Goal: Task Accomplishment & Management: Complete application form

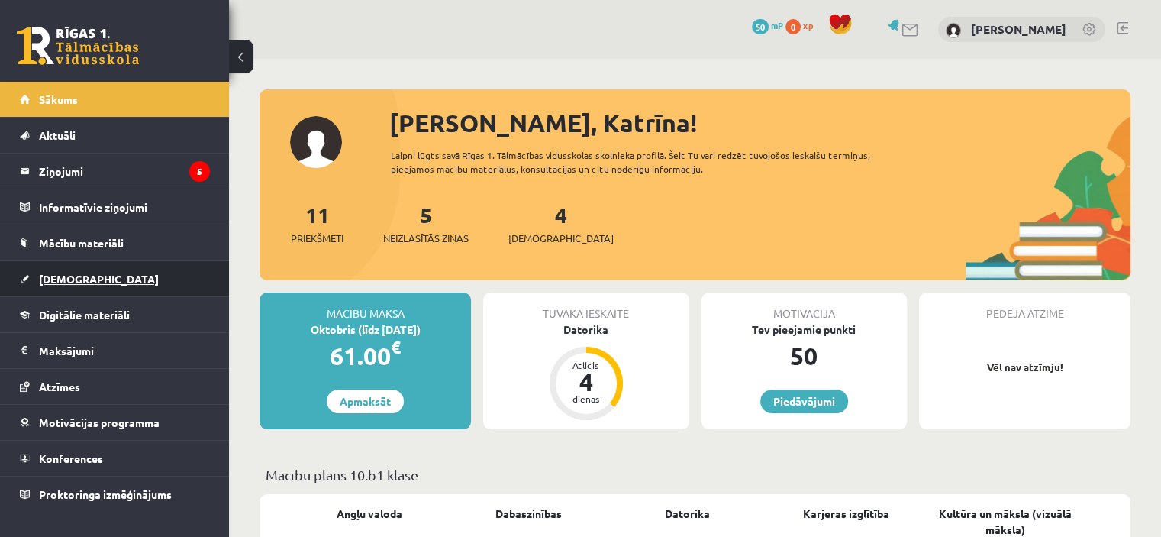
click at [141, 276] on link "[DEMOGRAPHIC_DATA]" at bounding box center [115, 278] width 190 height 35
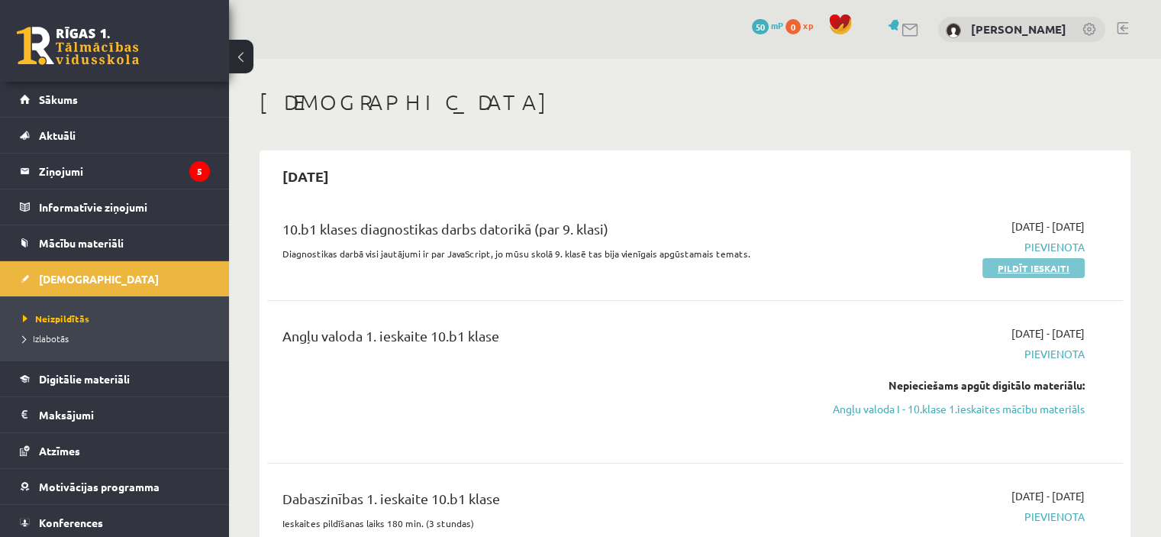
click at [1037, 268] on link "Pildīt ieskaiti" at bounding box center [1033, 268] width 102 height 20
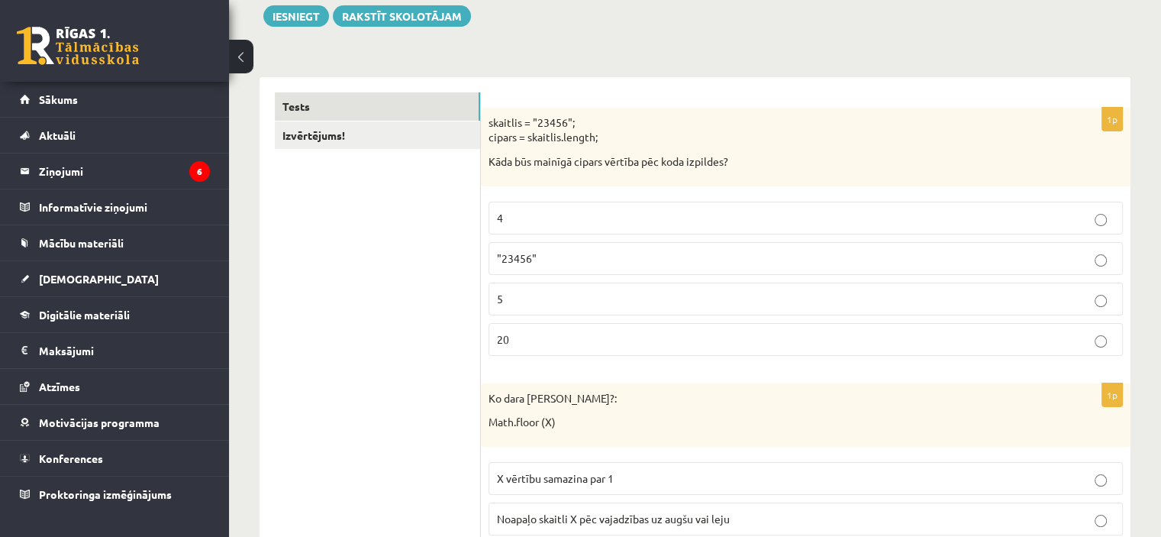
scroll to position [229, 0]
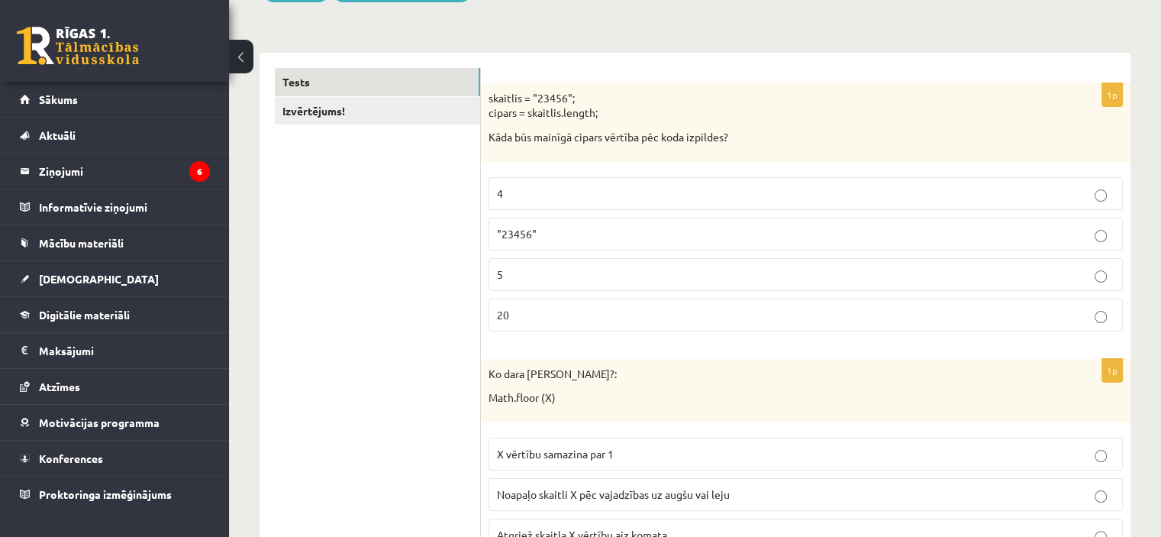
click at [621, 311] on p "20" at bounding box center [806, 315] width 618 height 16
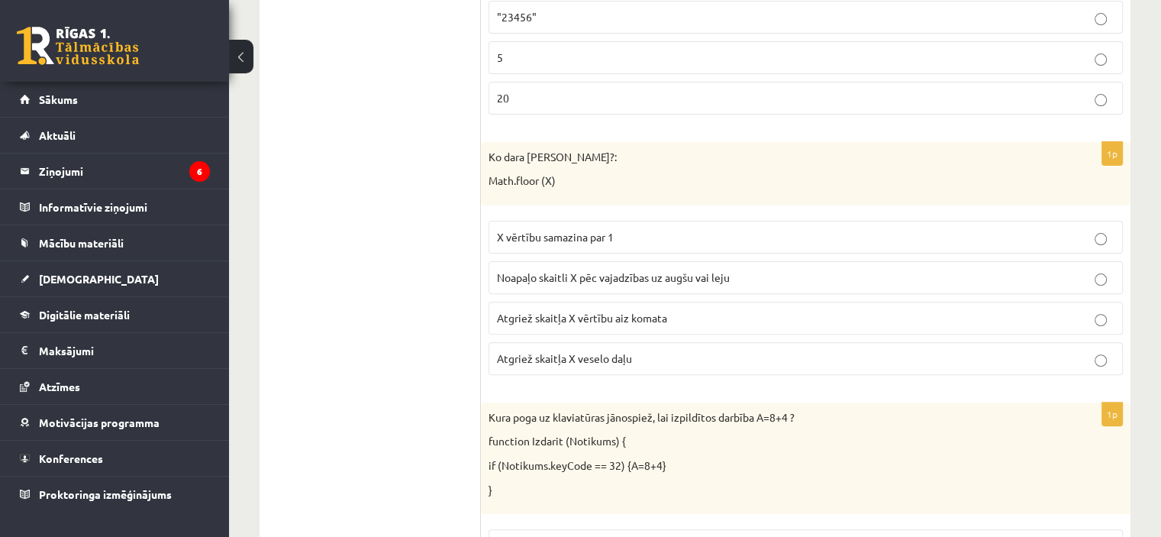
scroll to position [534, 0]
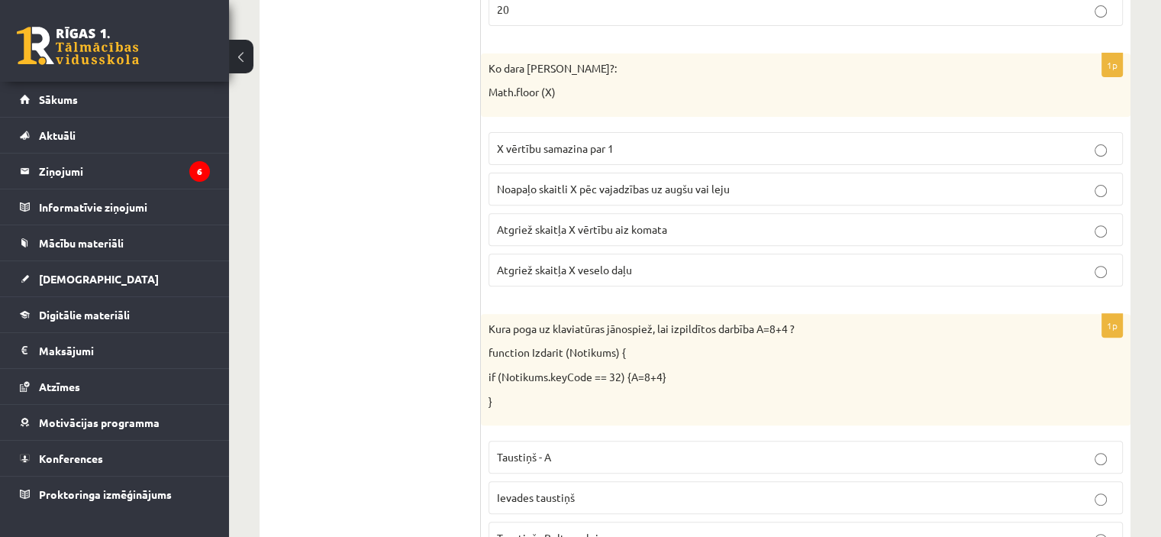
click at [573, 193] on p "Noapaļo skaitli X pēc vajadzības uz augšu vai leju" at bounding box center [806, 189] width 618 height 16
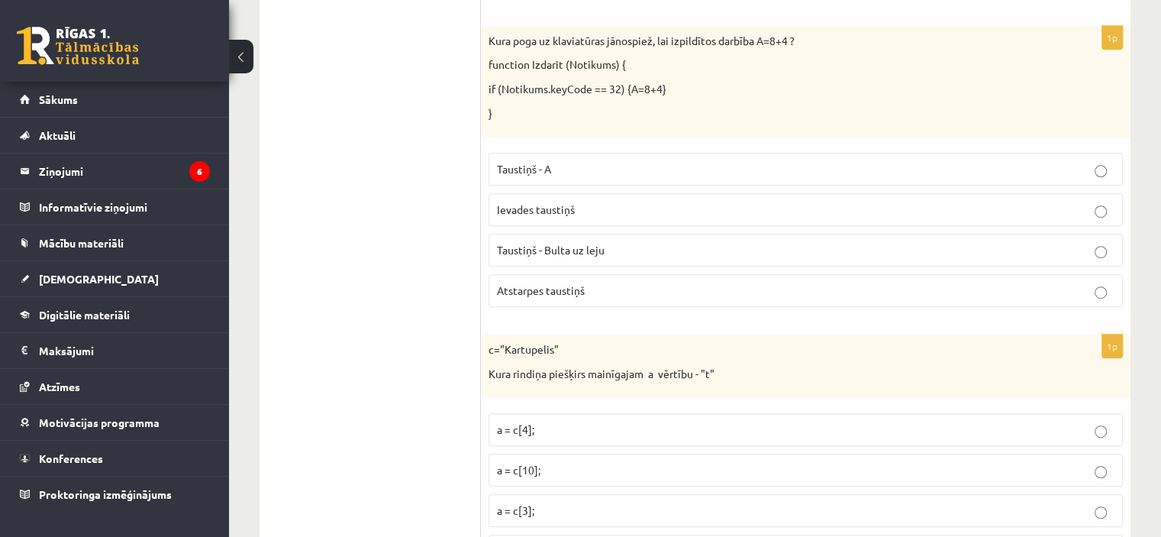
scroll to position [840, 0]
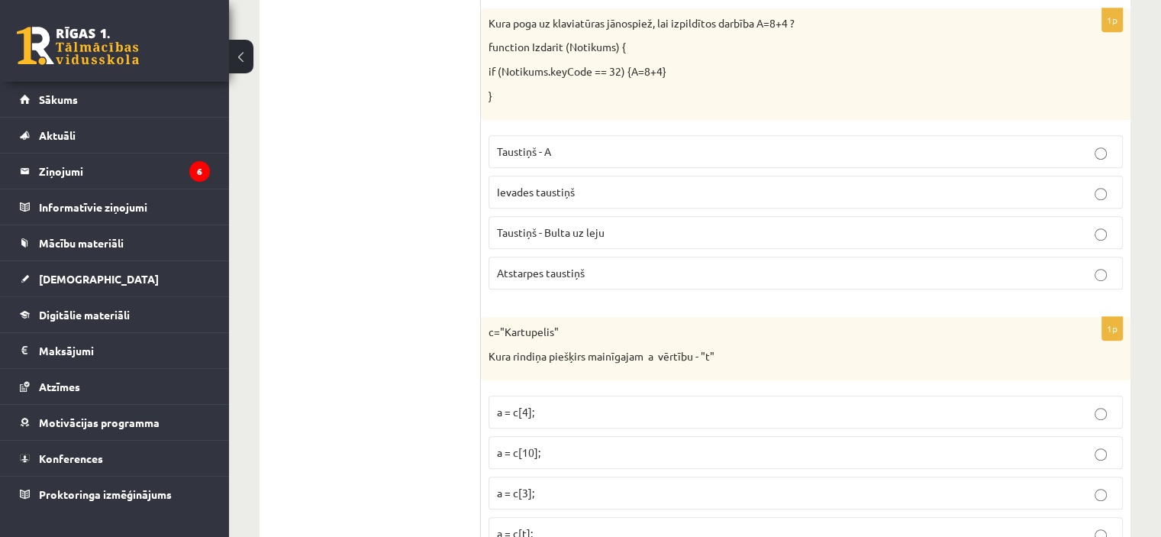
click at [582, 193] on p "Ievades taustiņš" at bounding box center [806, 192] width 618 height 16
click at [509, 232] on span "Taustiņš - Bulta uz leju" at bounding box center [551, 232] width 108 height 14
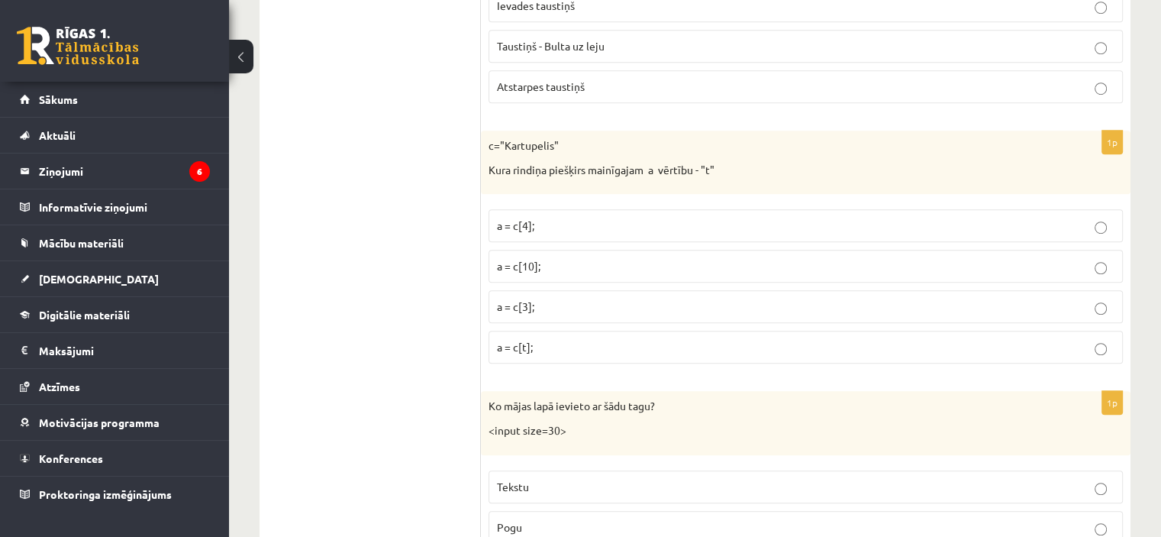
scroll to position [1069, 0]
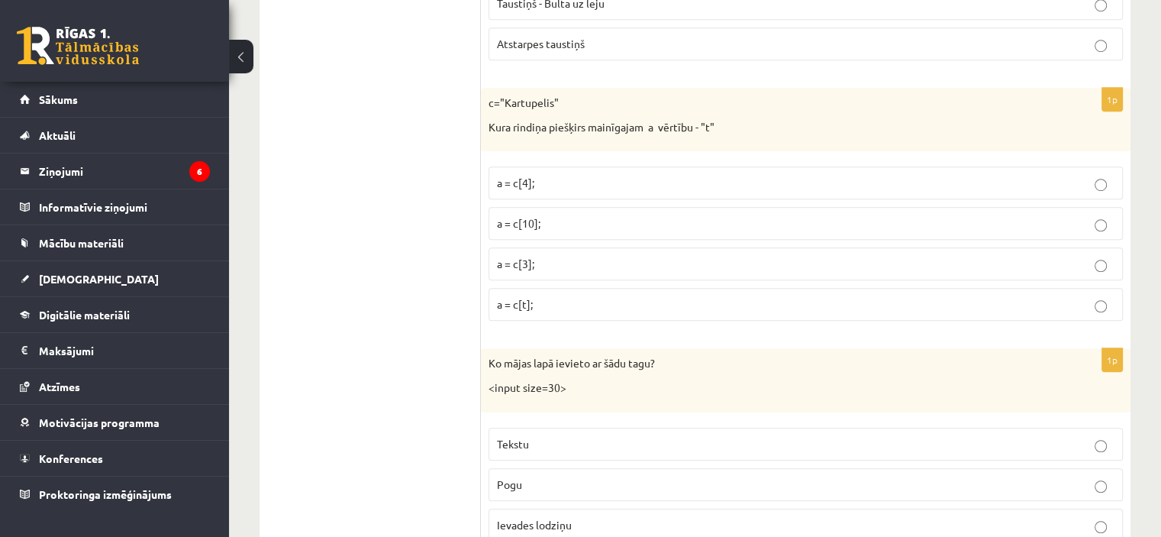
click at [563, 216] on p "a = c[10];" at bounding box center [806, 223] width 618 height 16
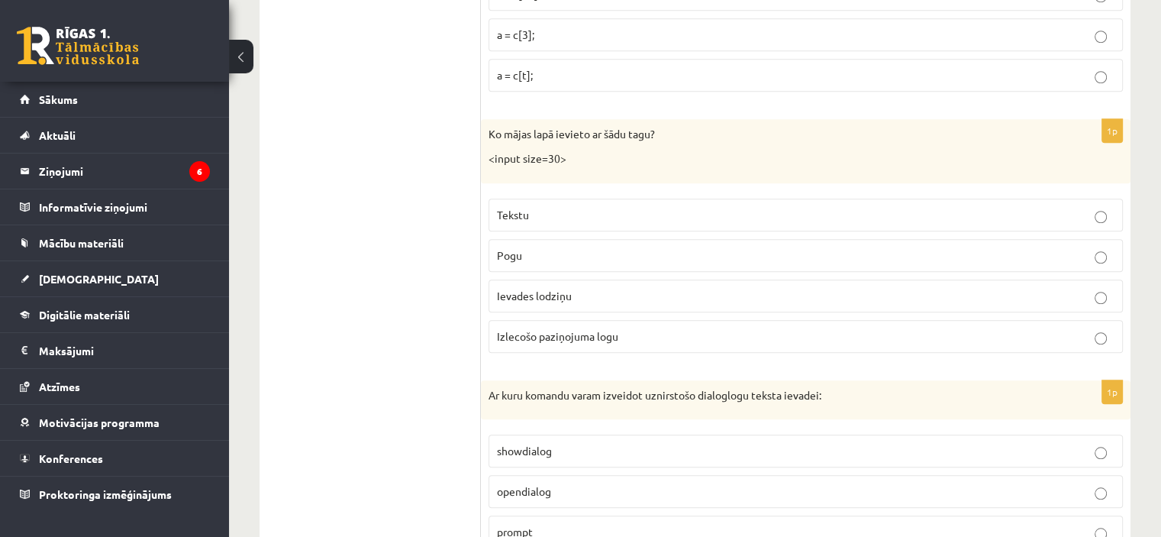
scroll to position [1374, 0]
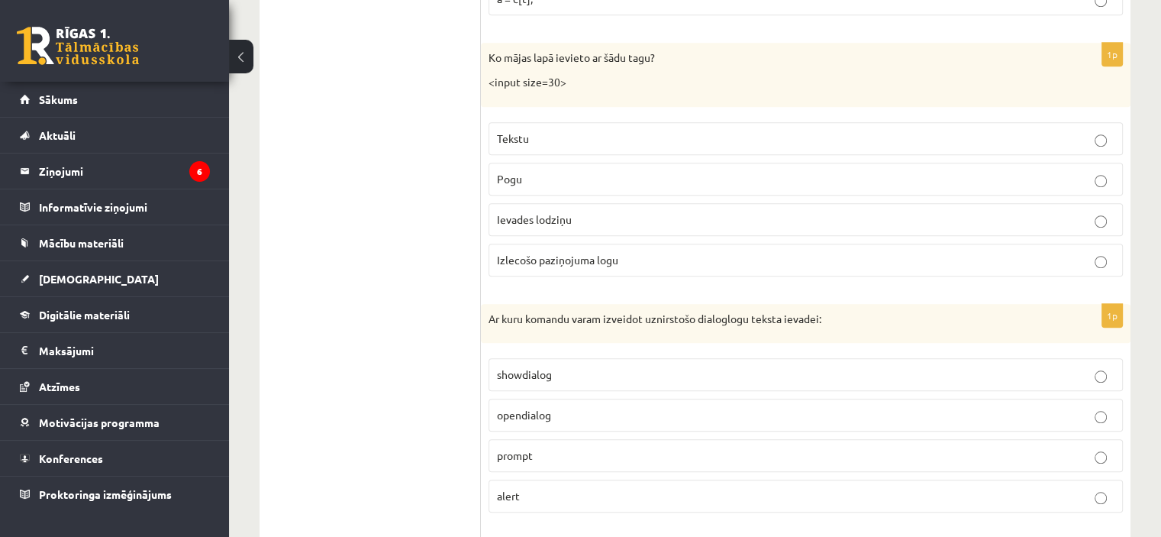
click at [624, 133] on p "Tekstu" at bounding box center [806, 139] width 618 height 16
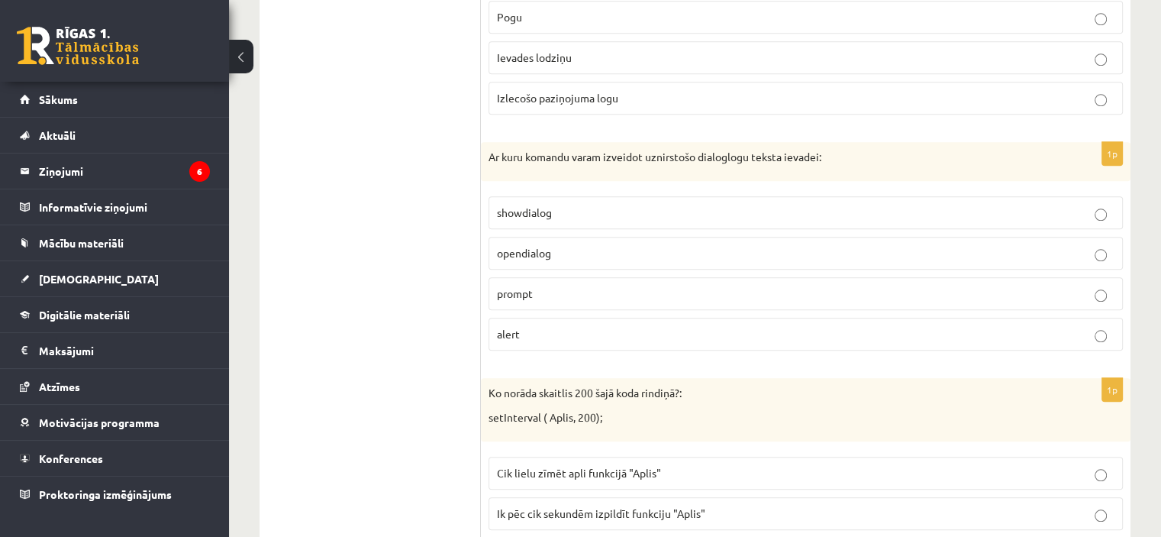
scroll to position [1603, 0]
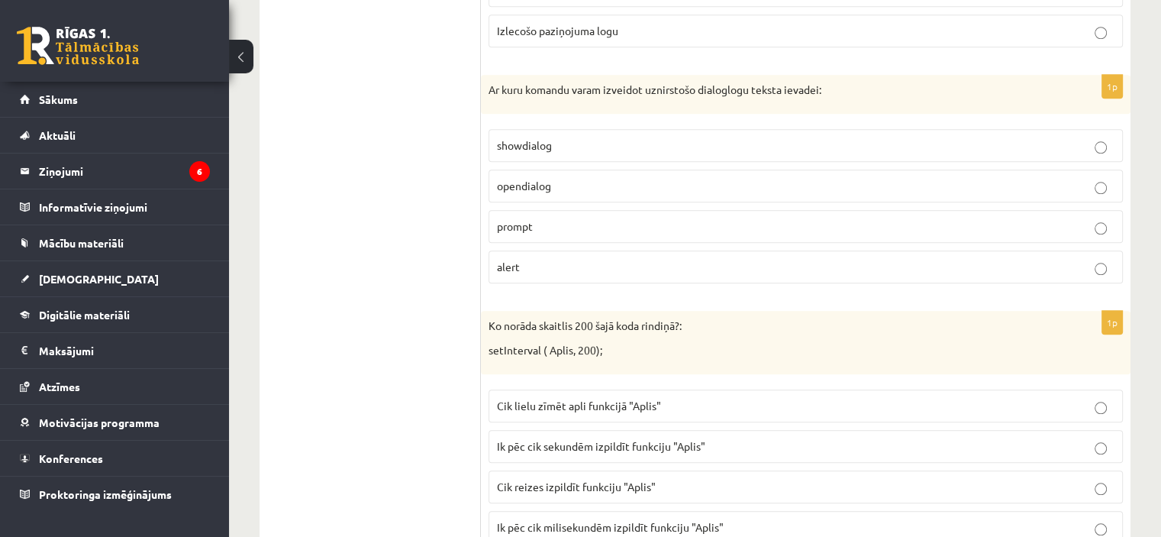
click at [643, 179] on p "opendialog" at bounding box center [806, 186] width 618 height 16
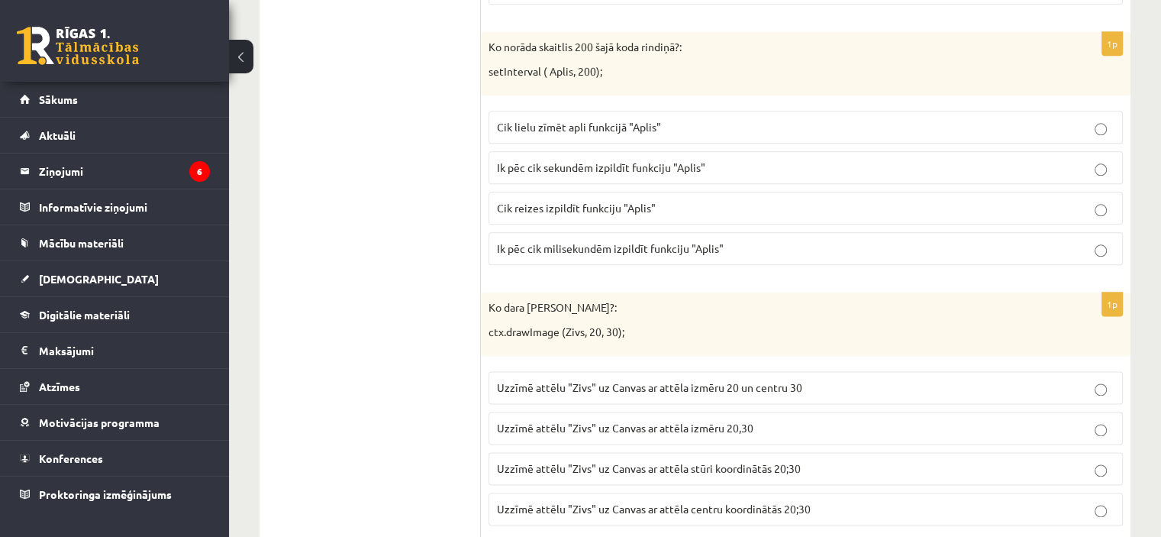
scroll to position [1908, 0]
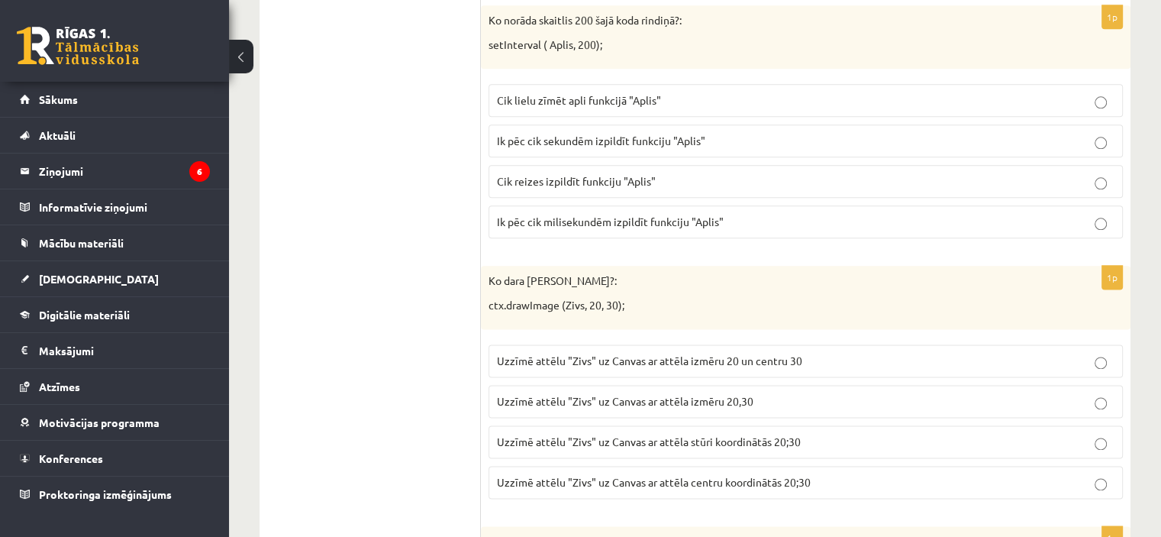
click at [657, 173] on p "Cik reizes izpildīt funkciju "Aplis"" at bounding box center [806, 181] width 618 height 16
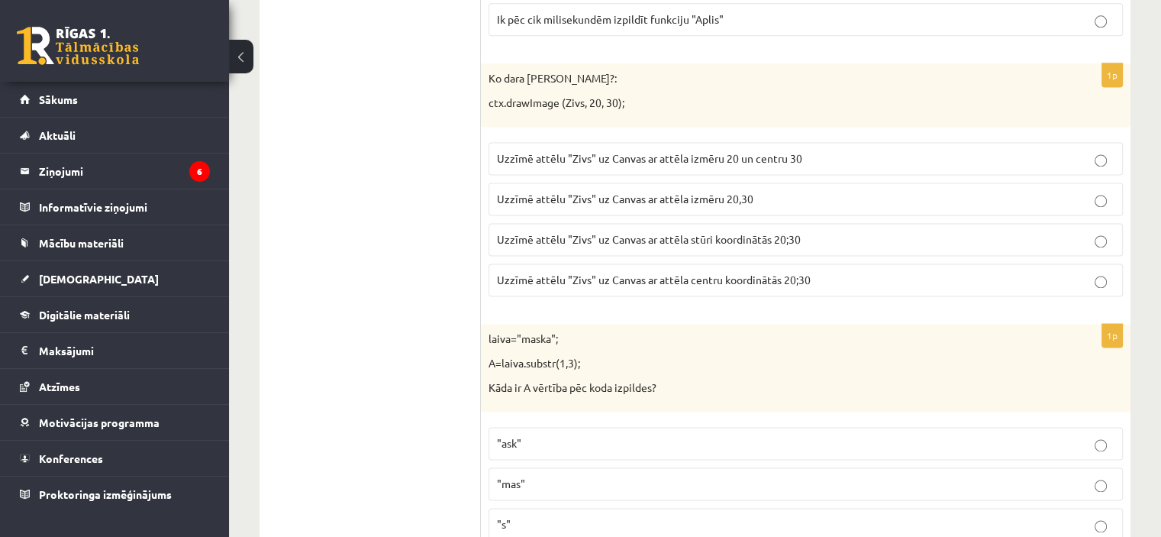
scroll to position [2137, 0]
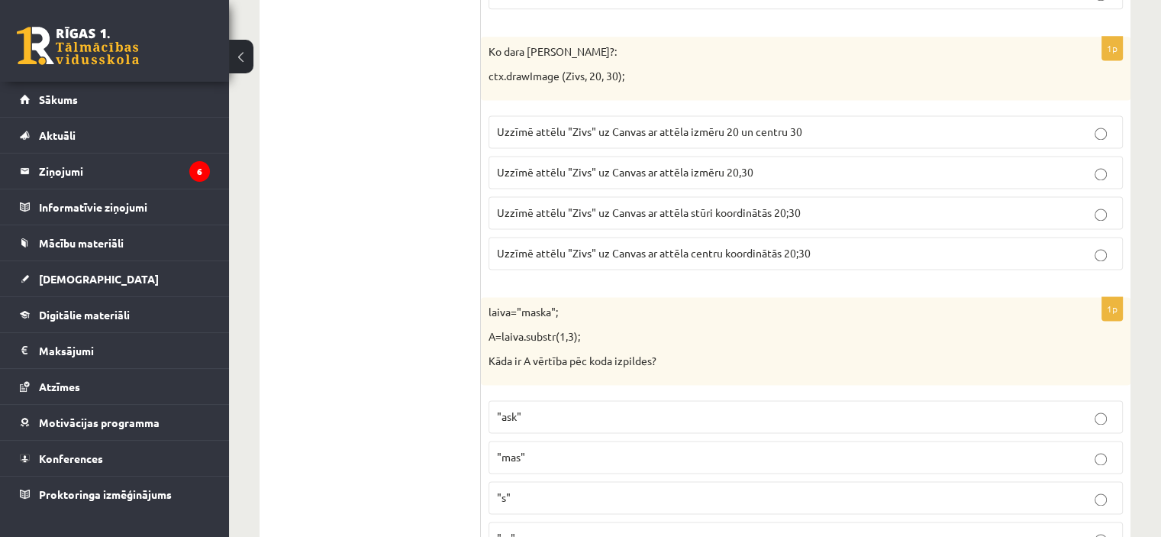
click at [658, 205] on p "Uzzīmē attēlu "Zivs" uz Canvas ar attēla stūri koordinātās 20;30" at bounding box center [806, 213] width 618 height 16
click at [705, 165] on span "Uzzīmē attēlu "Zivs" uz Canvas ar attēla izmēru 20,30" at bounding box center [625, 172] width 256 height 14
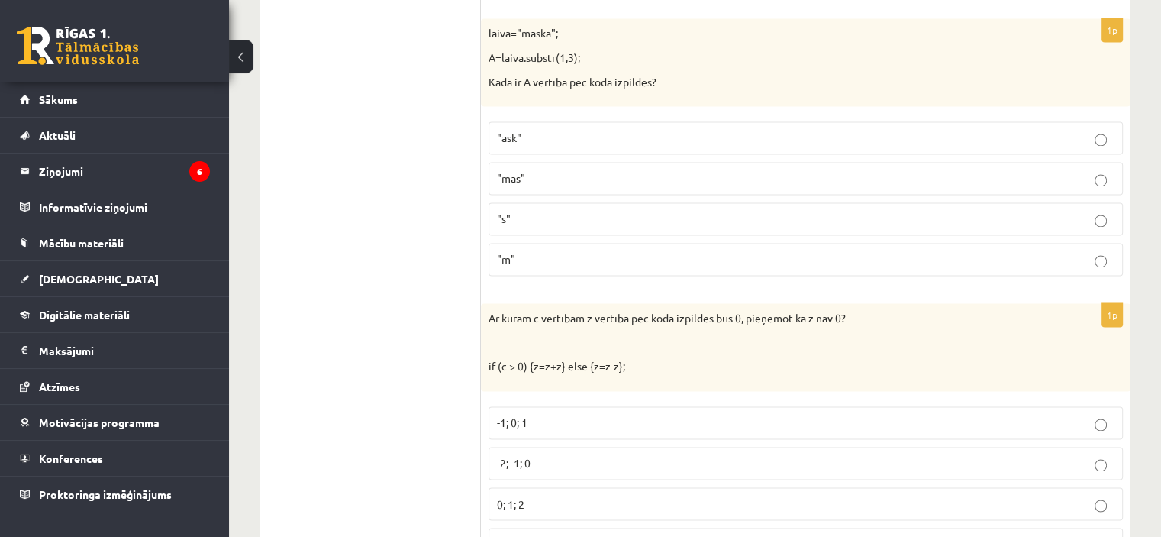
scroll to position [2443, 0]
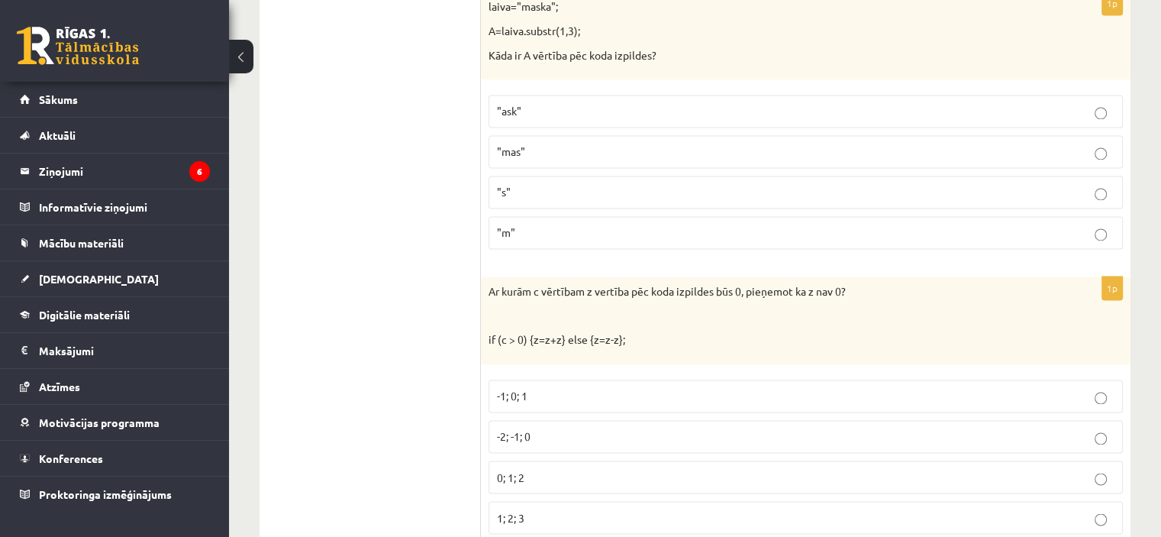
click at [689, 224] on p ""m"" at bounding box center [806, 232] width 618 height 16
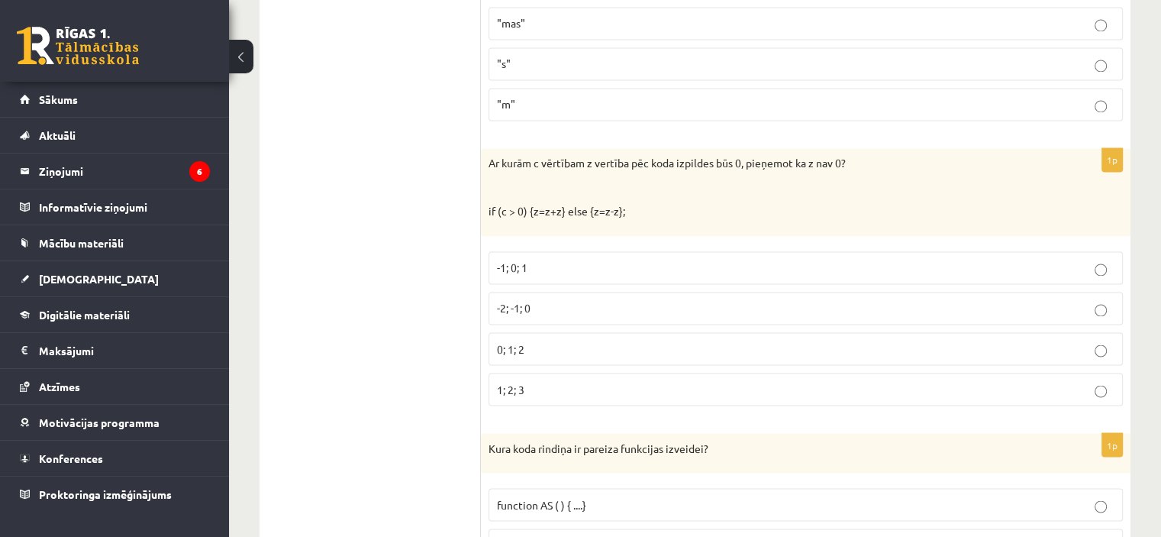
scroll to position [2596, 0]
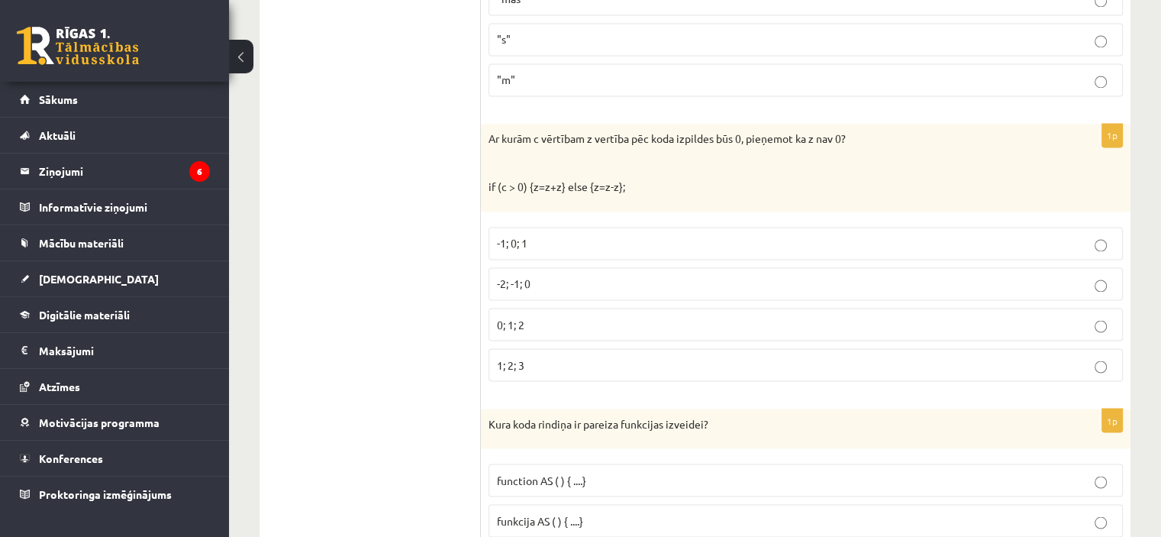
click at [537, 240] on p "-1; 0; 1" at bounding box center [806, 243] width 618 height 16
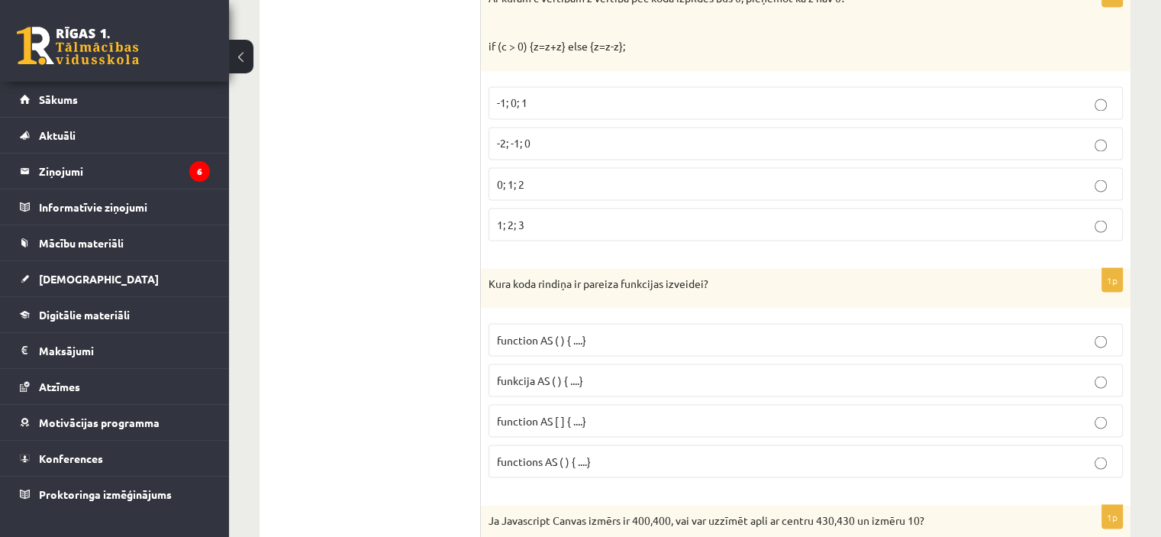
scroll to position [2672, 0]
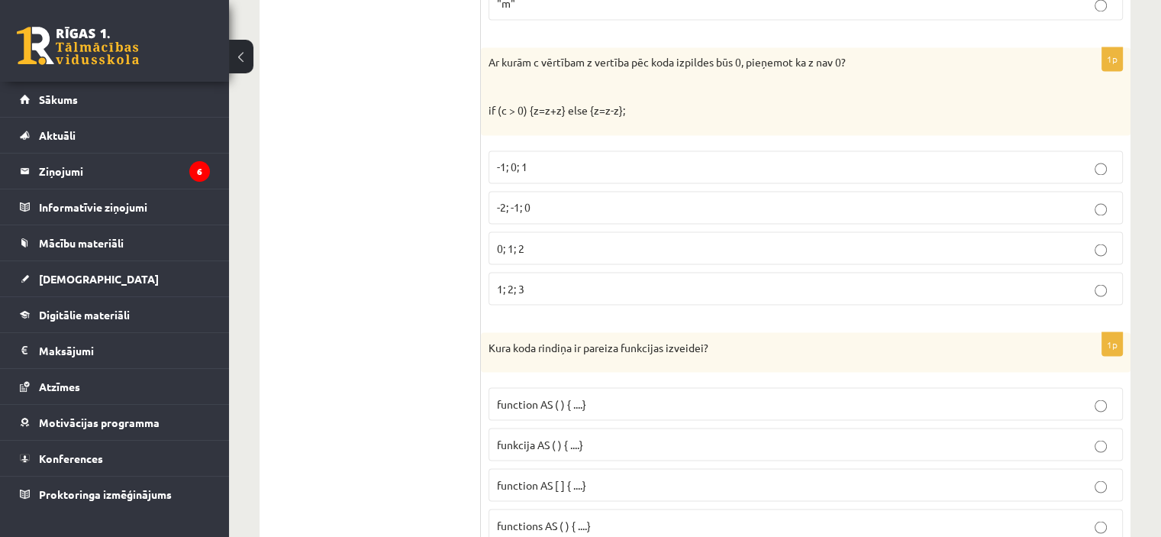
click at [534, 199] on p "-2; -1; 0" at bounding box center [806, 207] width 618 height 16
click at [528, 169] on label "-1; 0; 1" at bounding box center [806, 166] width 634 height 33
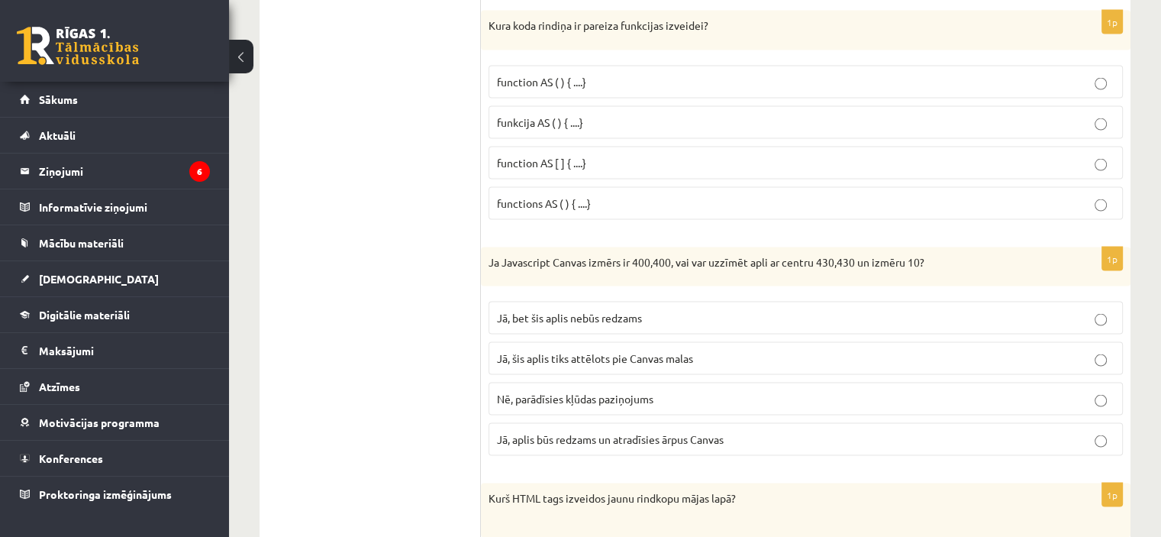
scroll to position [2977, 0]
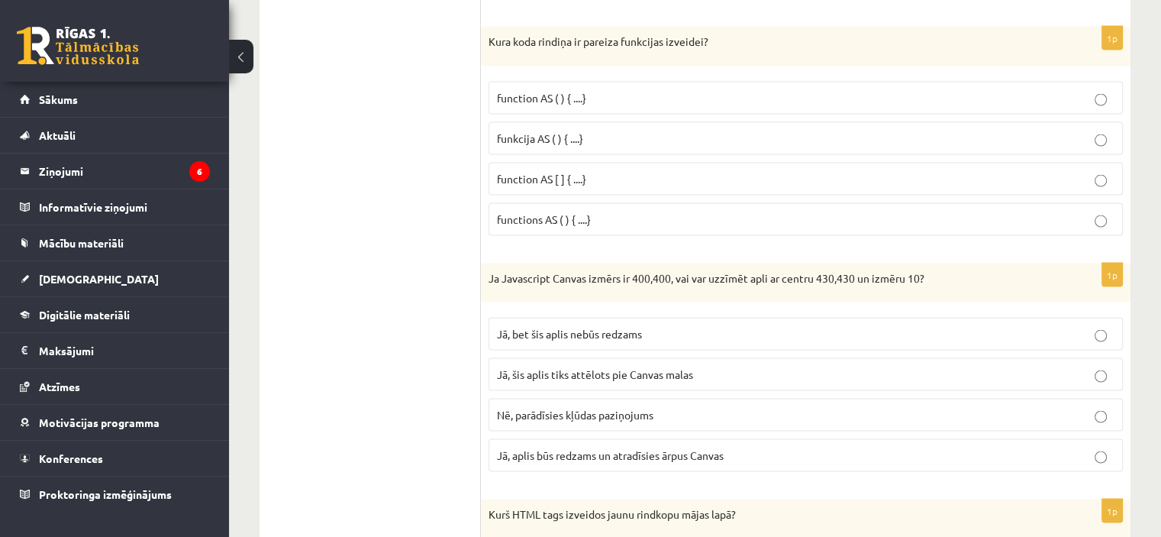
click at [592, 90] on p "function AS ( ) { ....}" at bounding box center [806, 98] width 618 height 16
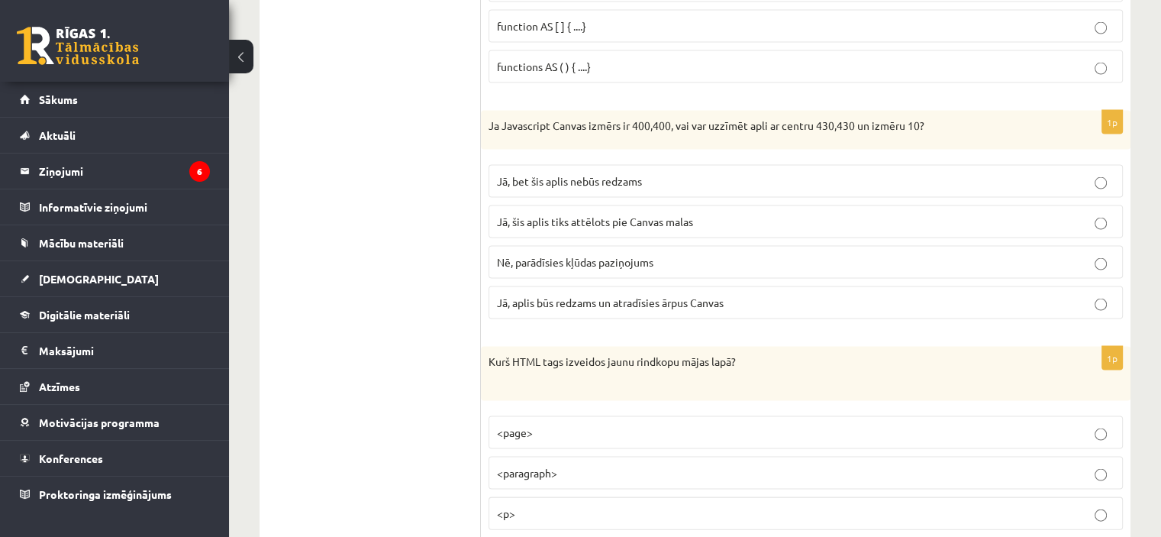
scroll to position [3206, 0]
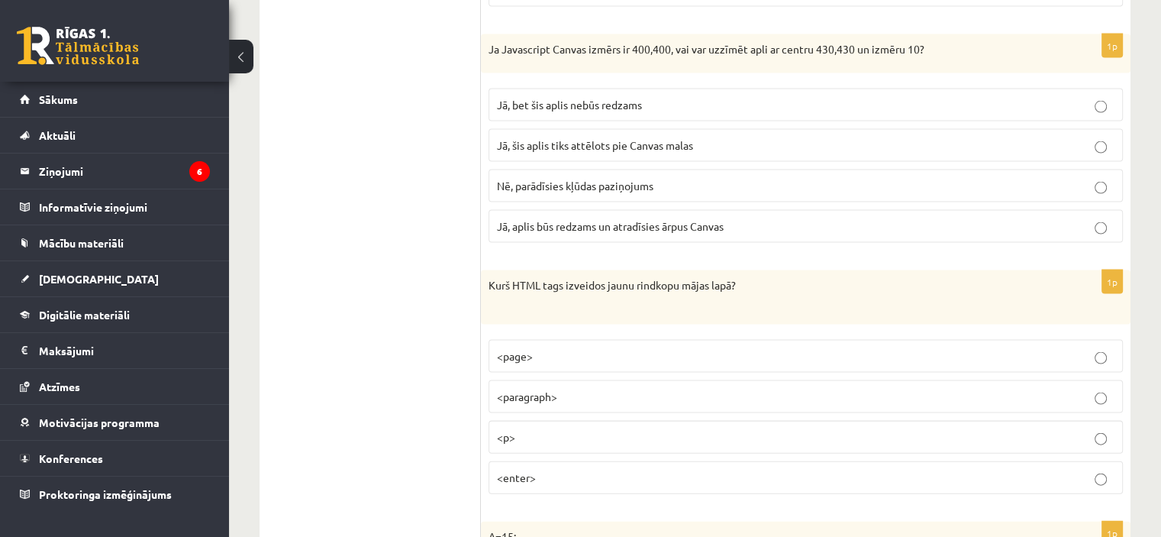
click at [622, 105] on label "Jā, bet šis aplis nebūs redzams" at bounding box center [806, 105] width 634 height 33
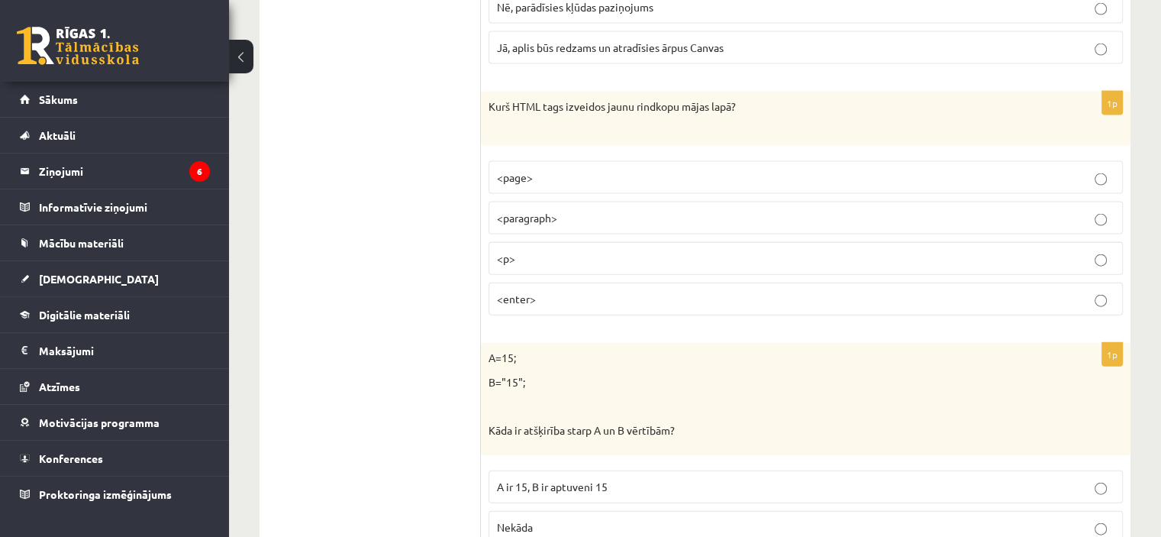
scroll to position [3359, 0]
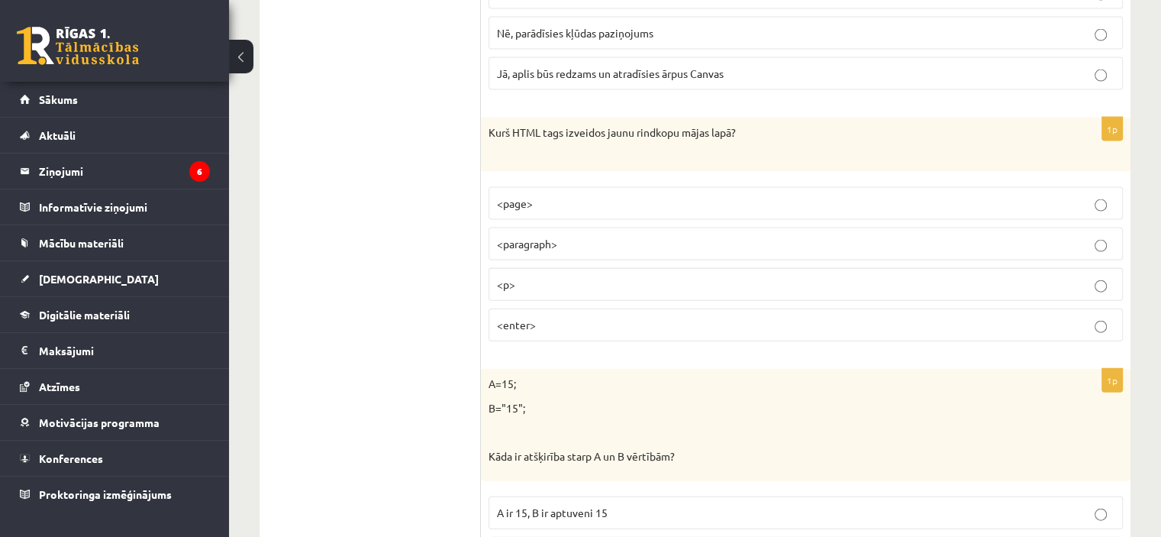
click at [666, 66] on span "Jā, aplis būs redzams un atradīsies ārpus Canvas" at bounding box center [610, 73] width 227 height 14
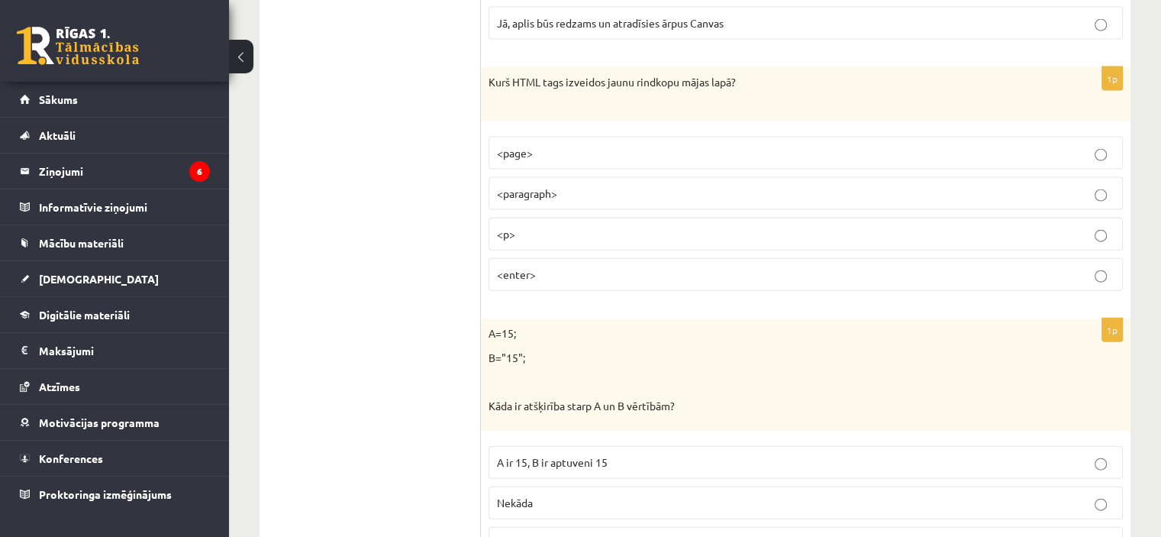
scroll to position [3435, 0]
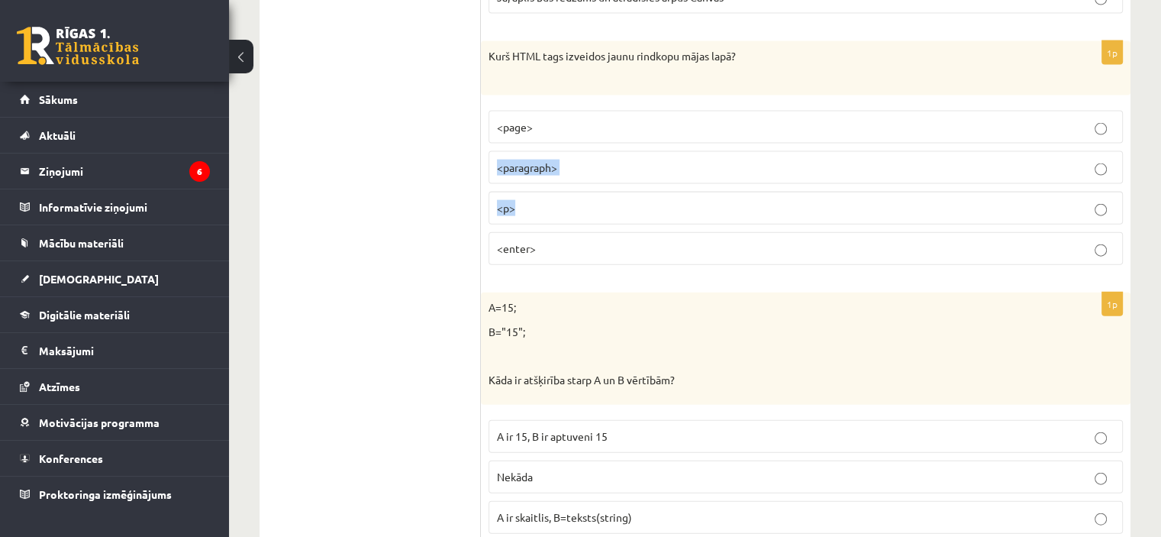
drag, startPoint x: 625, startPoint y: 102, endPoint x: 663, endPoint y: 175, distance: 81.6
click at [663, 175] on fieldset "<page> <paragraph> <p> <enter>" at bounding box center [806, 186] width 634 height 166
click at [663, 192] on label "<p>" at bounding box center [806, 208] width 634 height 33
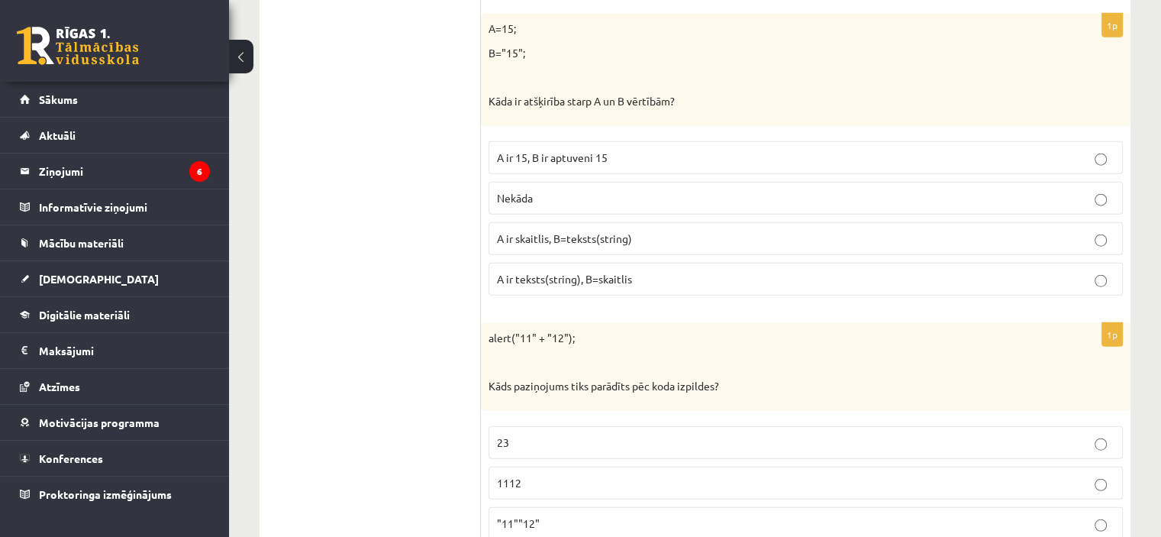
scroll to position [3741, 0]
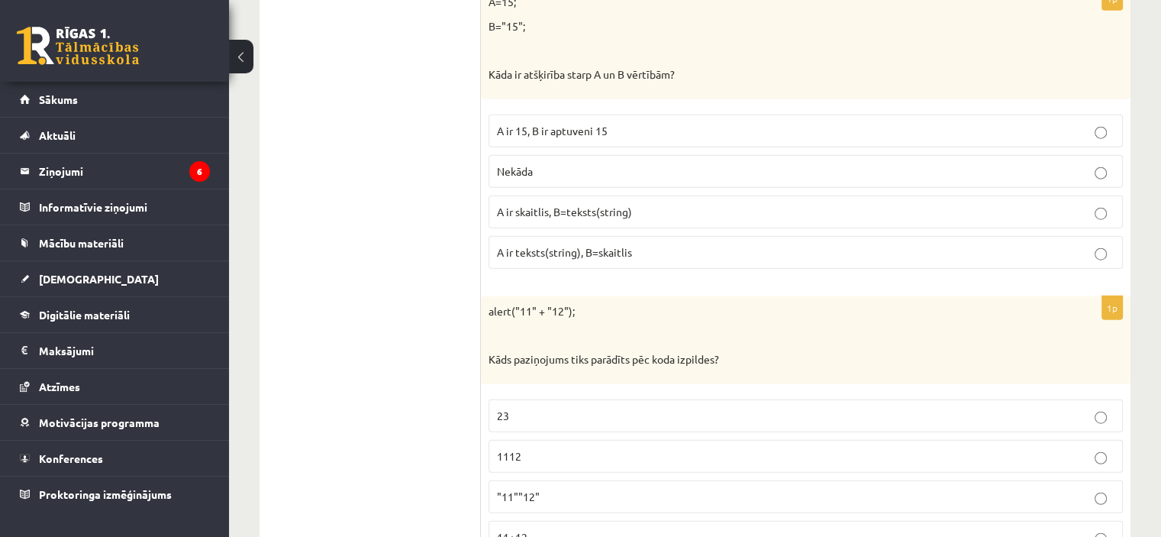
click at [605, 123] on p "A ir 15, B ir aptuveni 15" at bounding box center [806, 131] width 618 height 16
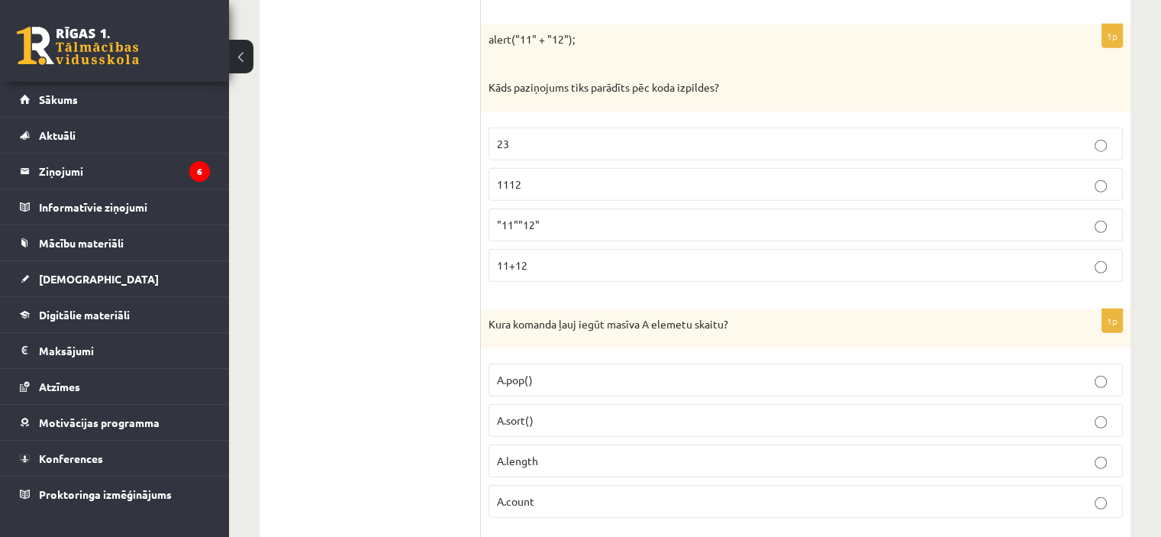
scroll to position [4046, 0]
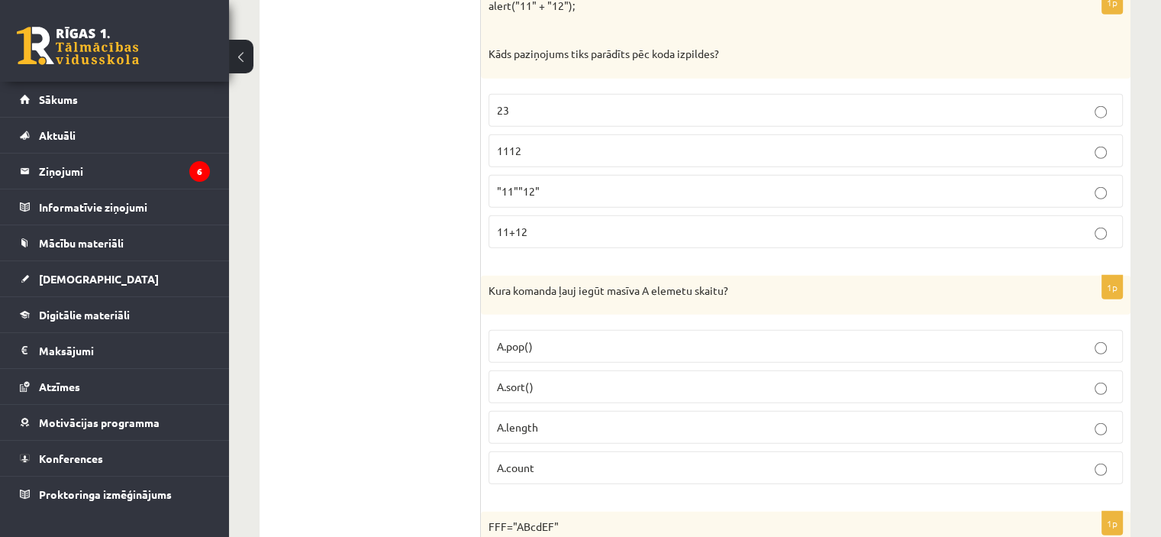
click at [610, 143] on p "1112" at bounding box center [806, 151] width 618 height 16
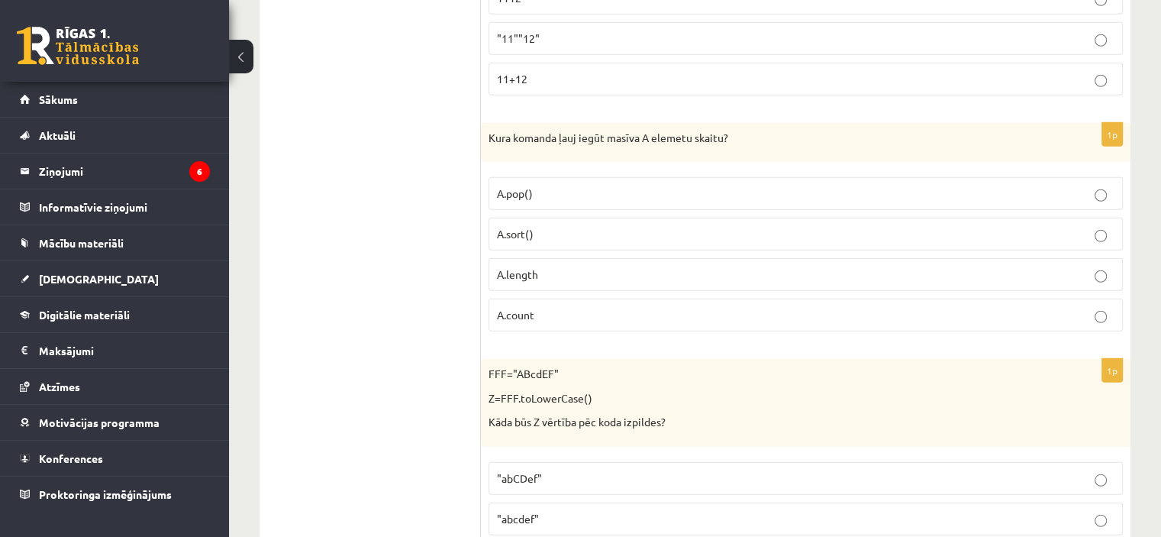
scroll to position [4275, 0]
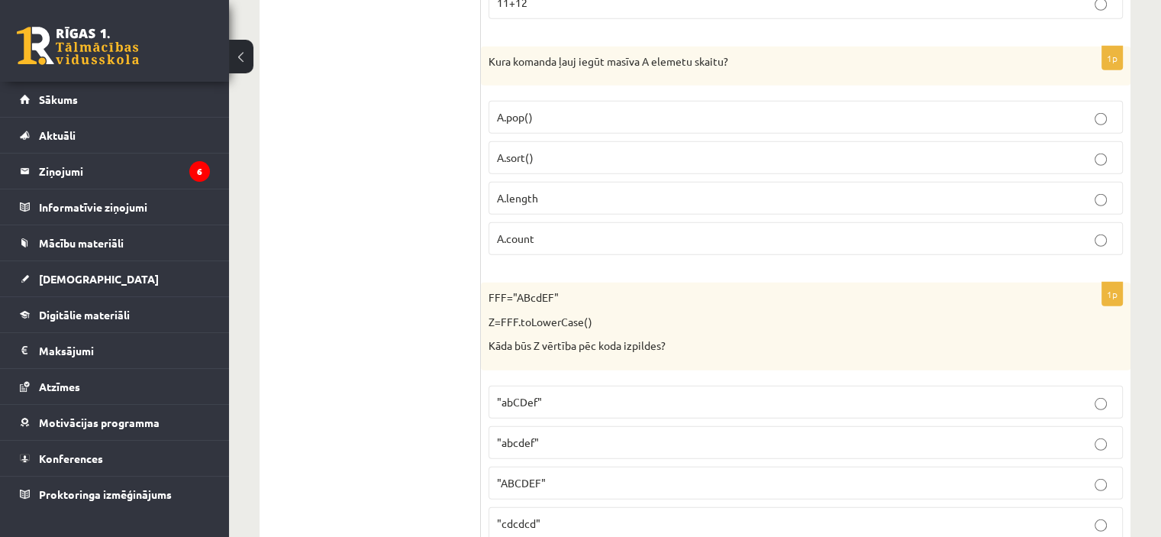
click at [628, 231] on p "A.count" at bounding box center [806, 239] width 618 height 16
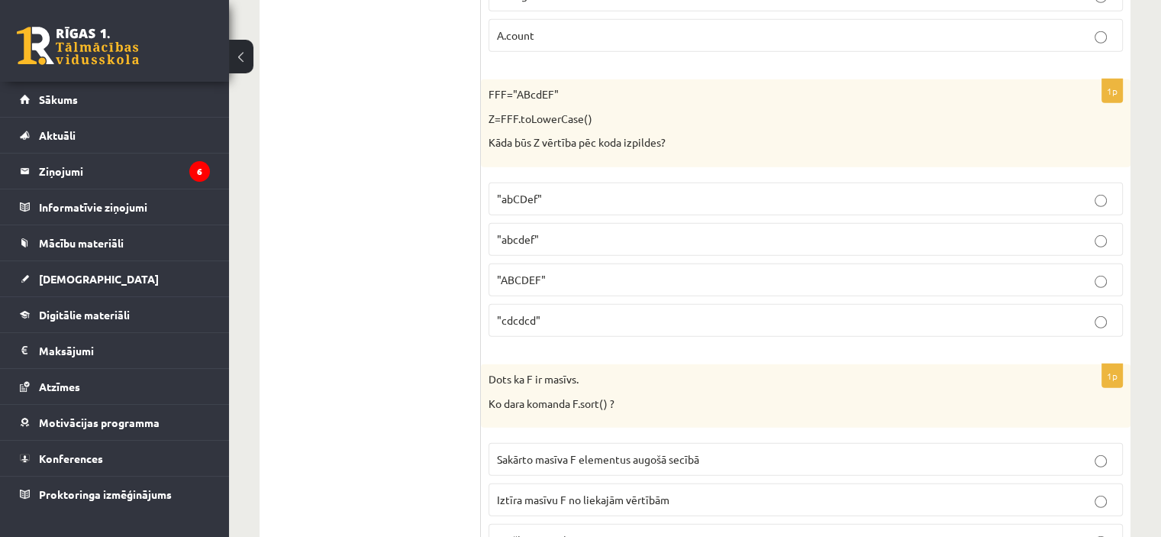
scroll to position [4504, 0]
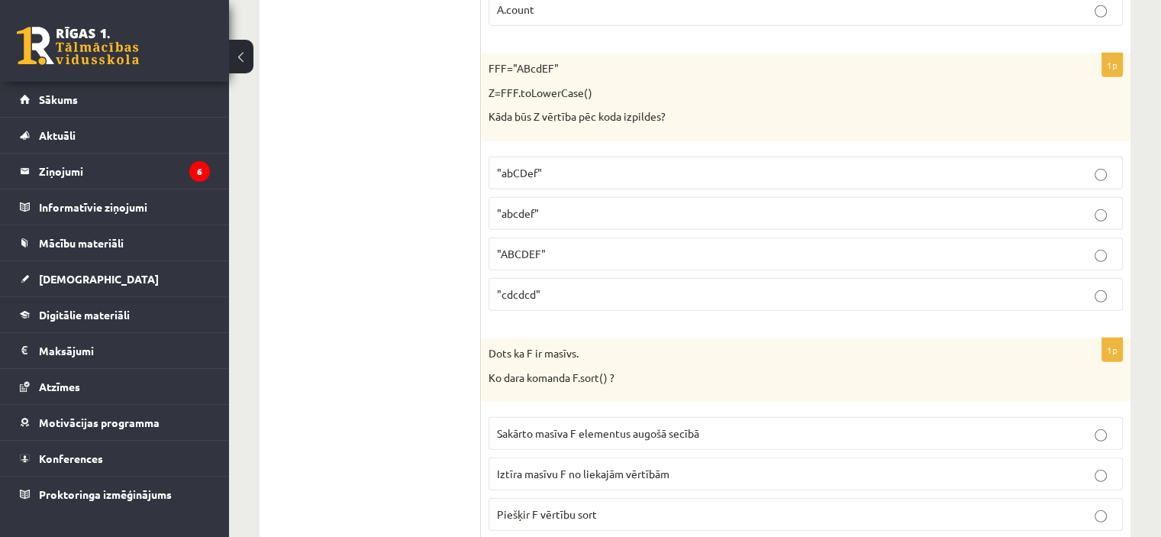
click at [614, 205] on p ""abcdef"" at bounding box center [806, 213] width 618 height 16
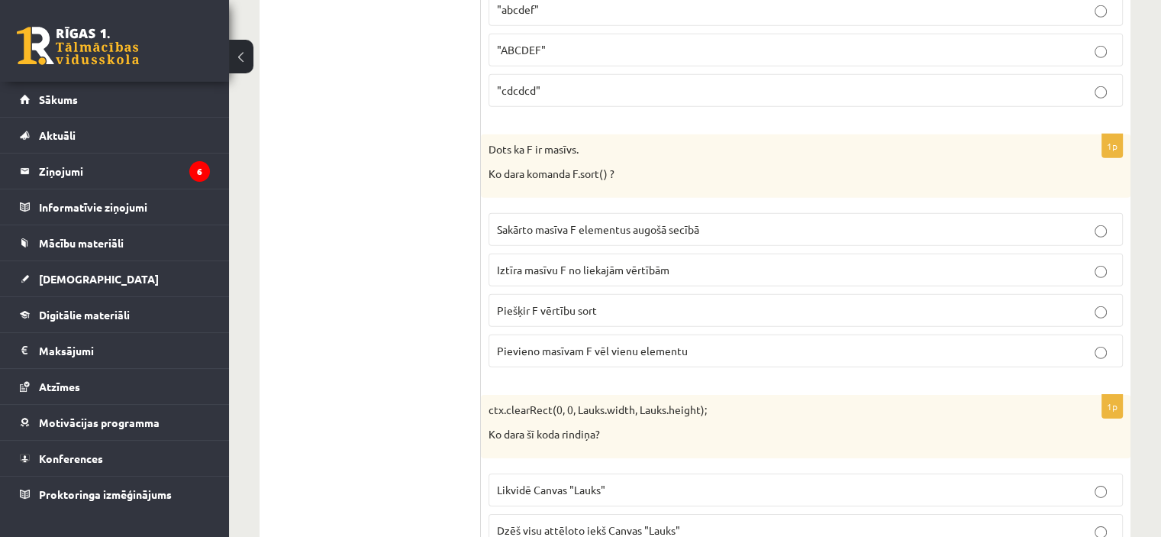
scroll to position [4733, 0]
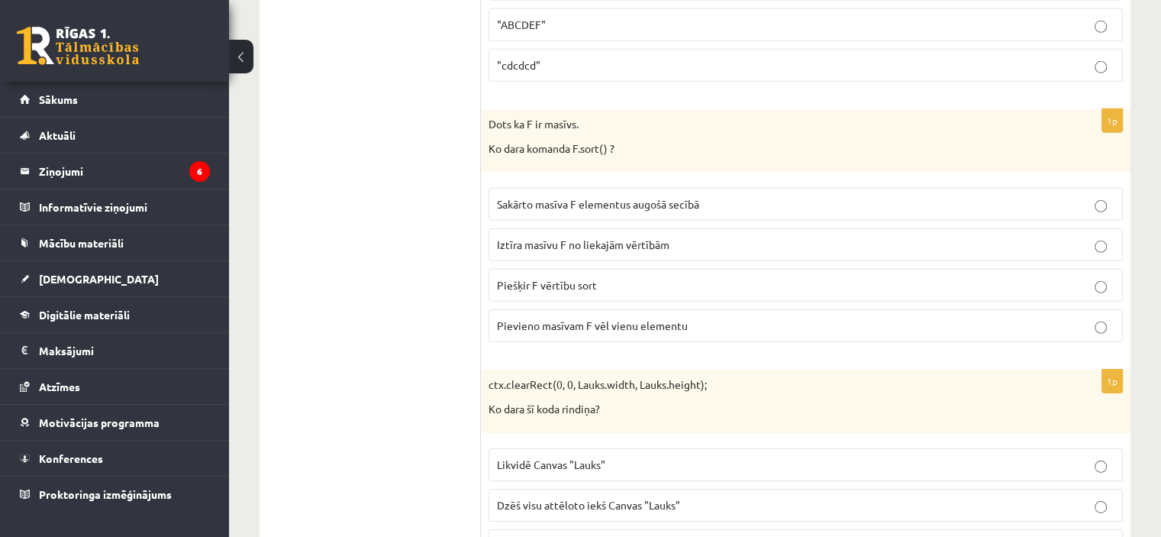
click at [664, 196] on p "Sakārto masīva F elementus augošā secībā" at bounding box center [806, 204] width 618 height 16
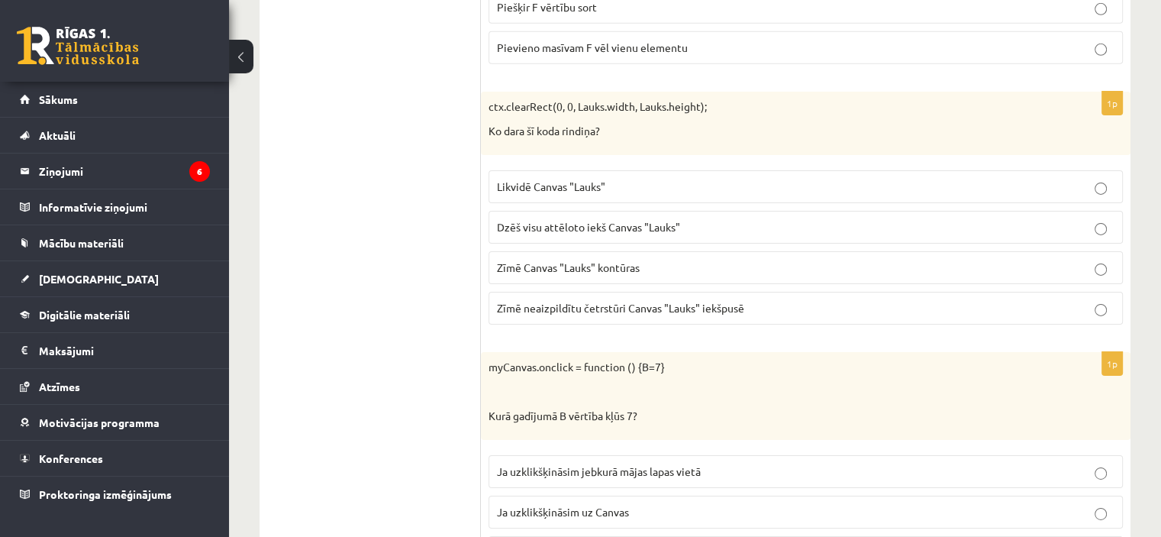
scroll to position [5038, 0]
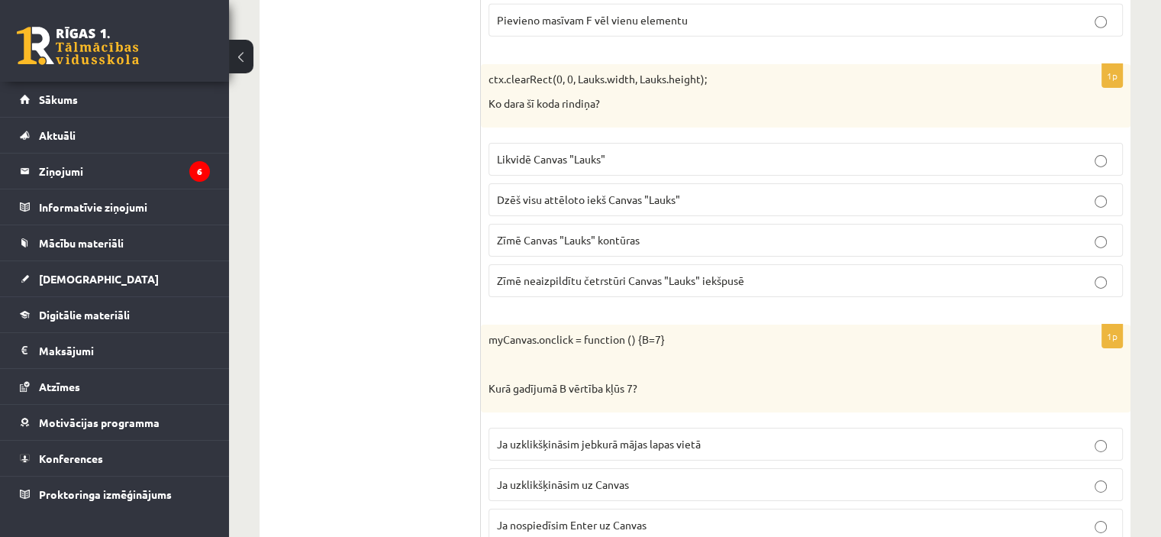
click at [711, 232] on p "Zīmē Canvas "Lauks" kontūras" at bounding box center [806, 240] width 618 height 16
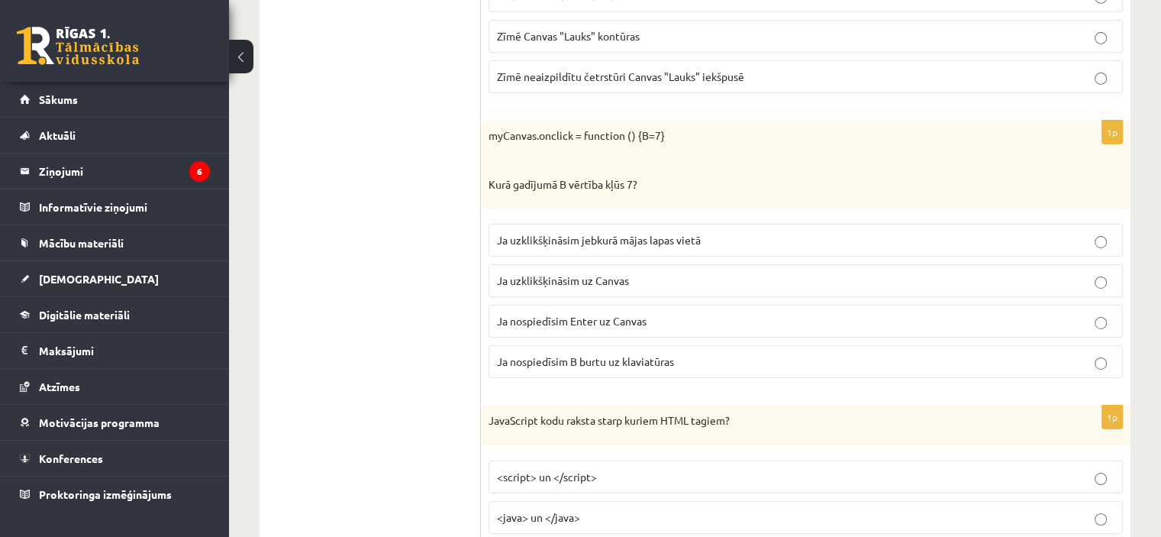
scroll to position [5267, 0]
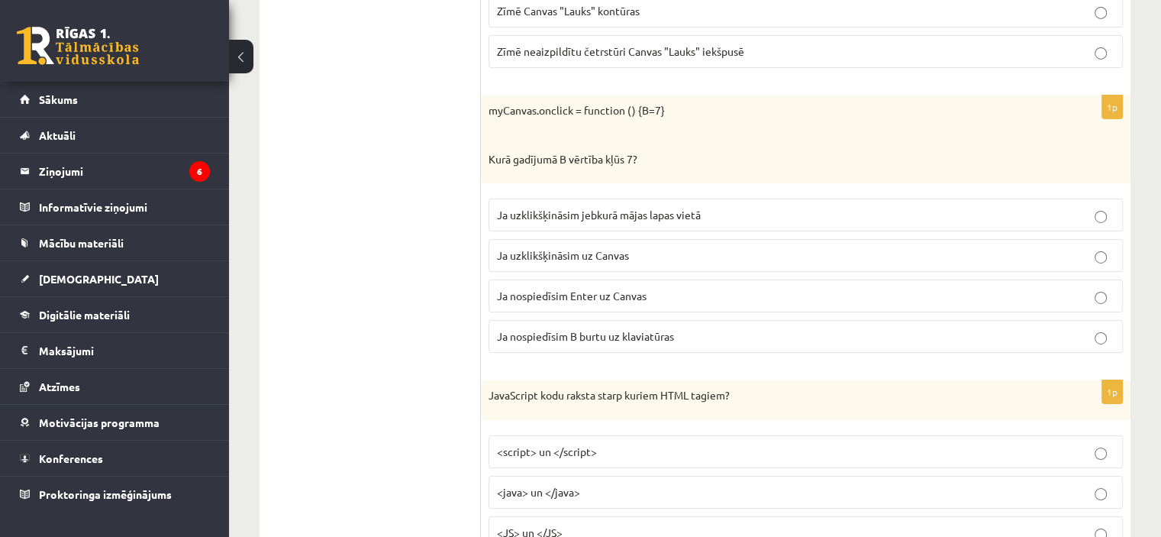
click at [689, 282] on label "Ja nospiedīsim Enter uz Canvas" at bounding box center [806, 295] width 634 height 33
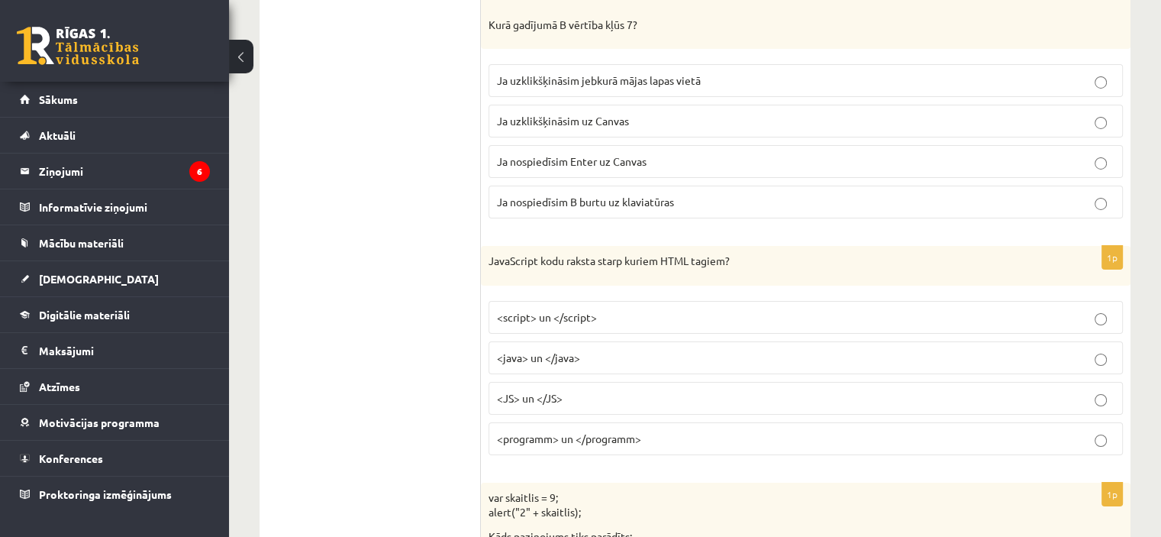
scroll to position [5496, 0]
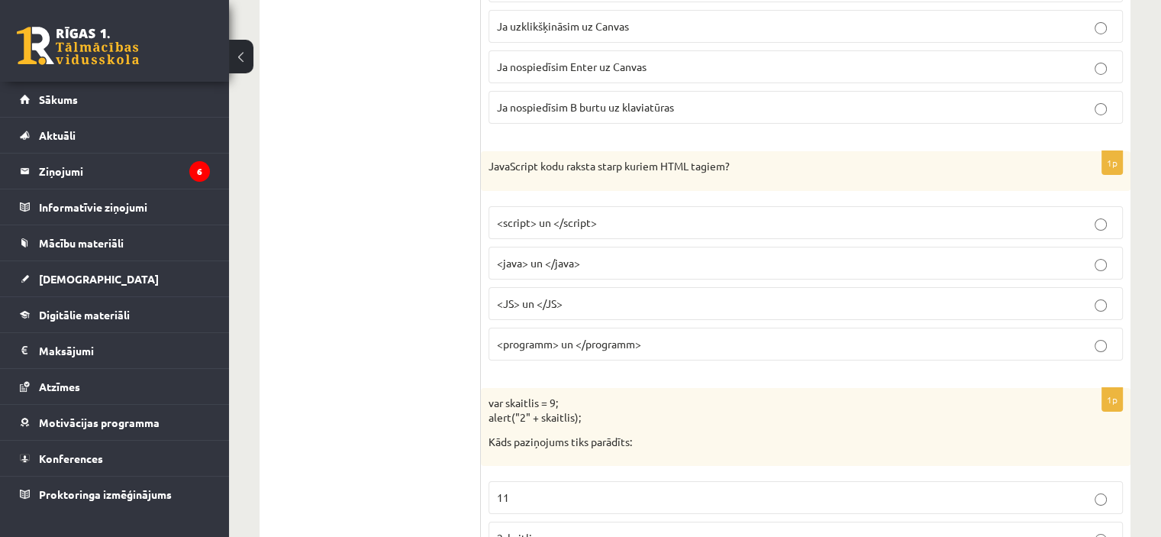
click at [621, 292] on label "<JS> un </JS>" at bounding box center [806, 303] width 634 height 33
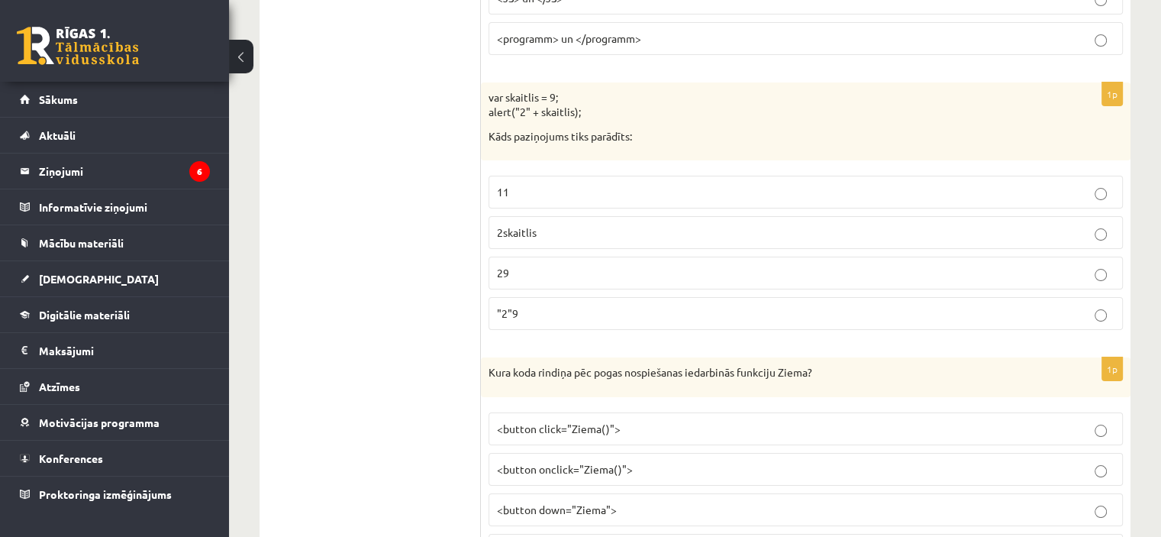
scroll to position [5878, 0]
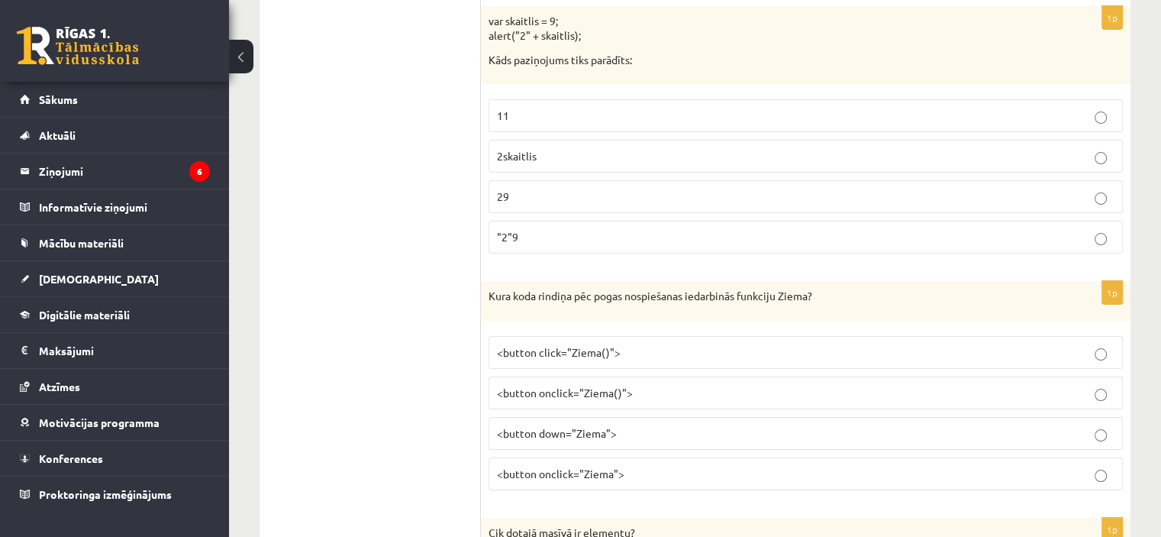
click at [615, 193] on fieldset "11 2skaitlis 29 "2"9" at bounding box center [806, 175] width 634 height 166
click at [634, 229] on p ""2"9" at bounding box center [806, 237] width 618 height 16
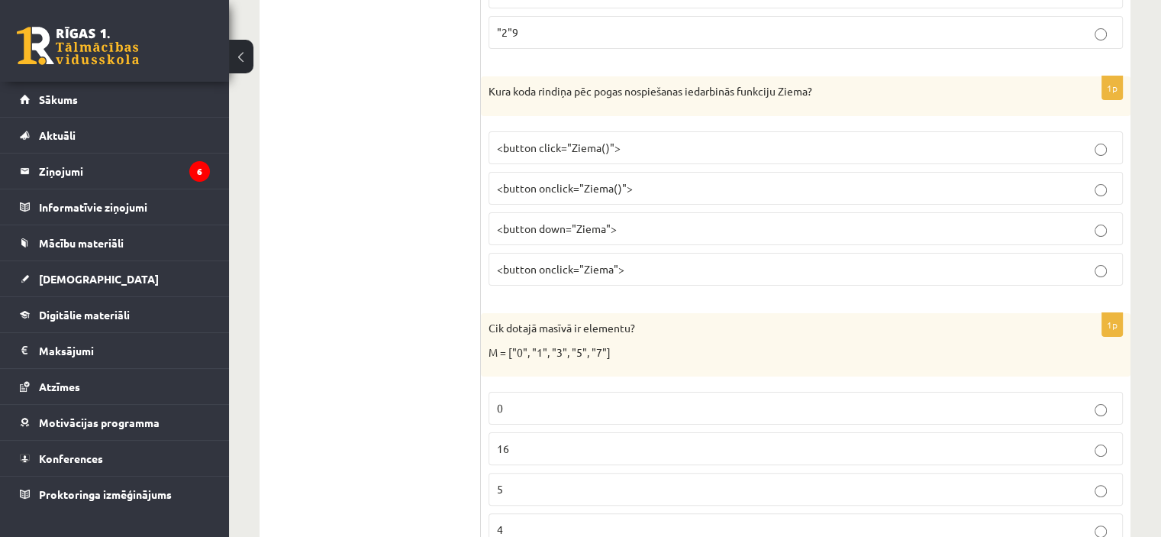
scroll to position [6107, 0]
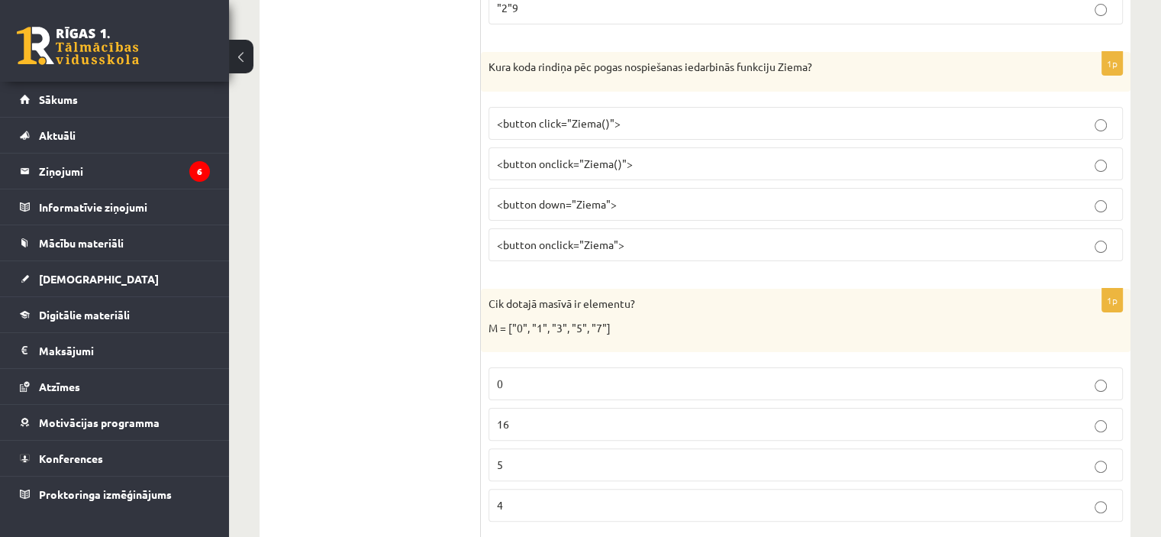
click at [675, 228] on label "<button onclick="Ziema">" at bounding box center [806, 244] width 634 height 33
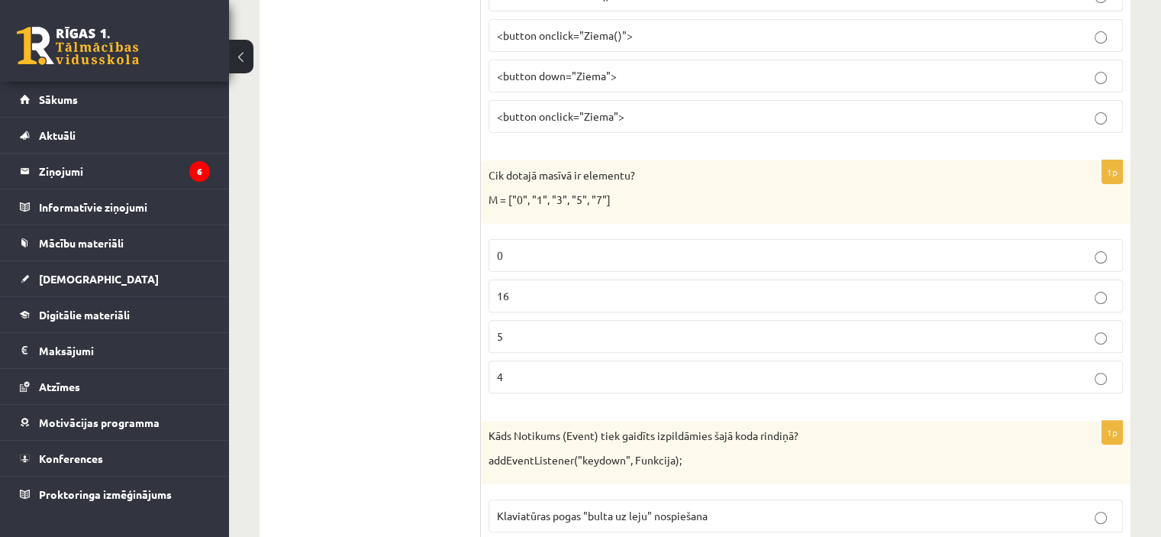
scroll to position [6260, 0]
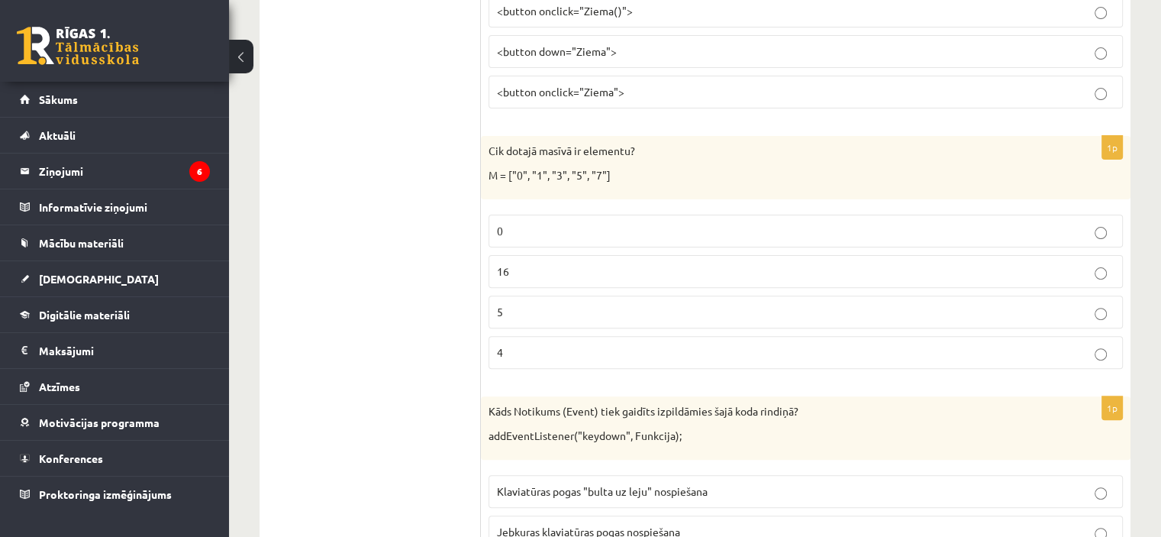
click at [615, 304] on p "5" at bounding box center [806, 312] width 618 height 16
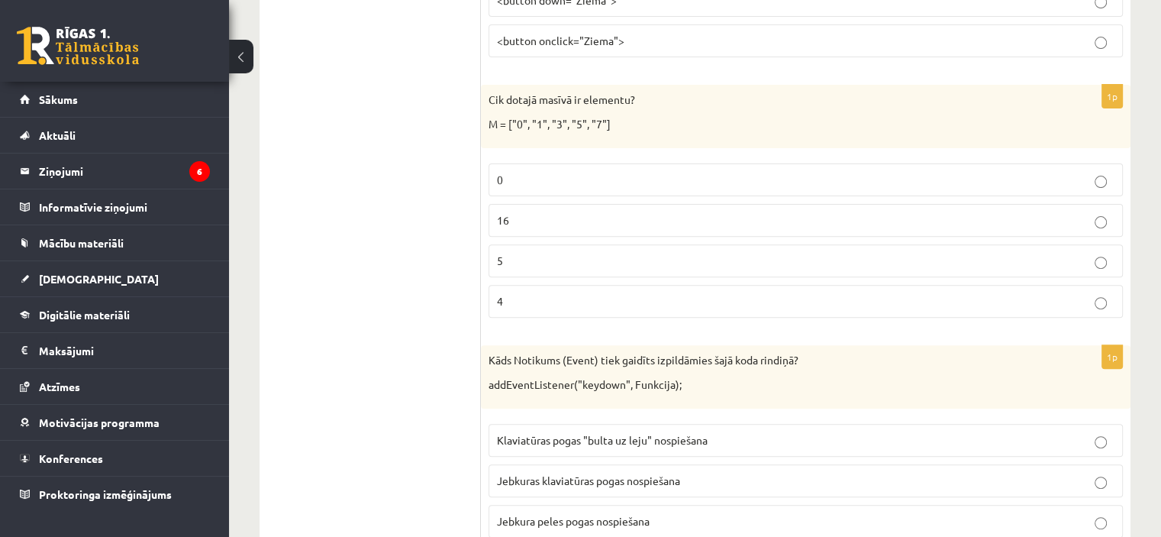
scroll to position [6336, 0]
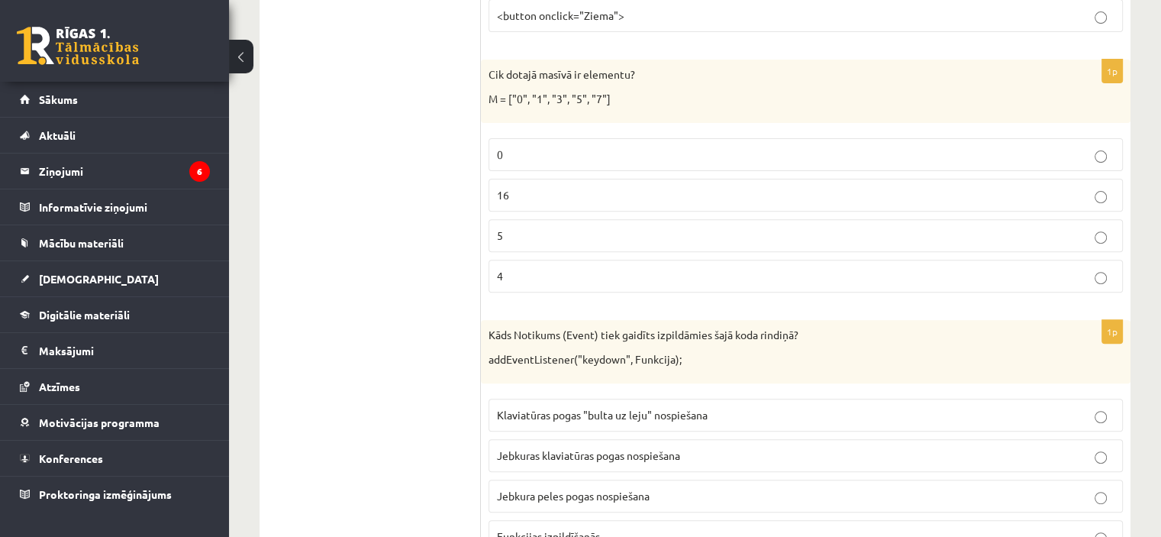
drag, startPoint x: 614, startPoint y: 282, endPoint x: 465, endPoint y: 221, distance: 160.9
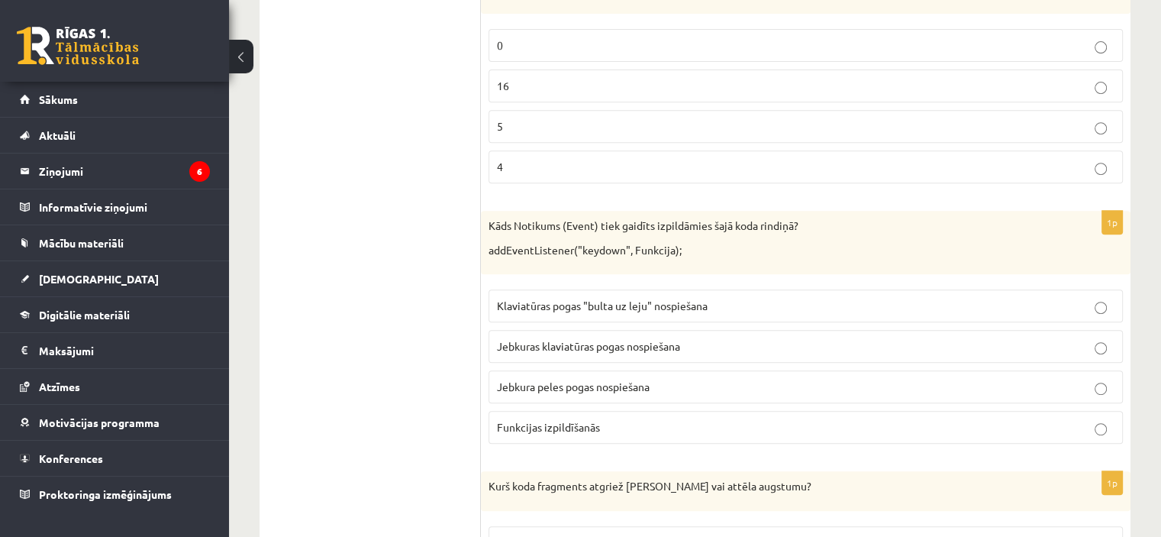
scroll to position [6412, 0]
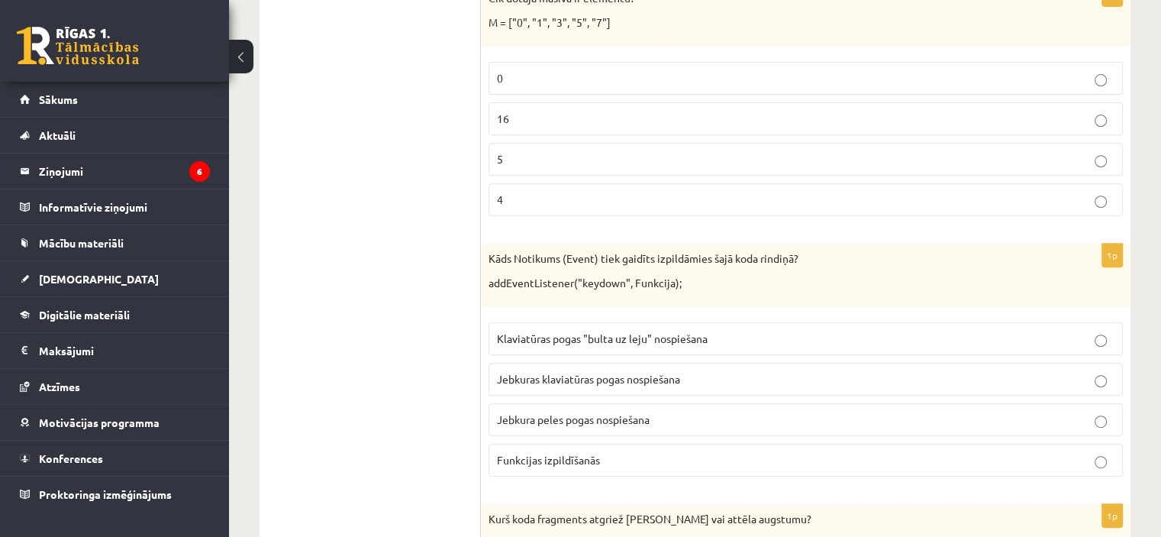
drag, startPoint x: 416, startPoint y: 156, endPoint x: 346, endPoint y: 111, distance: 83.4
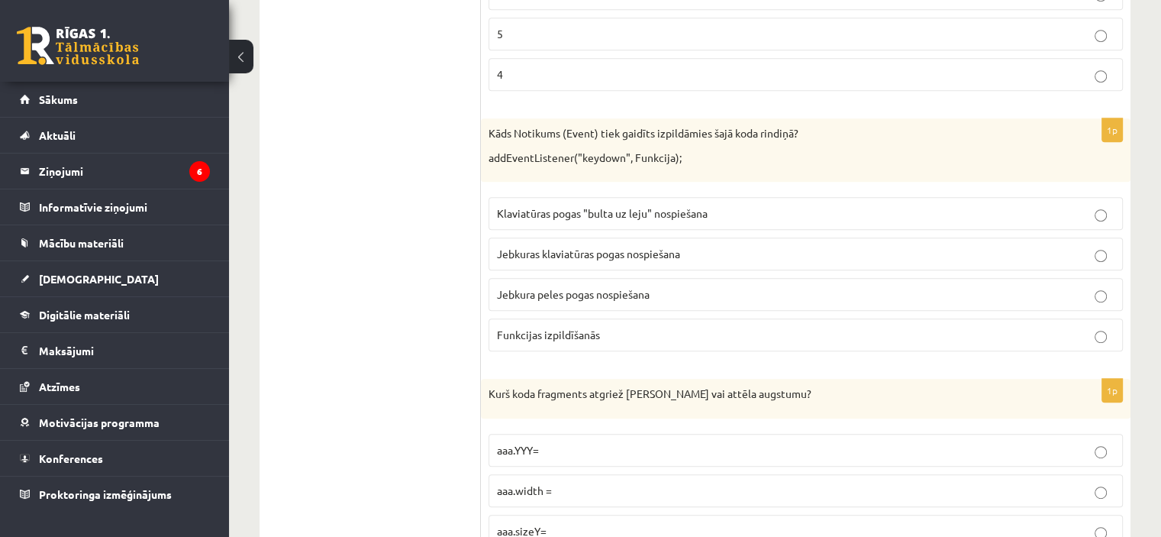
scroll to position [6565, 0]
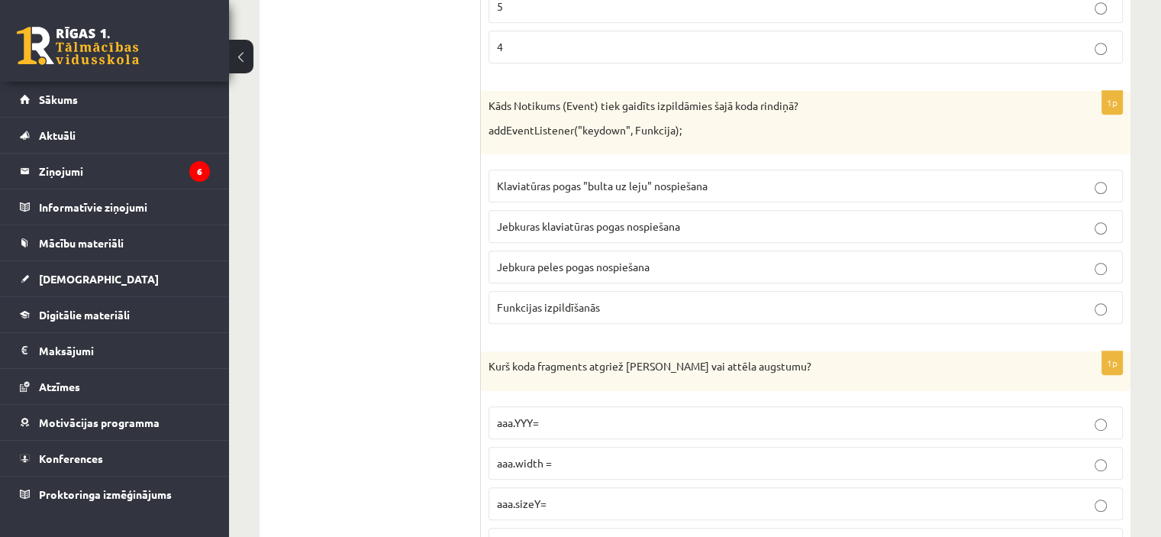
click at [568, 260] on span "Jebkura peles pogas nospiešana" at bounding box center [573, 267] width 153 height 14
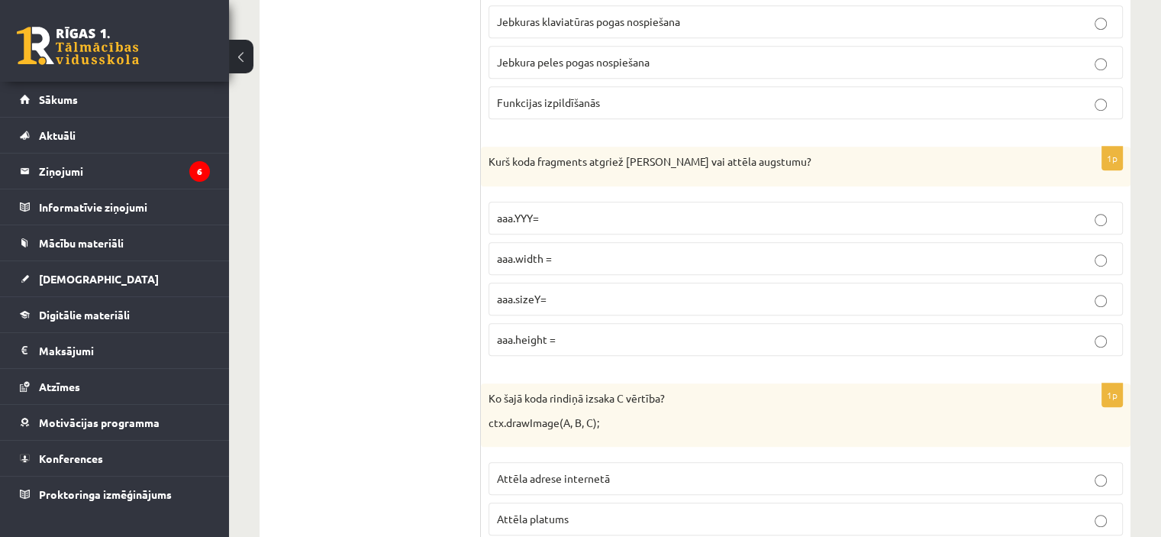
scroll to position [6794, 0]
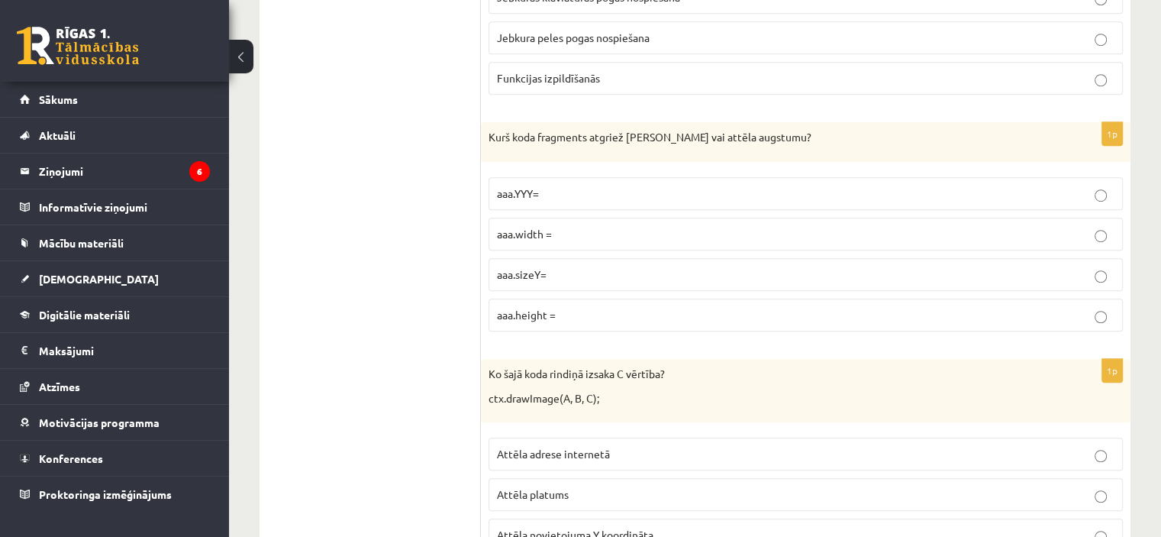
click at [566, 258] on label "aaa.sizeY=" at bounding box center [806, 274] width 634 height 33
click at [571, 307] on p "aaa.height =" at bounding box center [806, 315] width 618 height 16
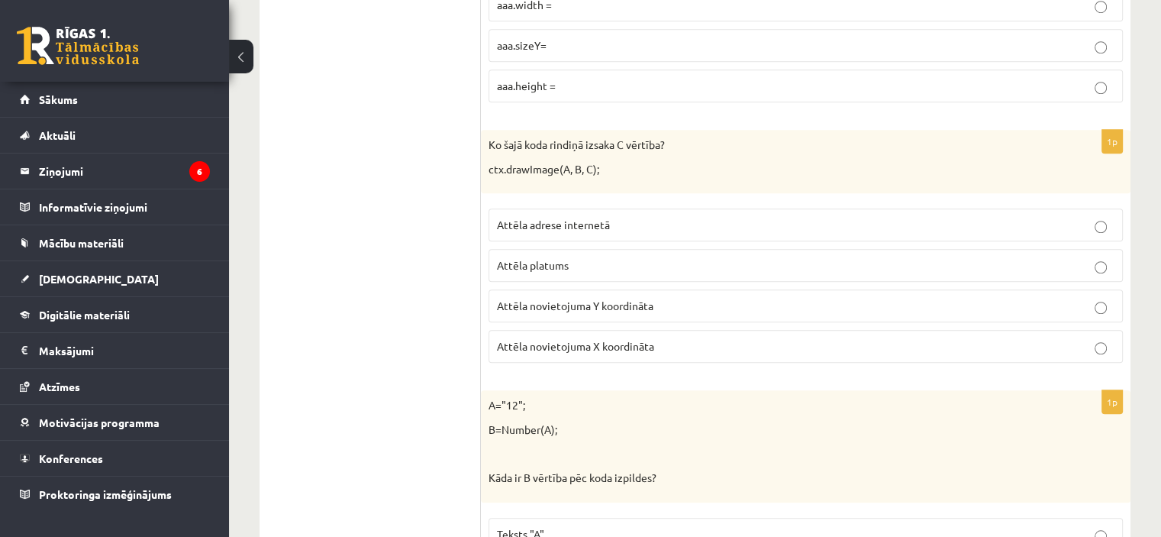
scroll to position [7099, 0]
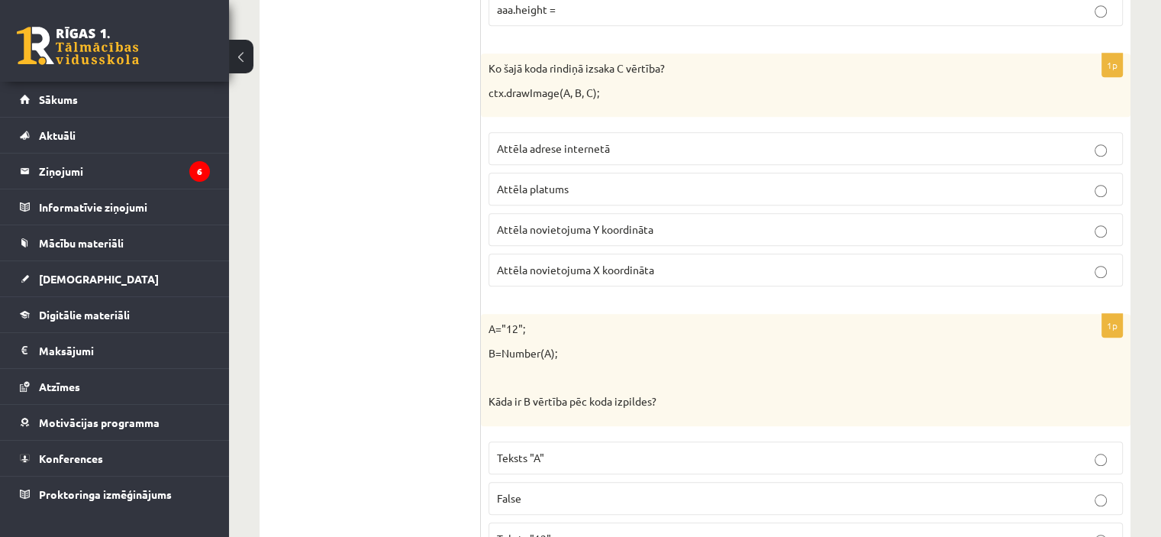
click at [552, 221] on p "Attēla novietojuma Y koordināta" at bounding box center [806, 229] width 618 height 16
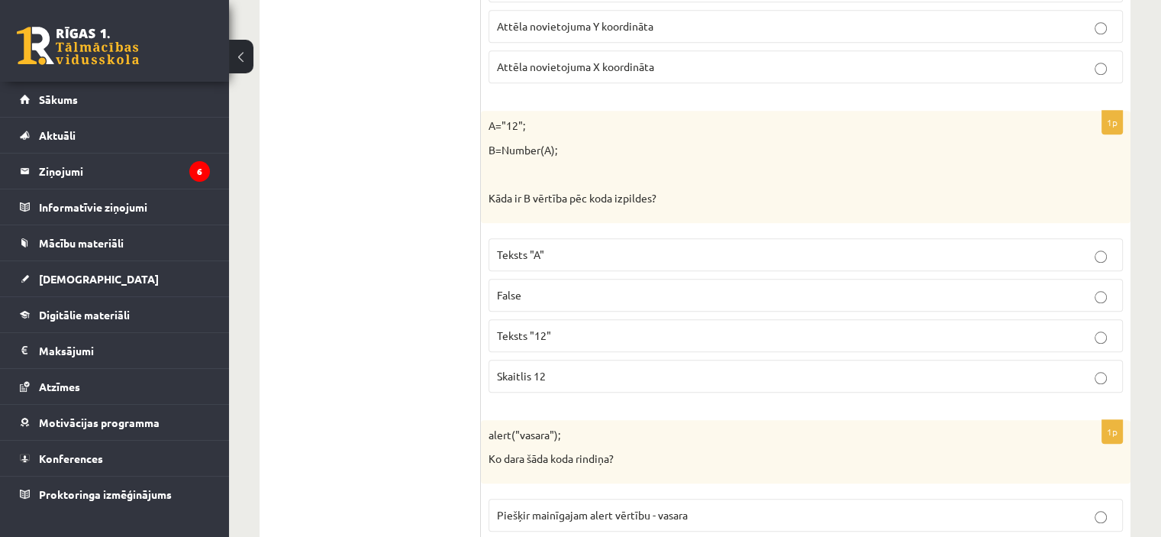
scroll to position [7328, 0]
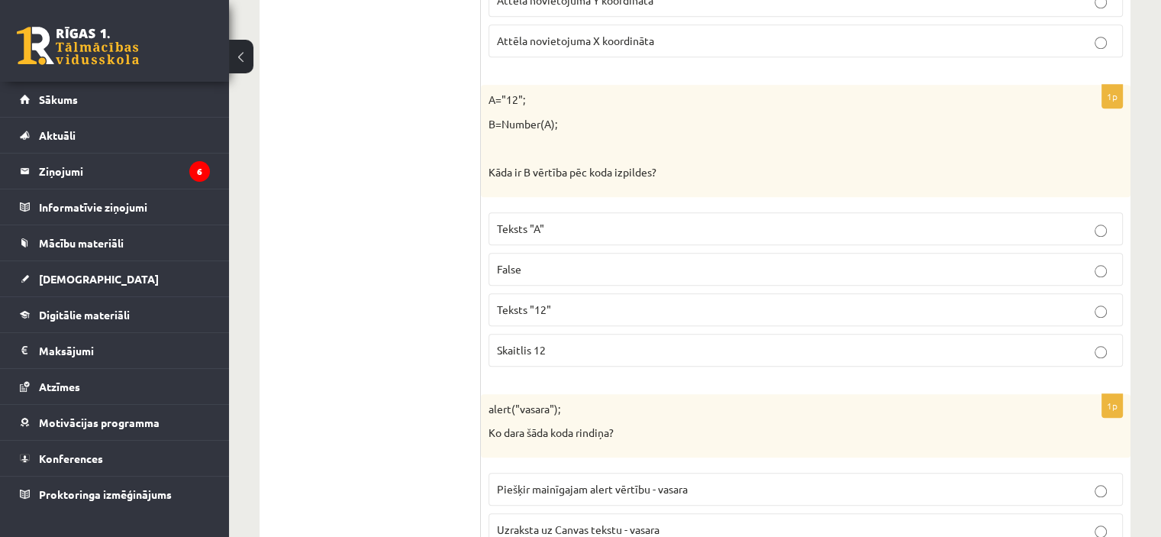
click at [527, 302] on span "Teksts "12"" at bounding box center [524, 309] width 54 height 14
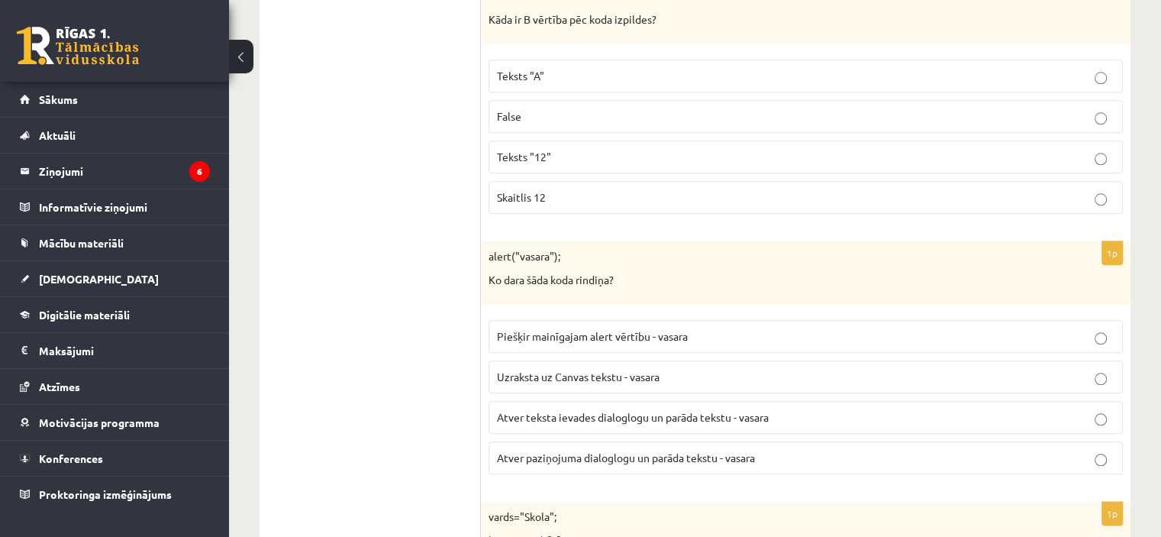
scroll to position [7557, 0]
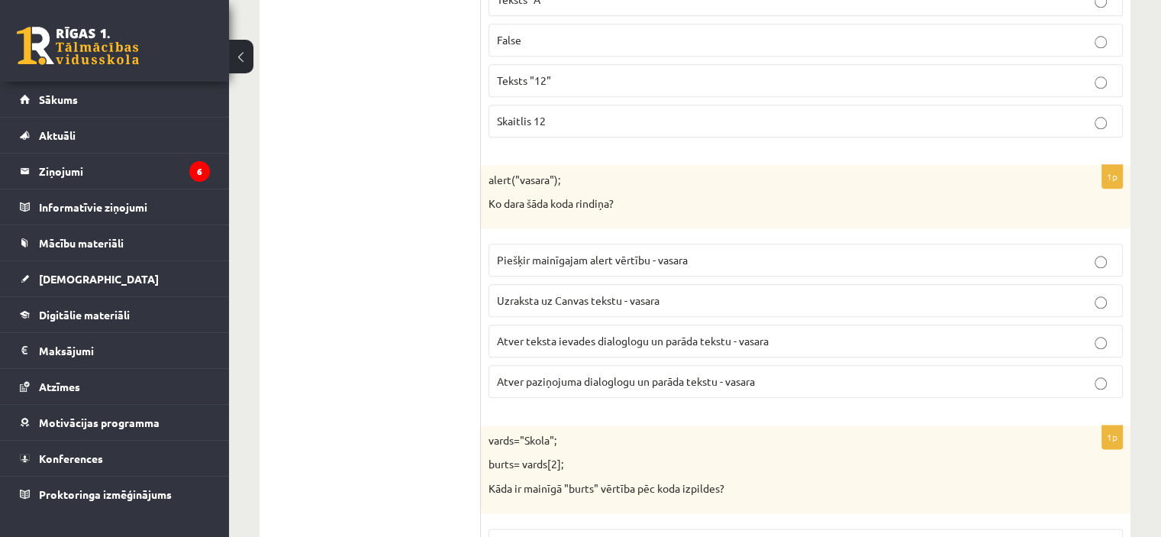
drag, startPoint x: 599, startPoint y: 343, endPoint x: 592, endPoint y: 331, distance: 13.4
click at [594, 365] on label "Atver paziņojuma dialoglogu un parāda tekstu - vasara" at bounding box center [806, 381] width 634 height 33
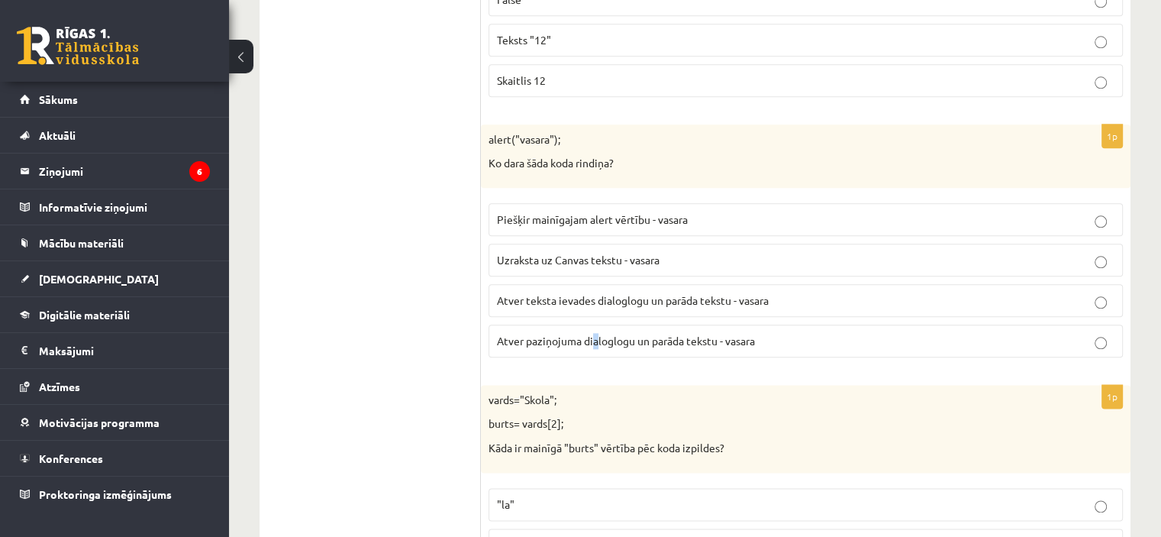
scroll to position [7634, 0]
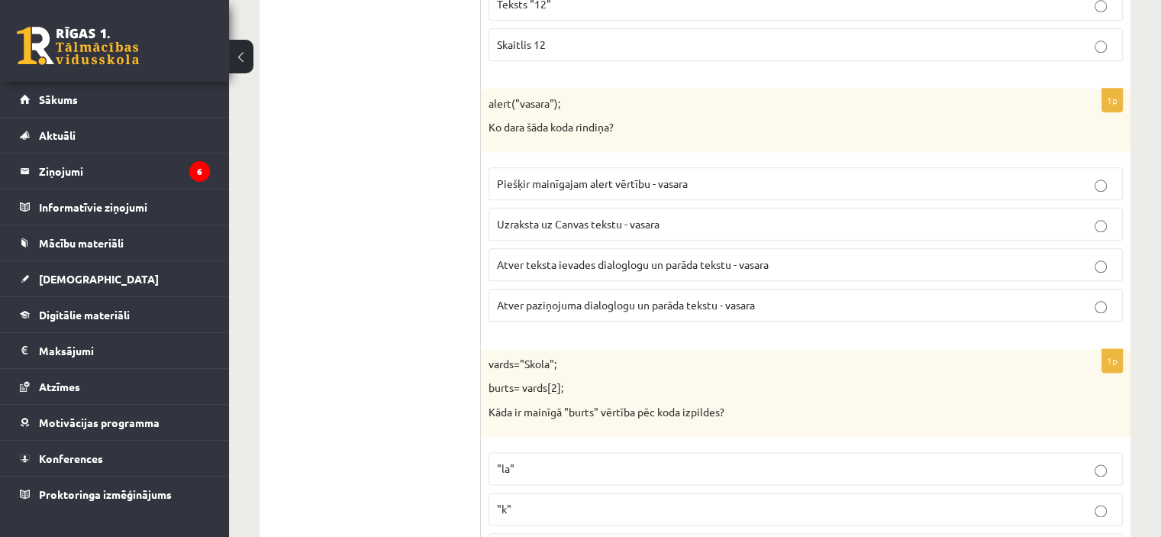
click at [662, 289] on label "Atver paziņojuma dialoglogu un parāda tekstu - vasara" at bounding box center [806, 305] width 634 height 33
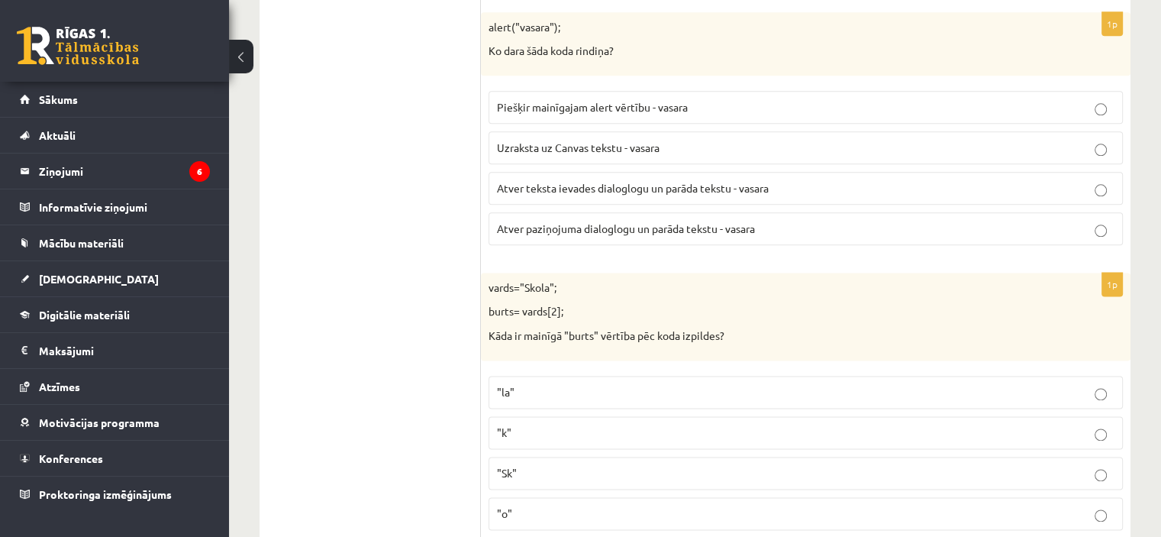
scroll to position [7725, 0]
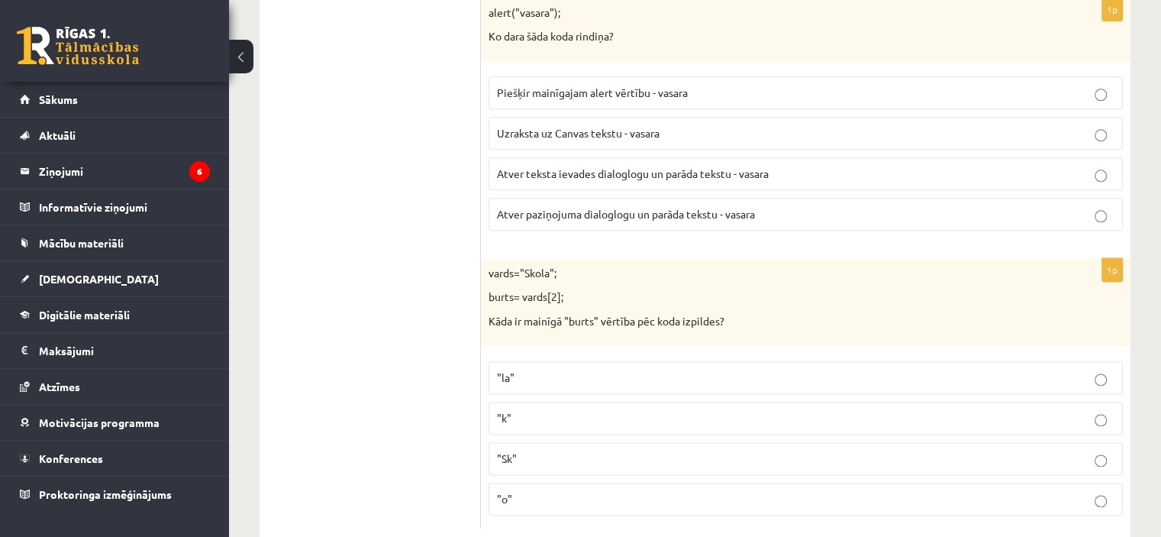
click at [530, 361] on label ""la"" at bounding box center [806, 377] width 634 height 33
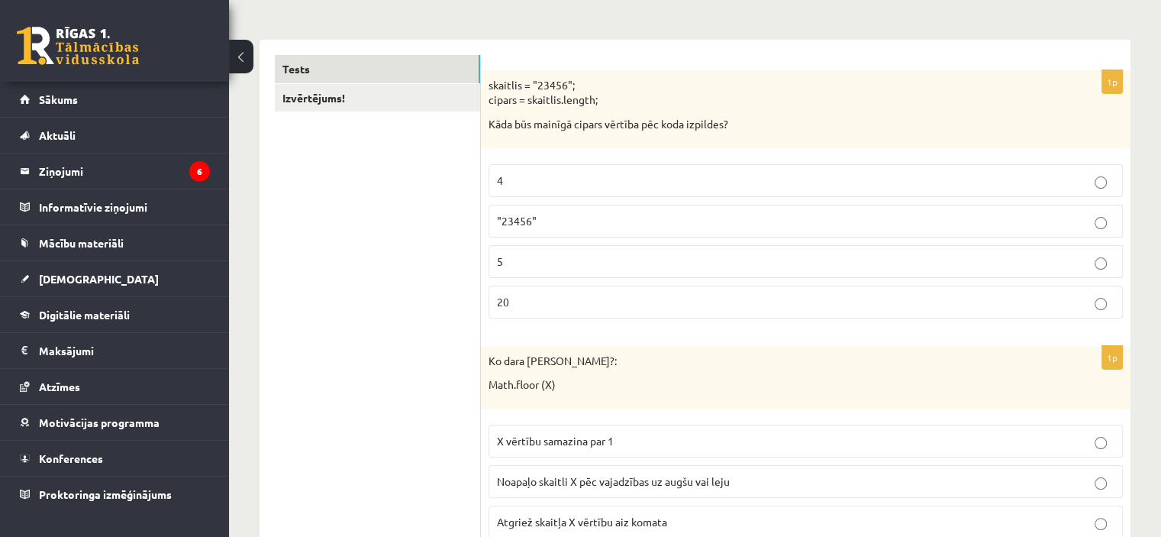
scroll to position [0, 0]
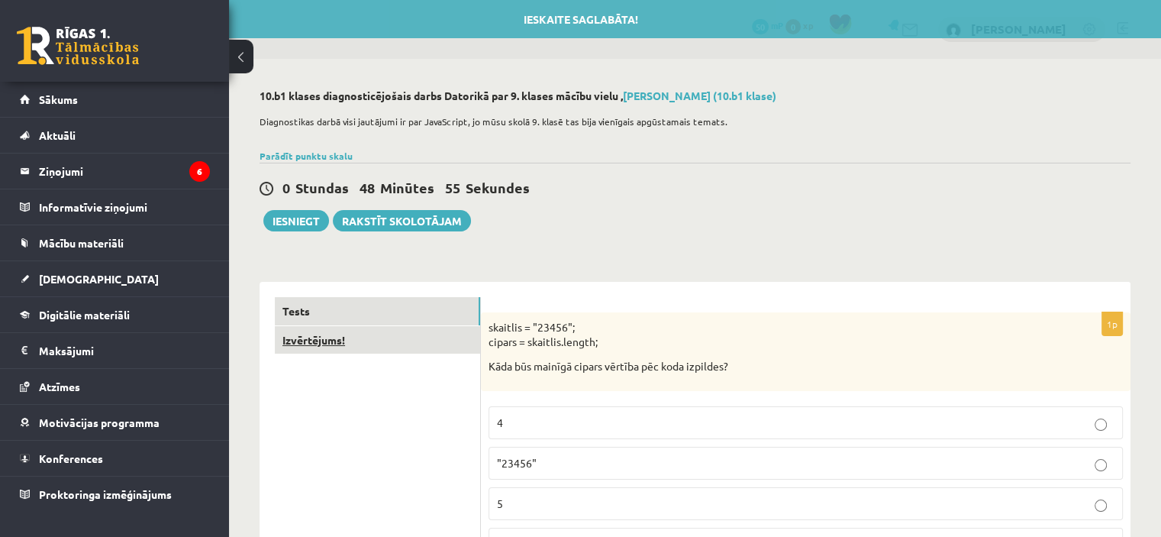
click at [376, 342] on link "Izvērtējums!" at bounding box center [377, 340] width 205 height 28
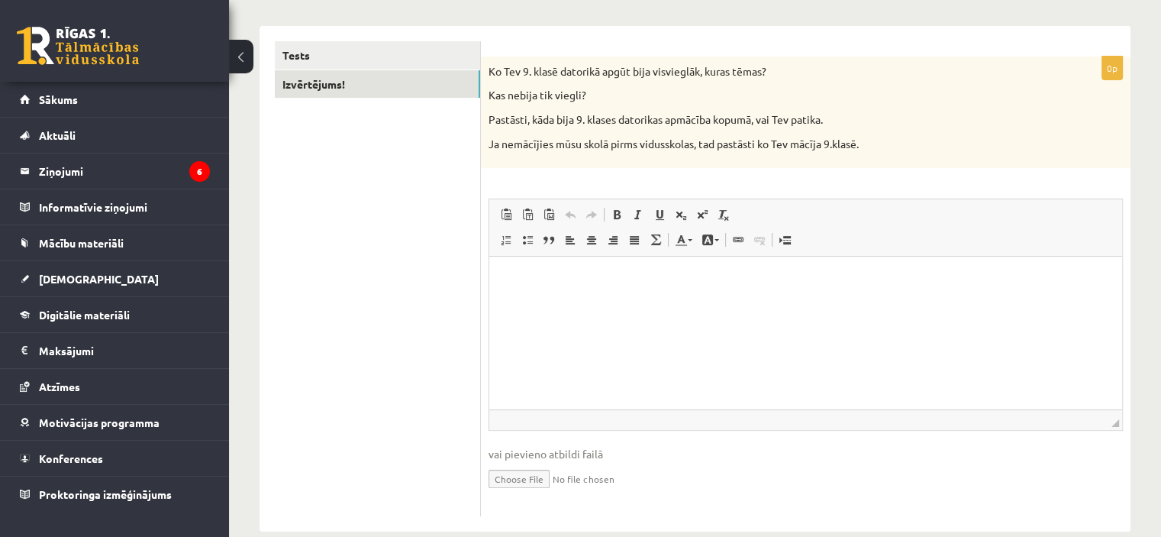
scroll to position [281, 0]
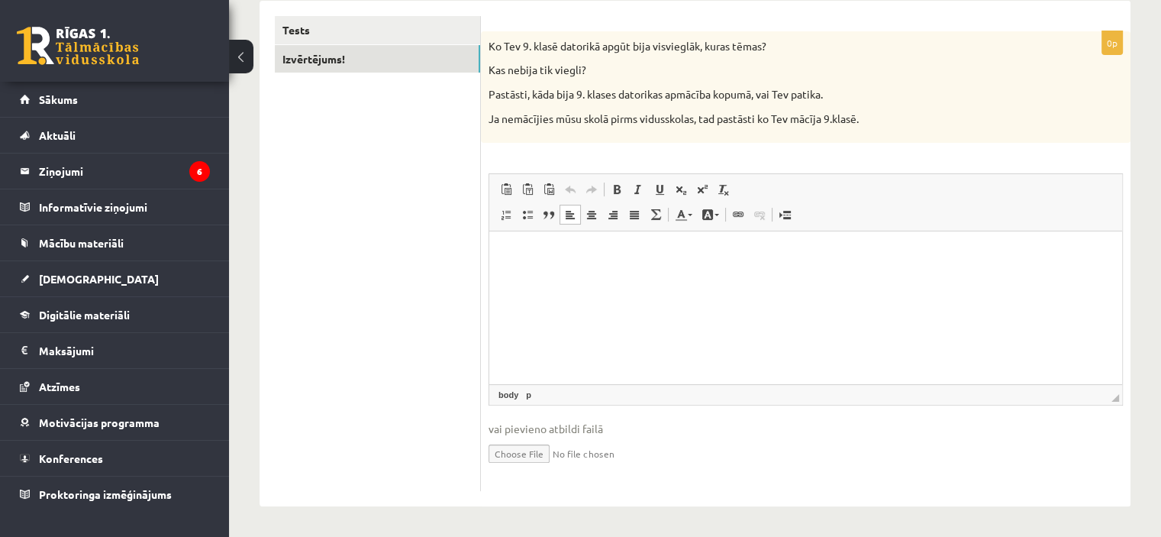
click at [605, 245] on html at bounding box center [805, 254] width 633 height 47
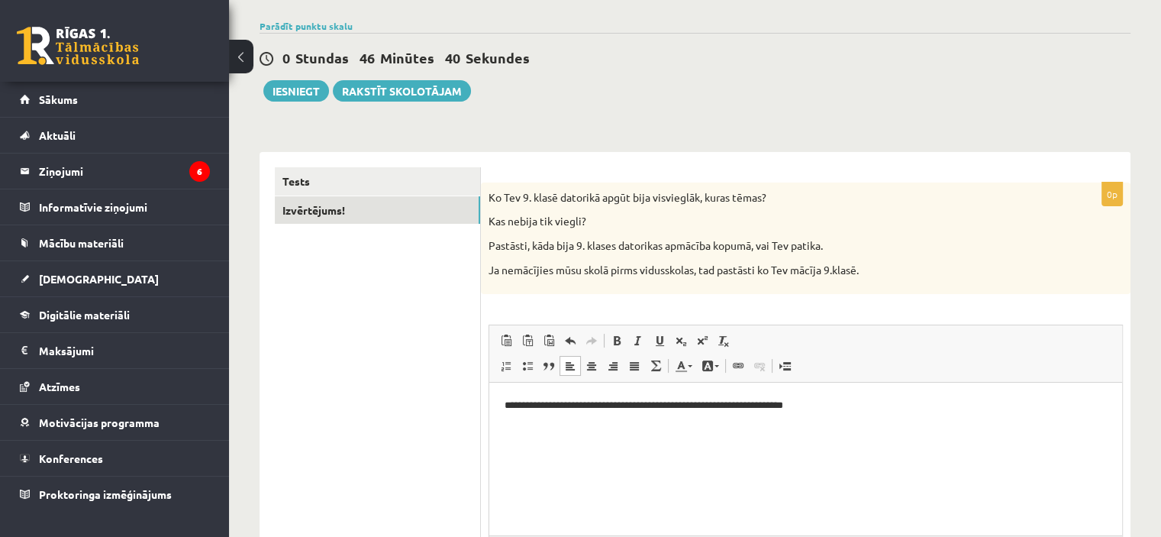
scroll to position [128, 0]
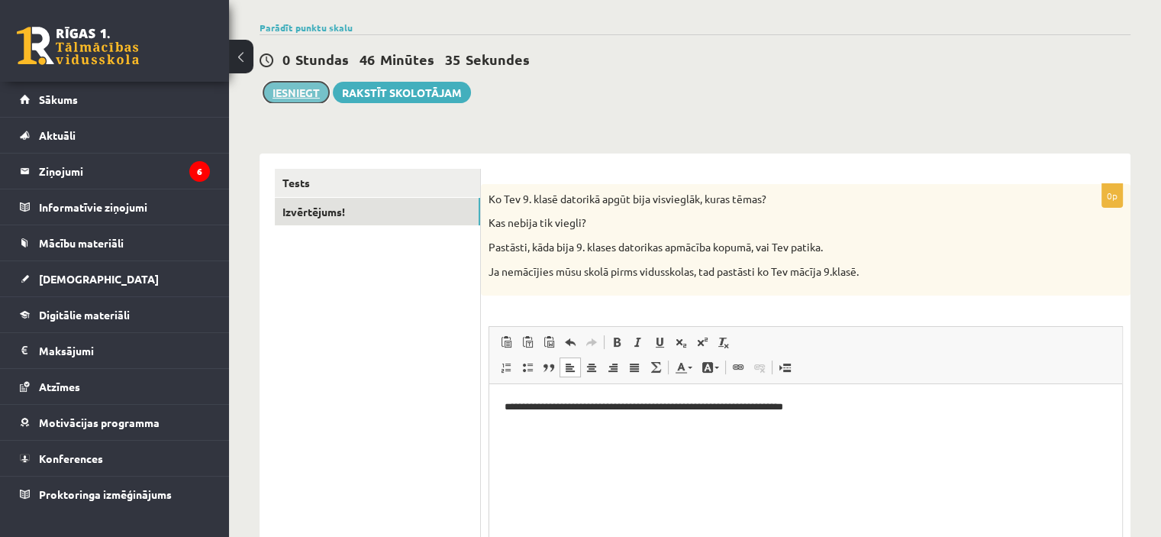
click at [311, 95] on button "Iesniegt" at bounding box center [296, 92] width 66 height 21
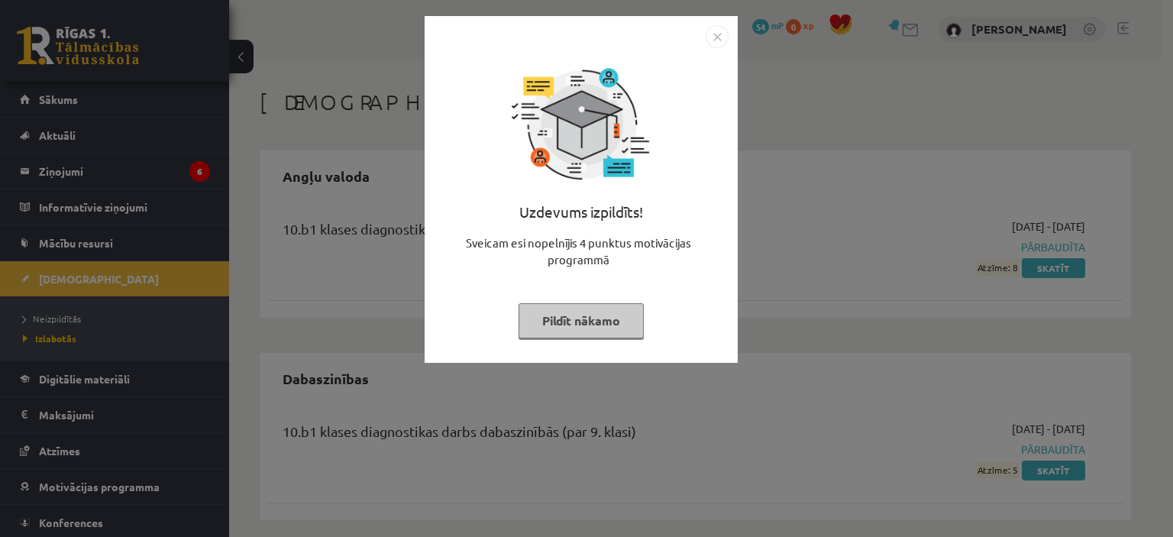
click at [620, 330] on button "Pildīt nākamo" at bounding box center [580, 320] width 125 height 35
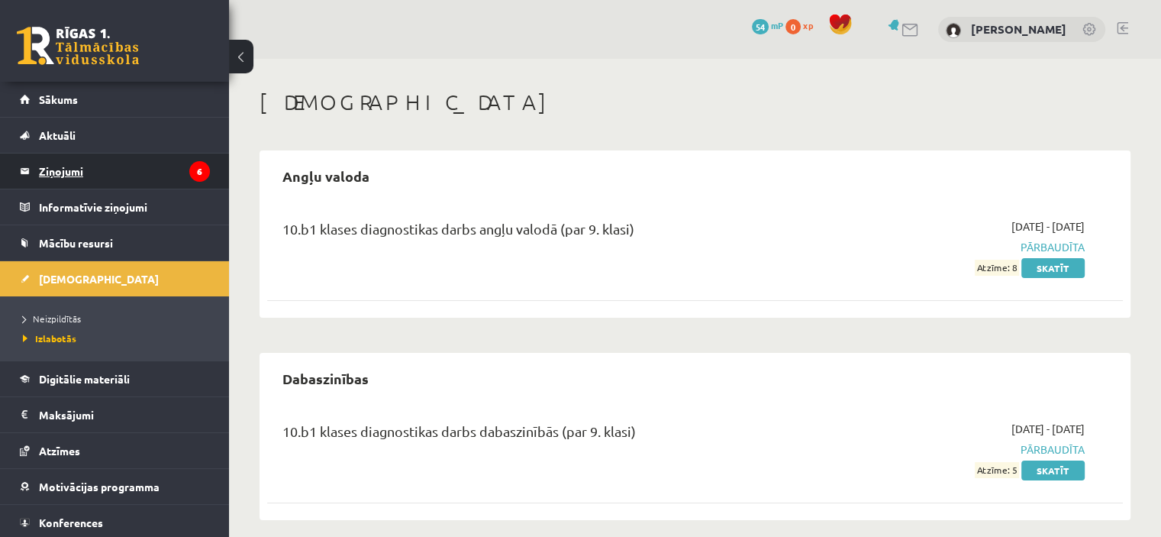
click at [141, 183] on legend "Ziņojumi 6" at bounding box center [124, 170] width 171 height 35
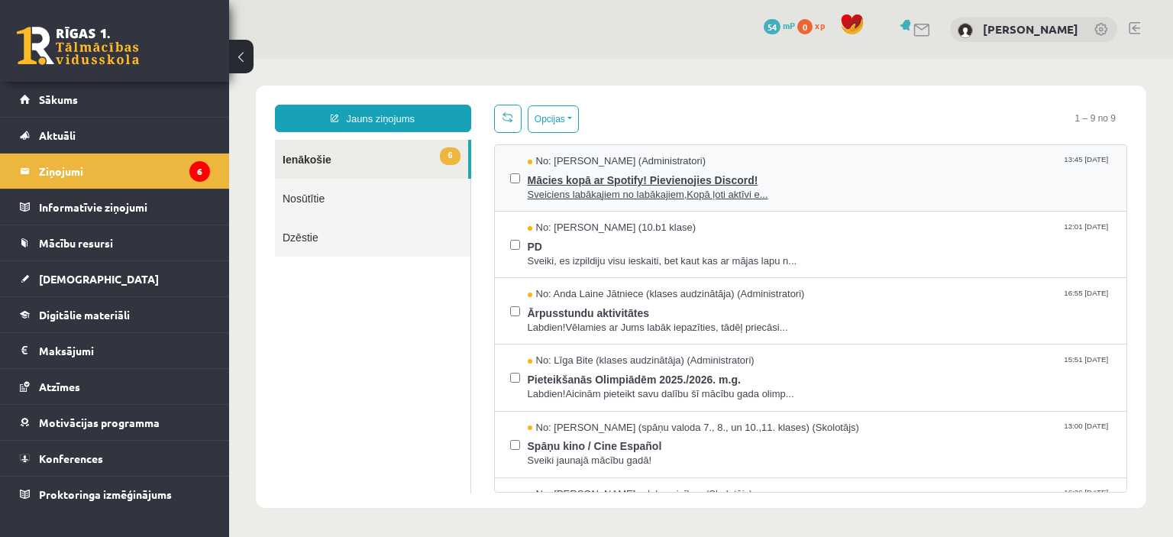
click at [832, 183] on span "Mācies kopā ar Spotify! Pievienojies Discord!" at bounding box center [819, 178] width 584 height 19
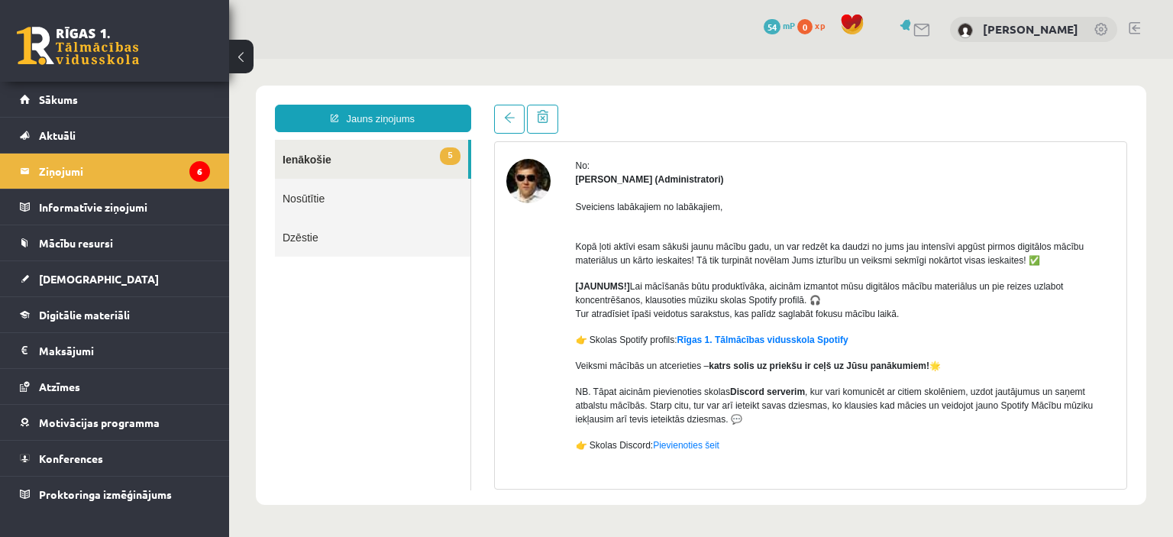
scroll to position [29, 0]
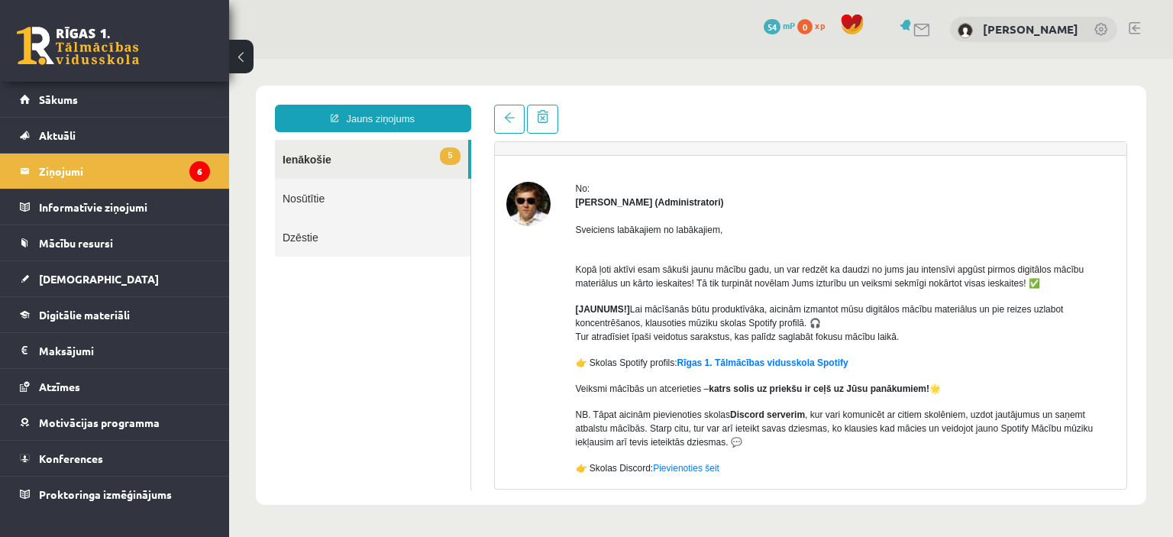
click at [357, 162] on link "5 Ienākošie" at bounding box center [371, 159] width 193 height 39
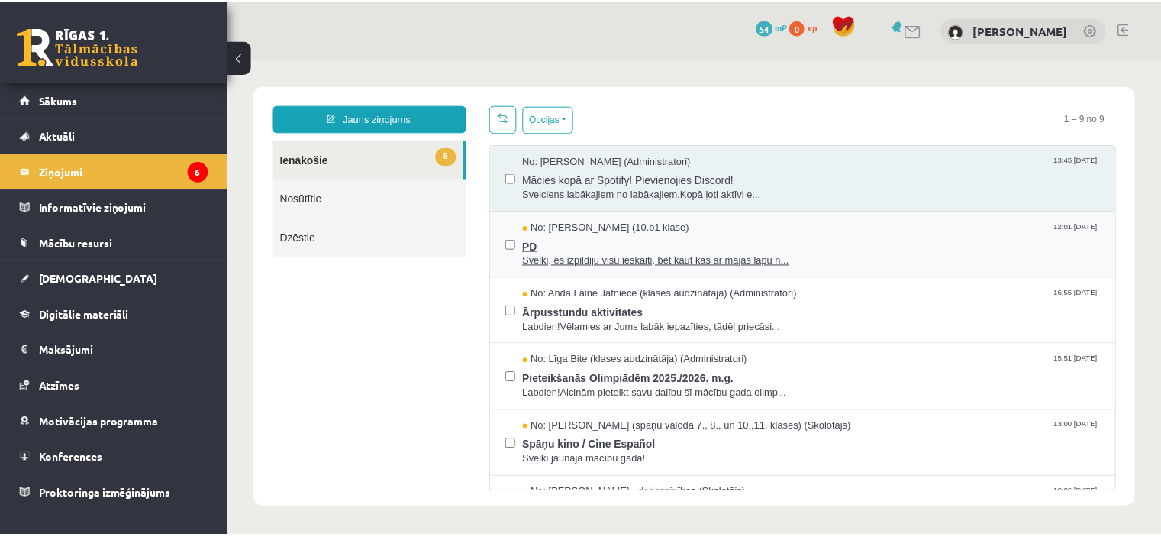
scroll to position [0, 0]
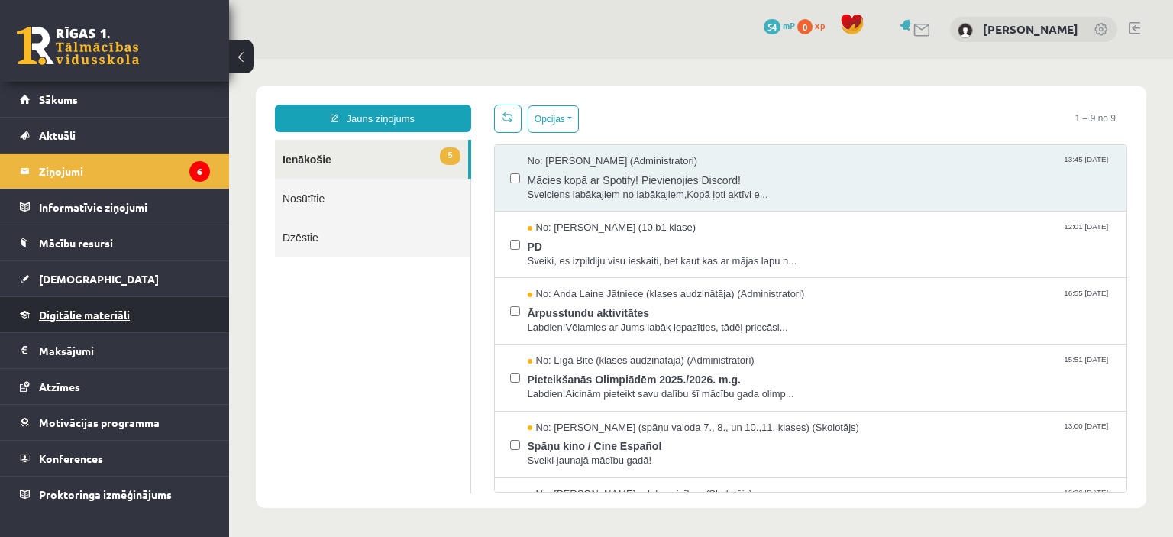
click at [180, 305] on link "Digitālie materiāli" at bounding box center [115, 314] width 190 height 35
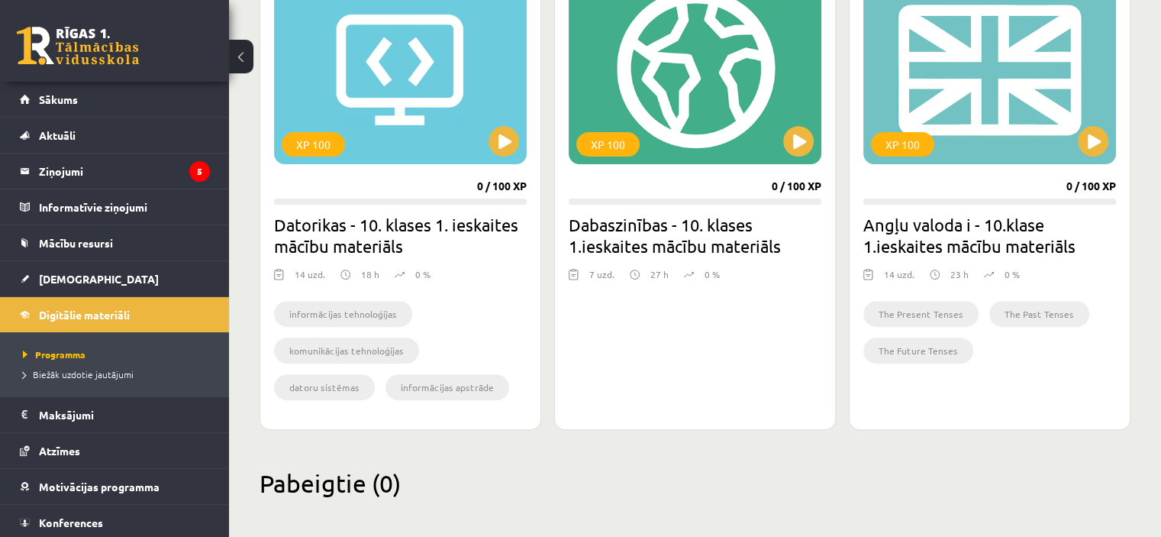
scroll to position [486, 0]
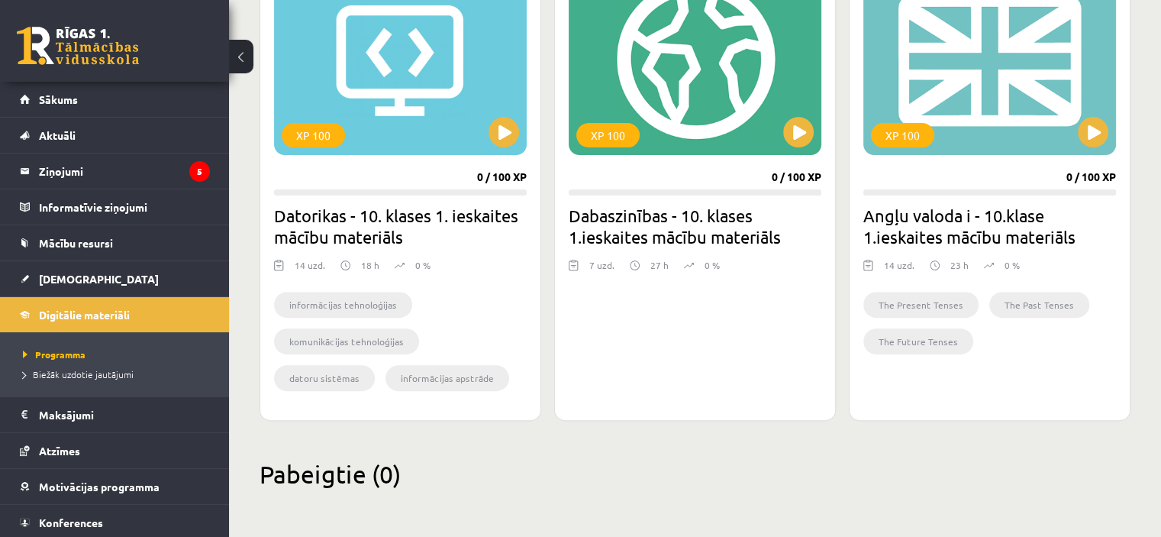
click at [1060, 211] on h2 "Angļu valoda i - 10.klase 1.ieskaites mācību materiāls" at bounding box center [989, 226] width 253 height 43
click at [1021, 231] on h2 "Angļu valoda i - 10.klase 1.ieskaites mācību materiāls" at bounding box center [989, 226] width 253 height 43
click at [1016, 205] on h2 "Angļu valoda i - 10.klase 1.ieskaites mācību materiāls" at bounding box center [989, 226] width 253 height 43
click at [1015, 110] on div "XP 100" at bounding box center [989, 59] width 253 height 191
click at [1092, 154] on div "XP 100 0 / 100 XP Angļu valoda i - 10.klase 1.ieskaites mācību materiāls 14 uzd…" at bounding box center [990, 185] width 282 height 471
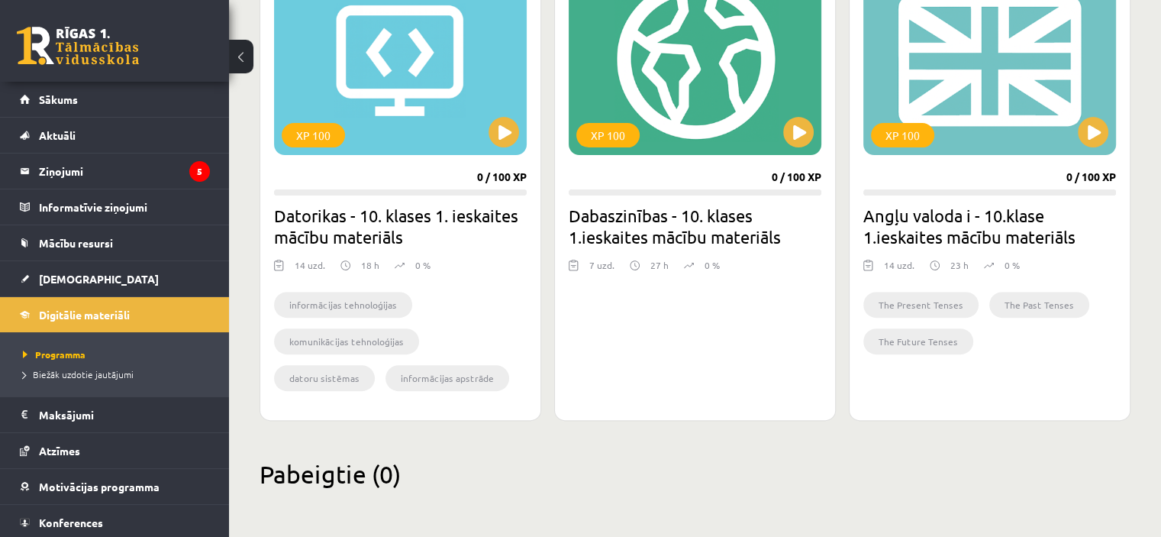
click at [966, 231] on h2 "Angļu valoda i - 10.klase 1.ieskaites mācību materiāls" at bounding box center [989, 226] width 253 height 43
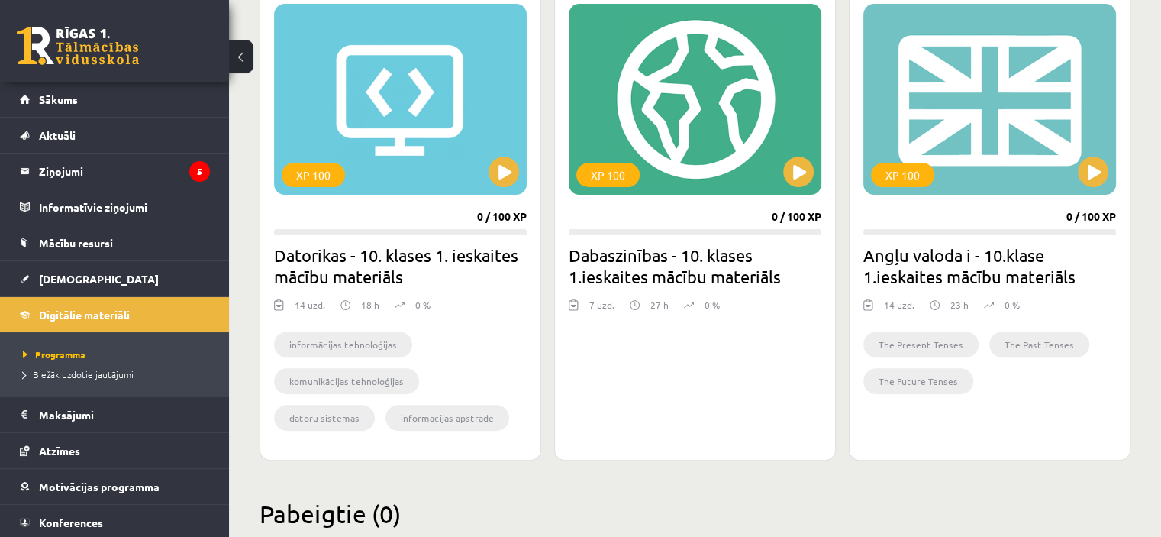
scroll to position [292, 0]
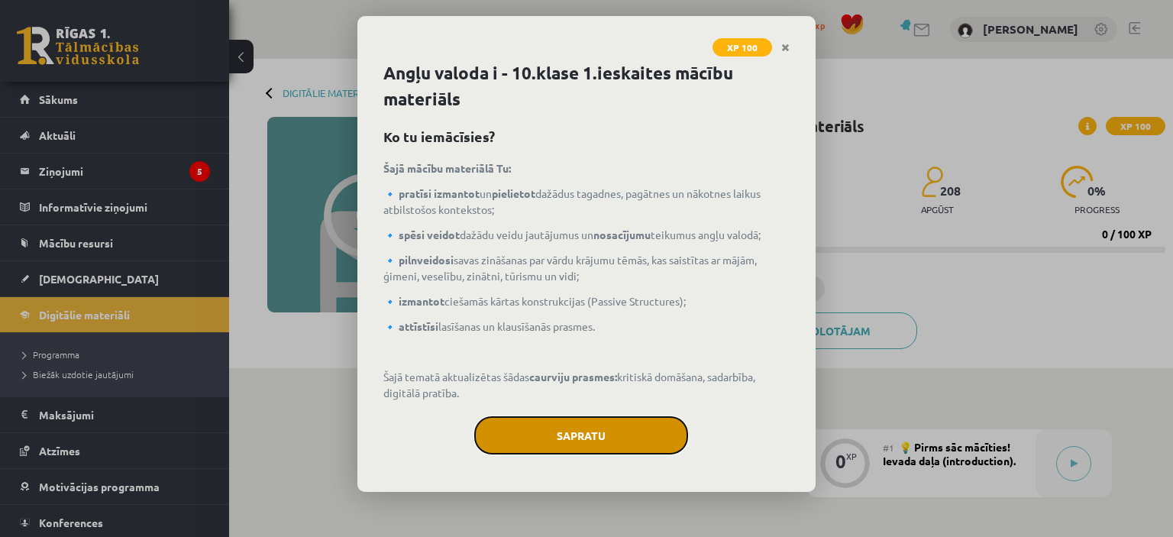
click at [564, 439] on button "Sapratu" at bounding box center [581, 435] width 214 height 38
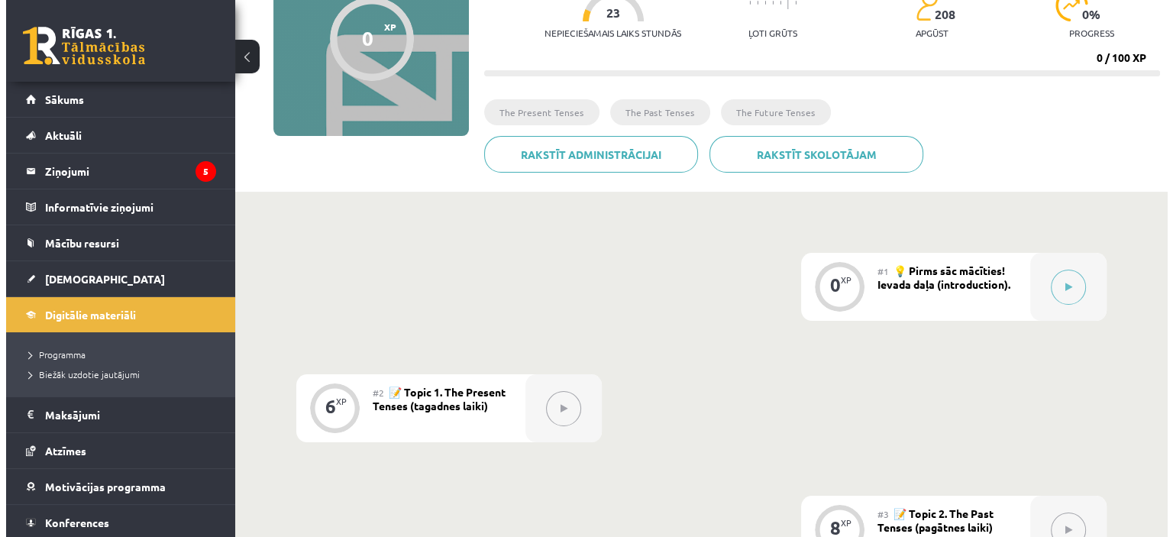
scroll to position [49, 0]
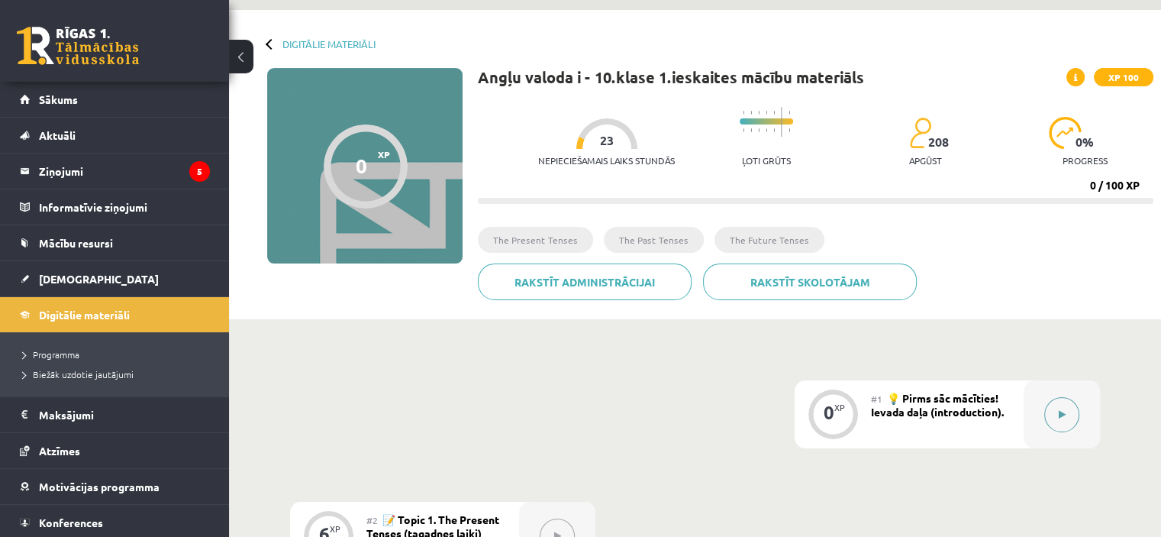
click at [1057, 418] on button at bounding box center [1061, 414] width 35 height 35
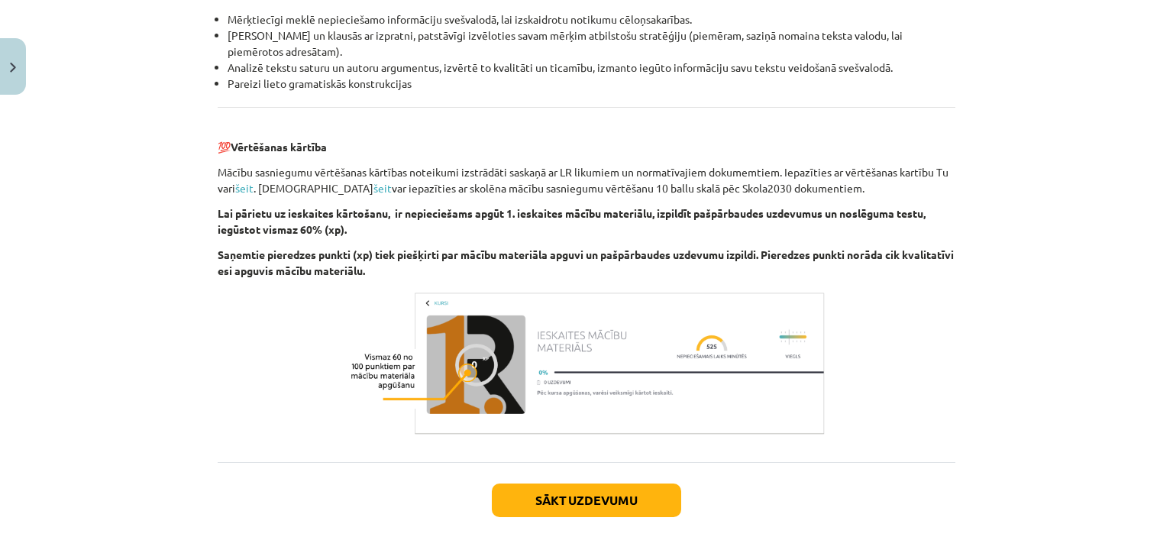
scroll to position [1756, 0]
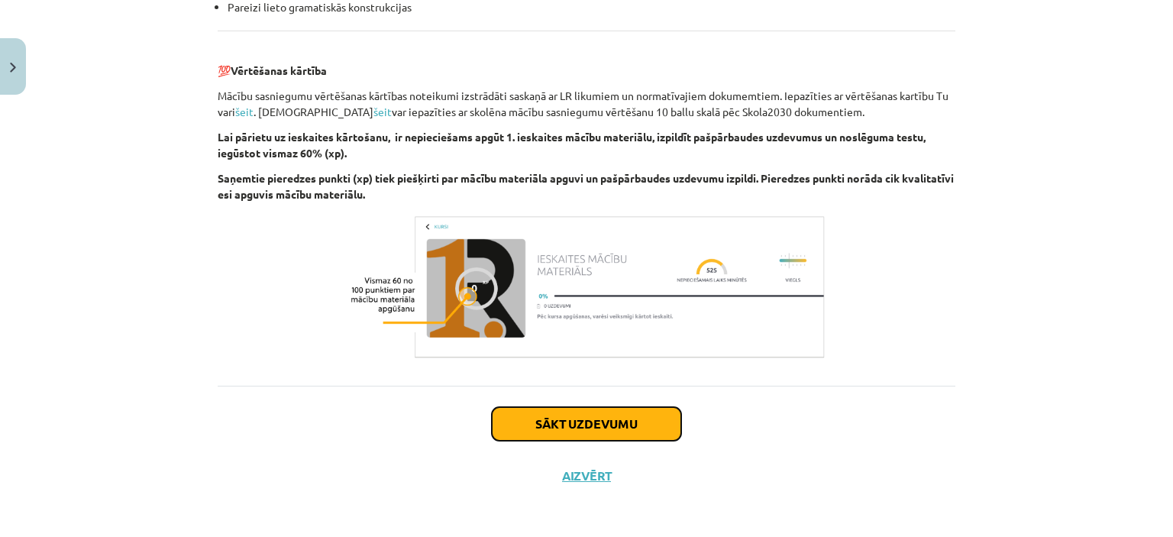
click at [531, 425] on button "Sākt uzdevumu" at bounding box center [586, 424] width 189 height 34
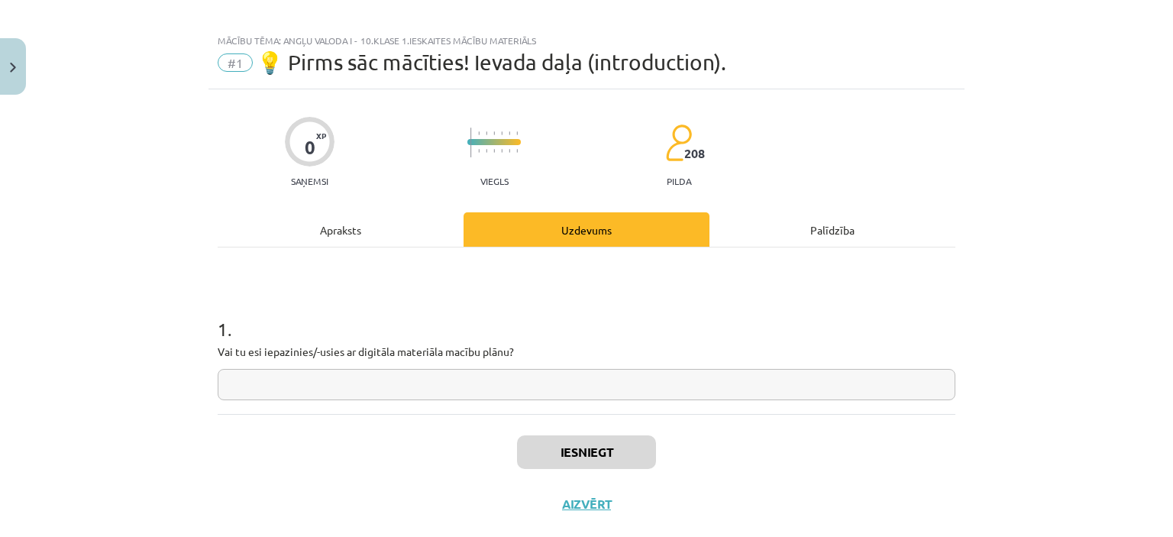
scroll to position [0, 0]
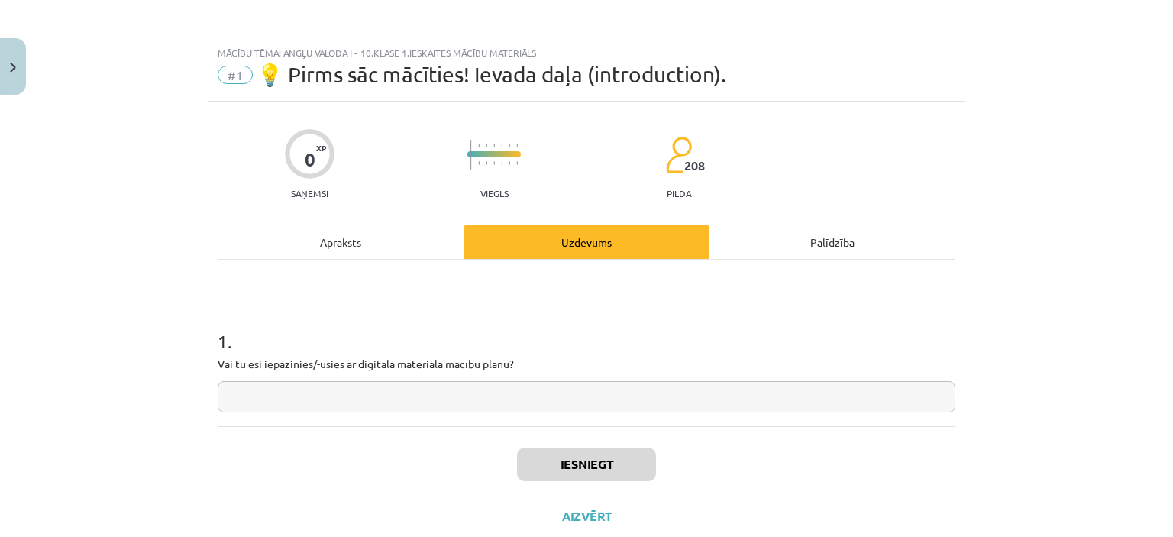
click at [347, 395] on input "text" at bounding box center [586, 396] width 737 height 31
type input "**"
click at [560, 459] on button "Iesniegt" at bounding box center [586, 464] width 139 height 34
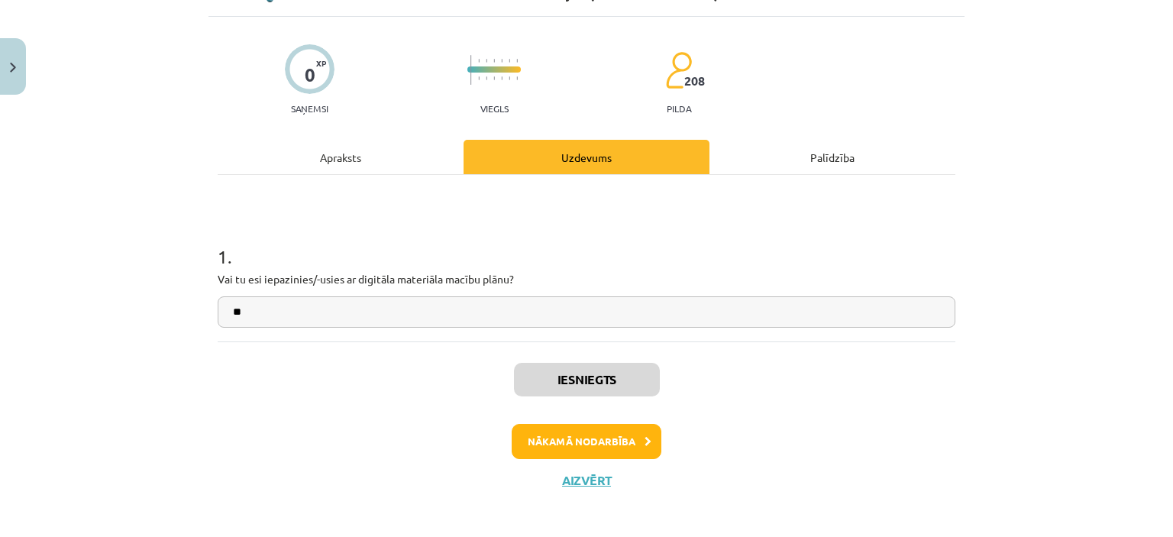
scroll to position [91, 0]
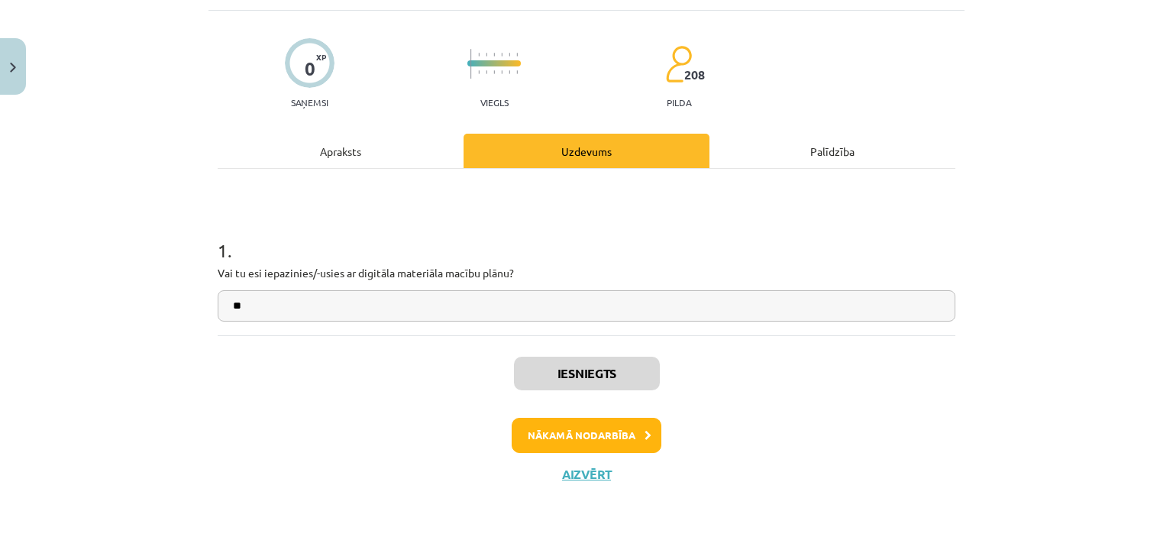
click at [586, 144] on div "Uzdevums" at bounding box center [586, 151] width 246 height 34
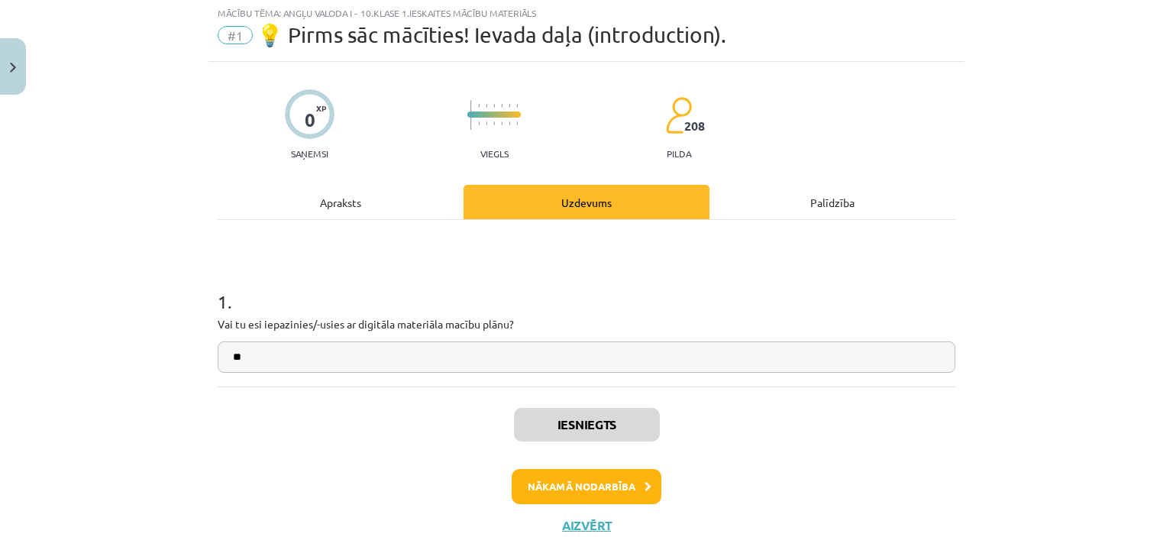
scroll to position [38, 0]
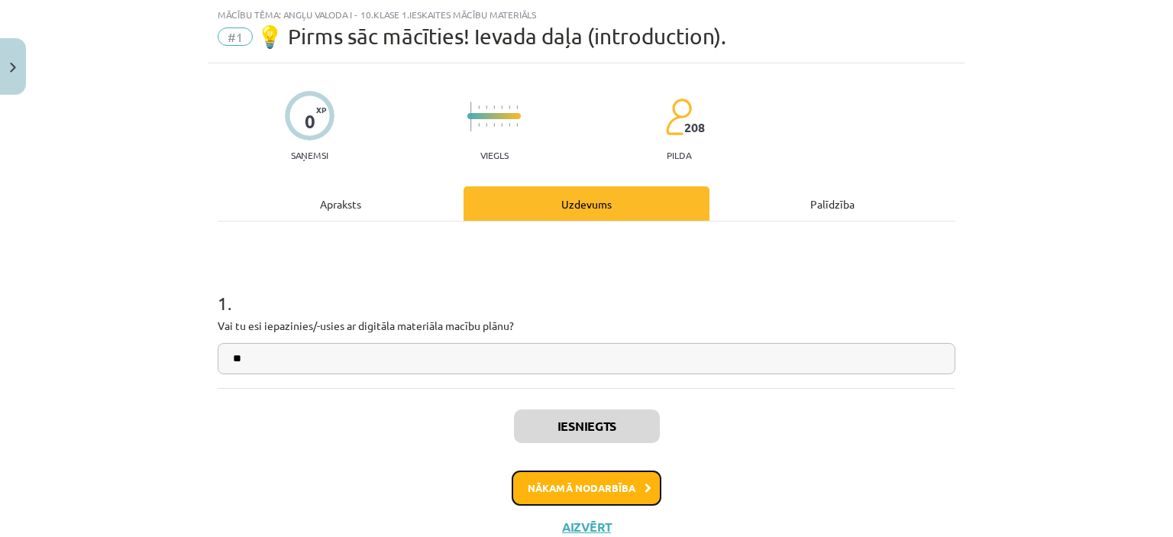
click at [553, 494] on button "Nākamā nodarbība" at bounding box center [586, 487] width 150 height 35
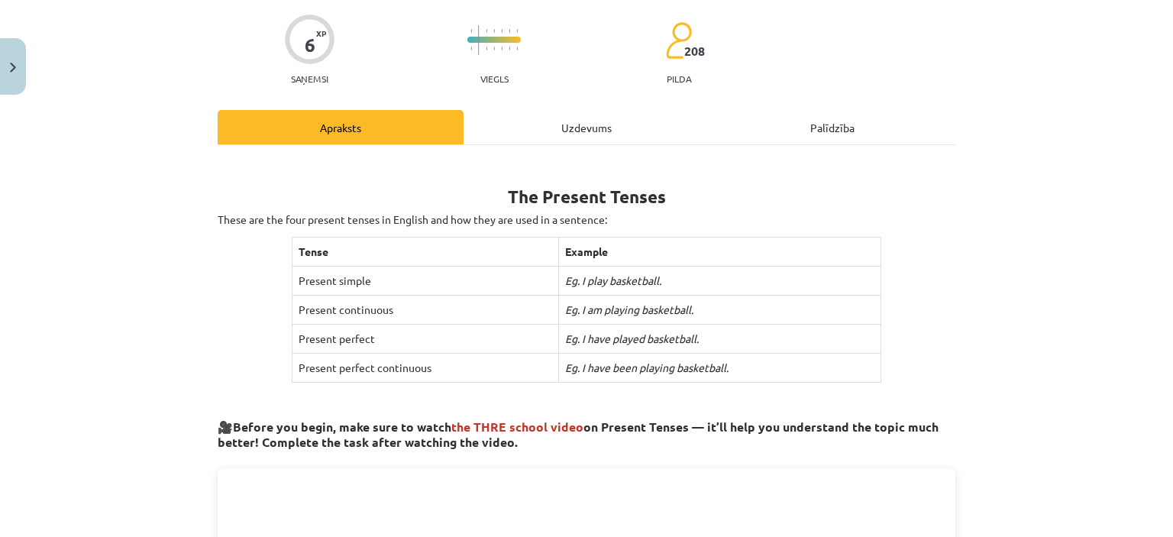
scroll to position [191, 0]
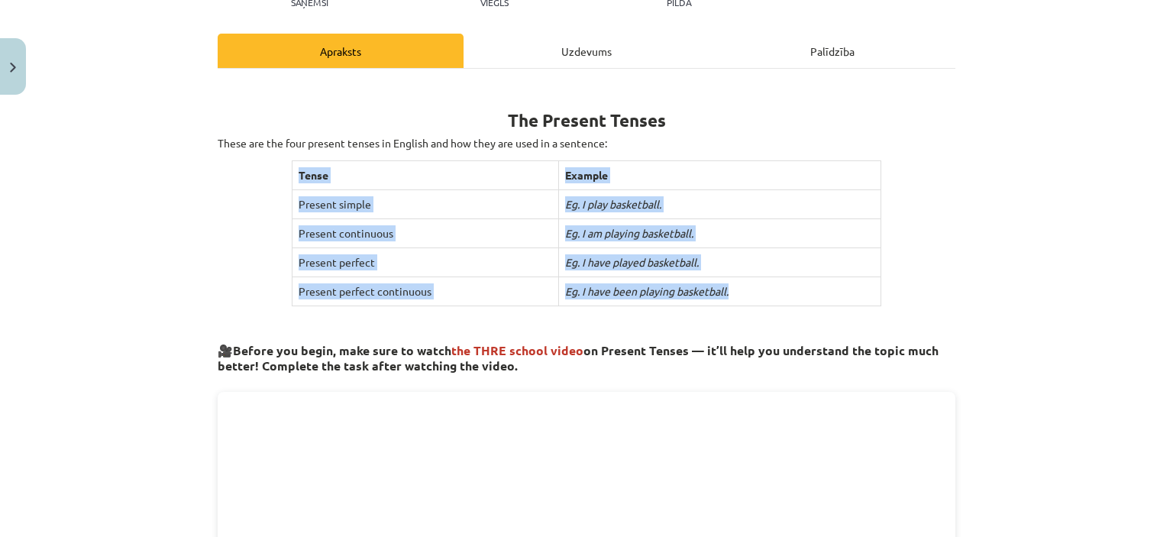
drag, startPoint x: 281, startPoint y: 161, endPoint x: 844, endPoint y: 289, distance: 577.8
copy div "Tense Example Present simple Eg. I play basketball. Present continuous Eg. I am…"
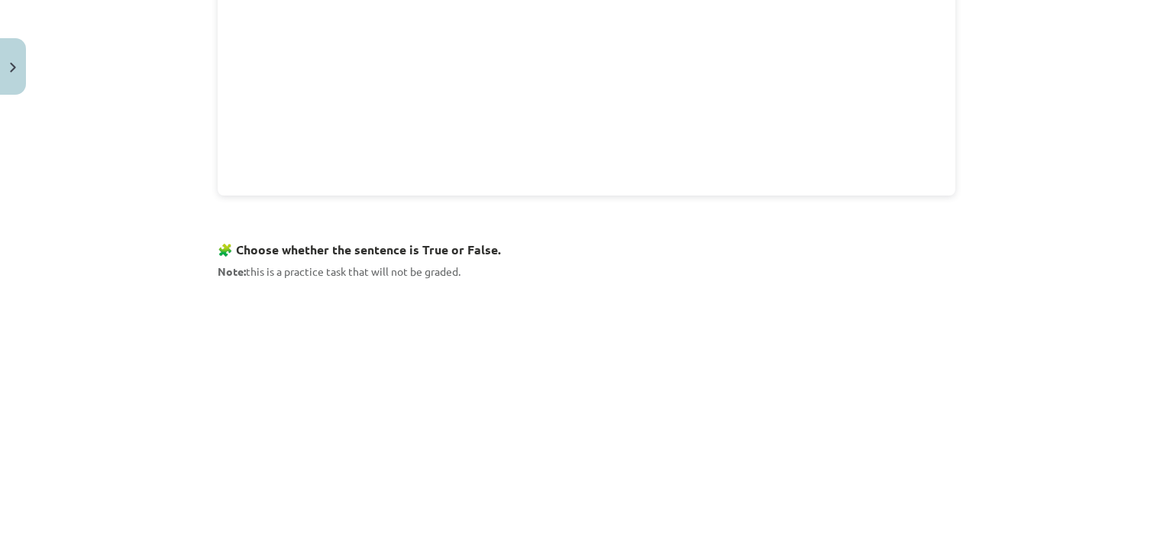
scroll to position [954, 0]
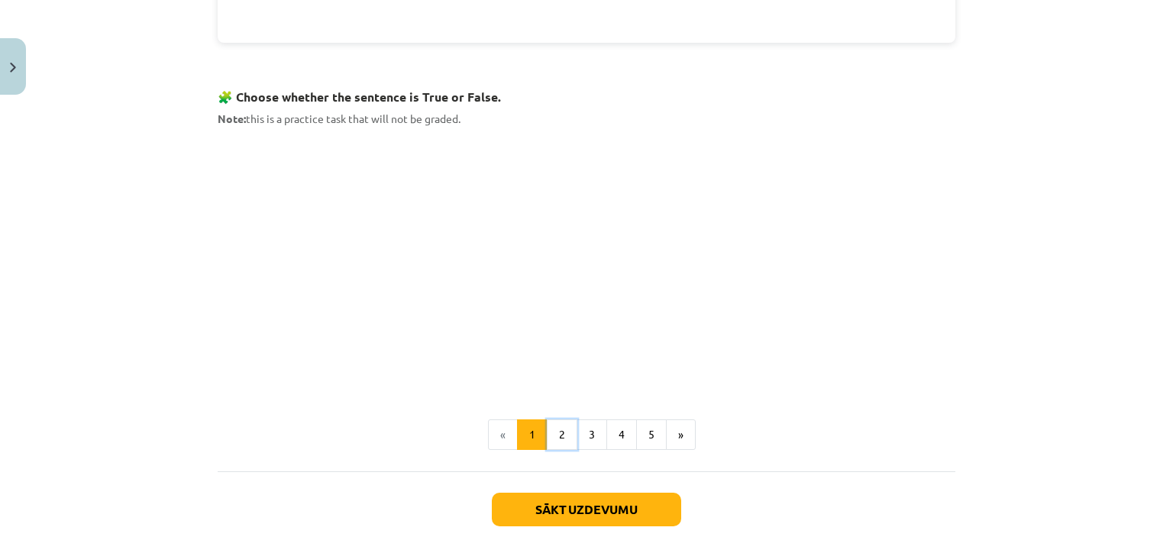
drag, startPoint x: 559, startPoint y: 435, endPoint x: 556, endPoint y: 424, distance: 11.9
click at [557, 430] on button "2" at bounding box center [562, 434] width 31 height 31
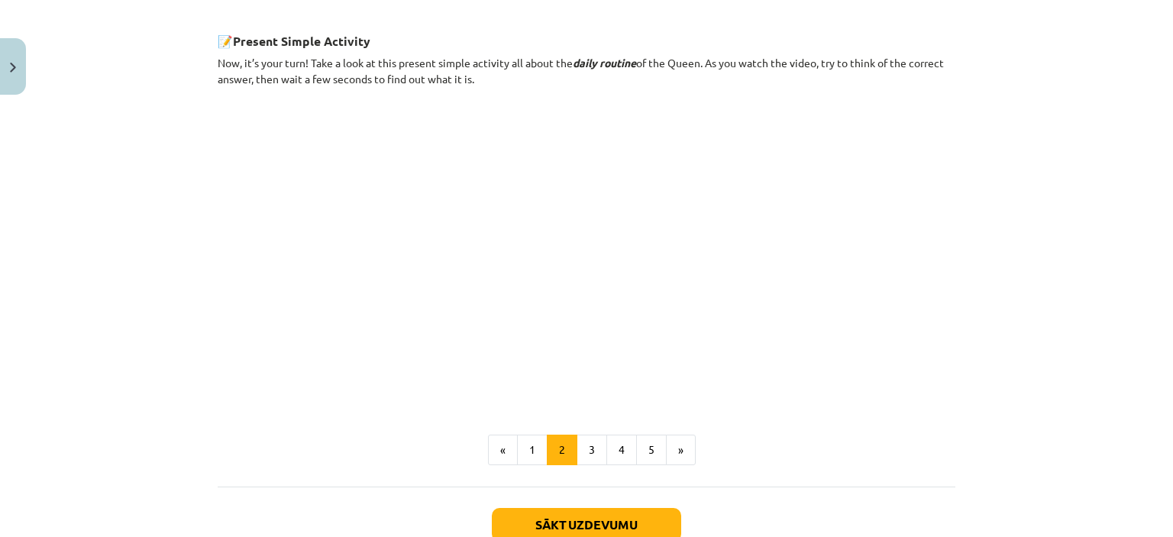
scroll to position [889, 0]
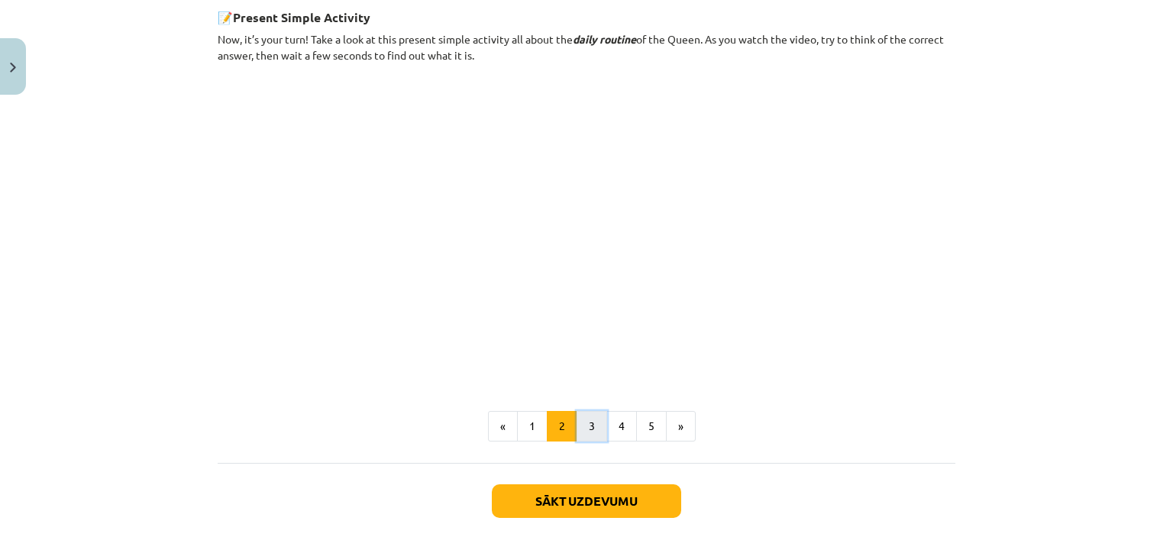
click at [582, 415] on button "3" at bounding box center [591, 426] width 31 height 31
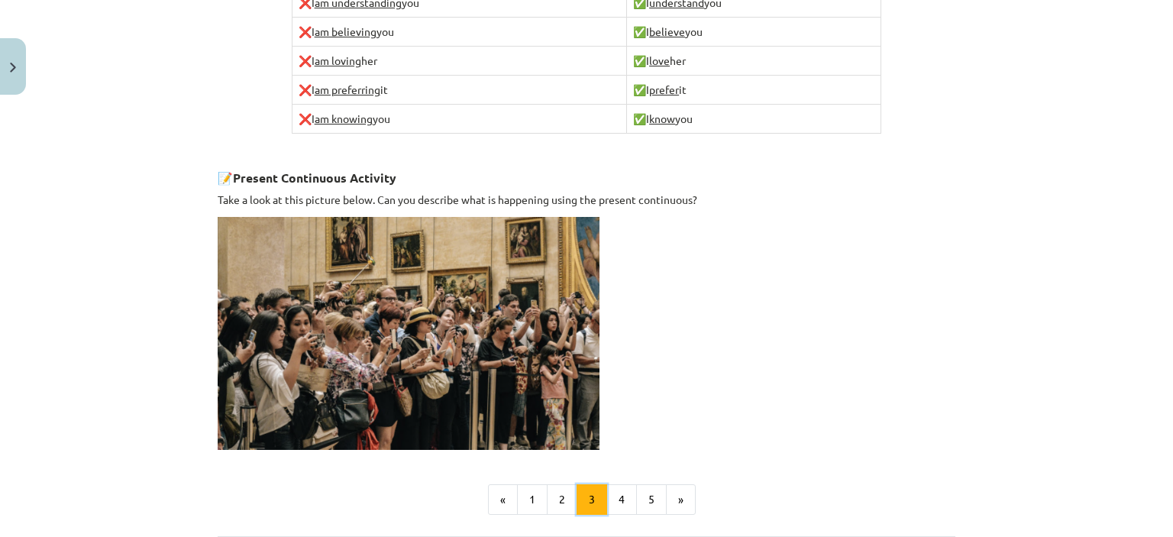
scroll to position [960, 0]
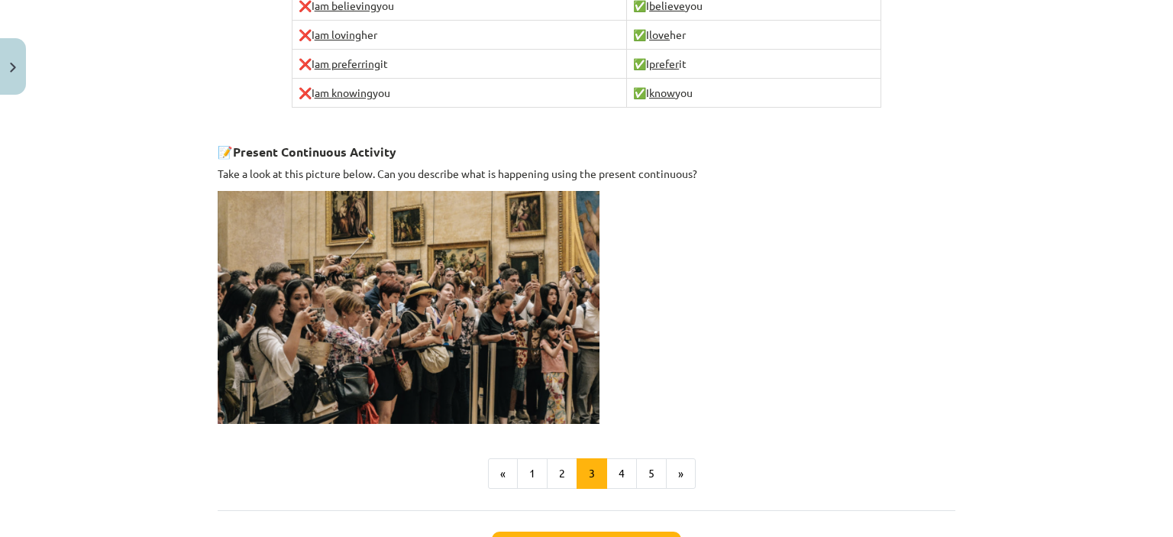
drag, startPoint x: 519, startPoint y: 338, endPoint x: 505, endPoint y: 318, distance: 25.2
drag, startPoint x: 505, startPoint y: 318, endPoint x: 505, endPoint y: 308, distance: 9.9
click at [504, 308] on img at bounding box center [409, 307] width 382 height 233
click at [218, 197] on img at bounding box center [409, 307] width 382 height 233
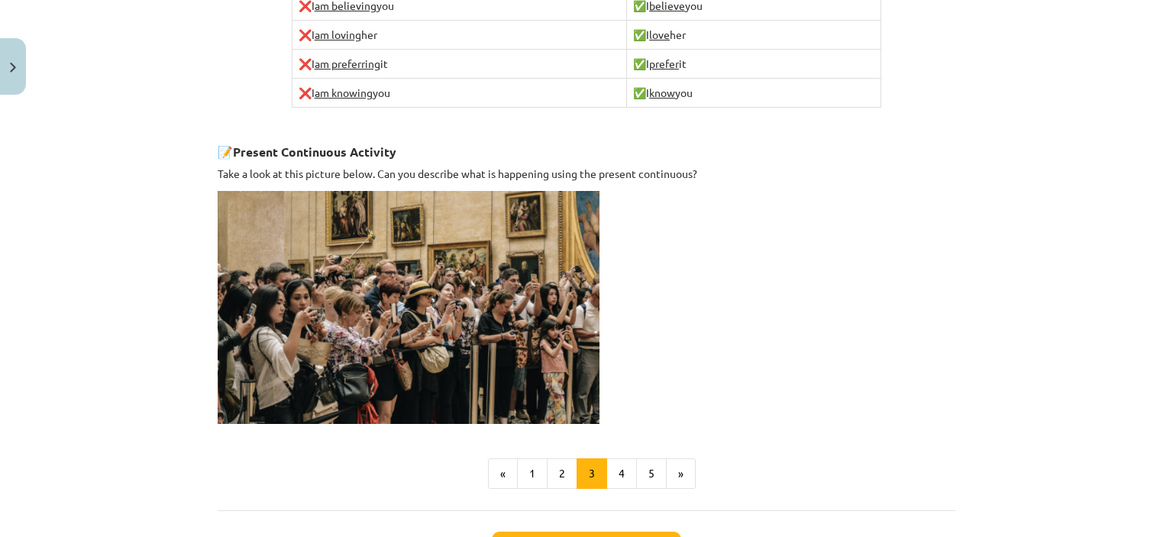
click at [218, 196] on img at bounding box center [409, 307] width 382 height 233
click at [218, 192] on img at bounding box center [409, 307] width 382 height 233
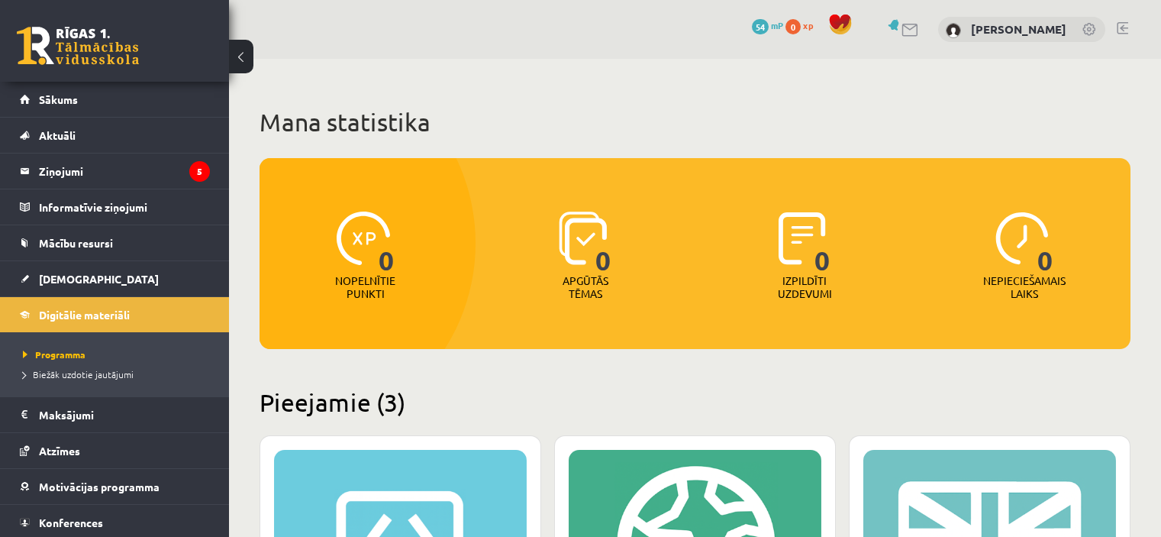
scroll to position [269, 0]
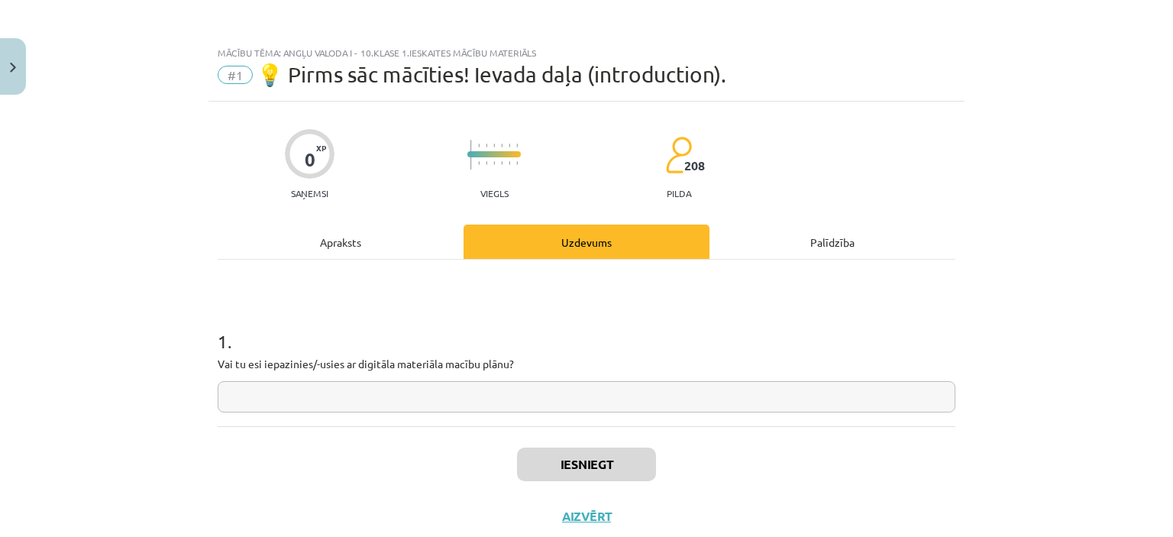
scroll to position [38, 0]
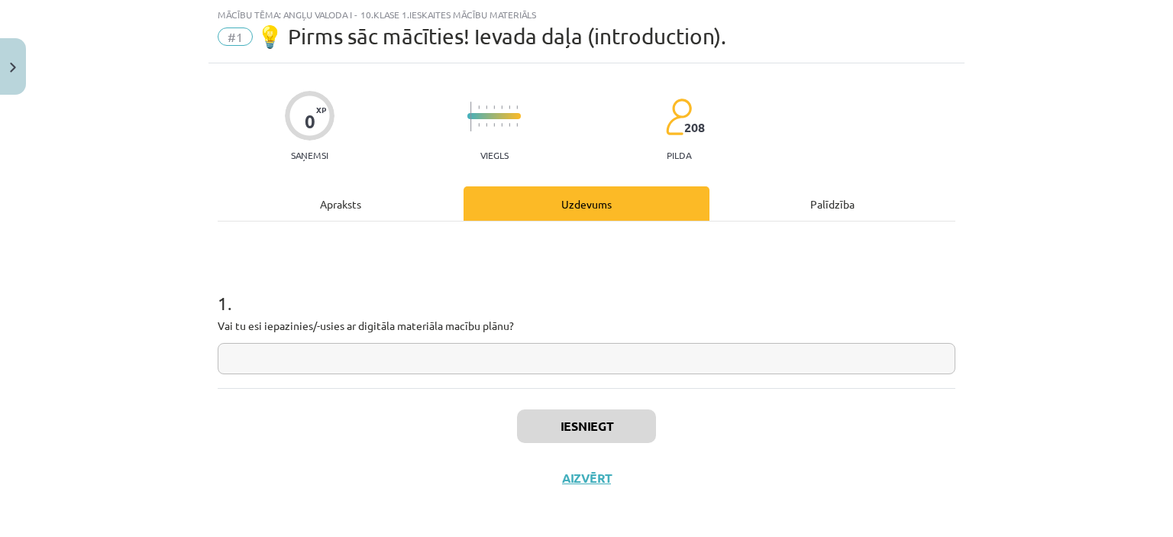
click at [546, 370] on input "text" at bounding box center [586, 358] width 737 height 31
type input "**"
click at [589, 426] on button "Iesniegt" at bounding box center [586, 426] width 139 height 34
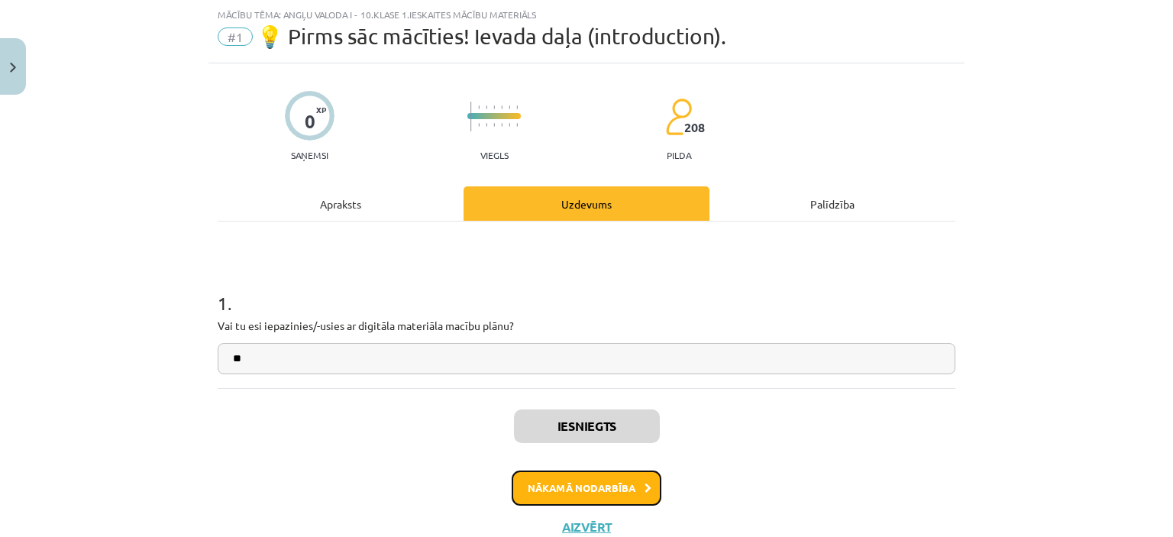
click at [624, 495] on button "Nākamā nodarbība" at bounding box center [586, 487] width 150 height 35
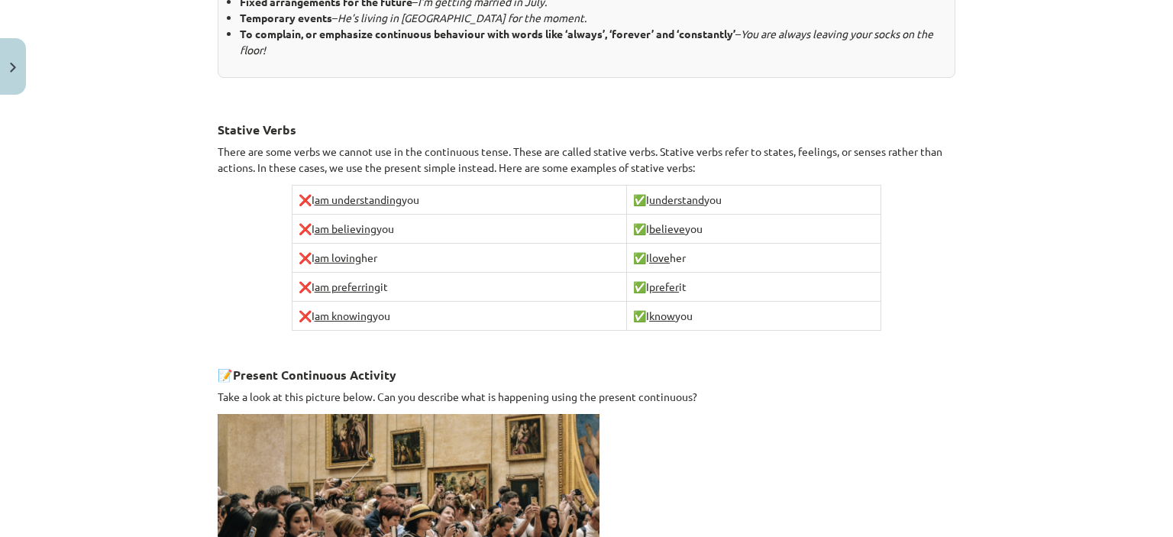
scroll to position [1005, 0]
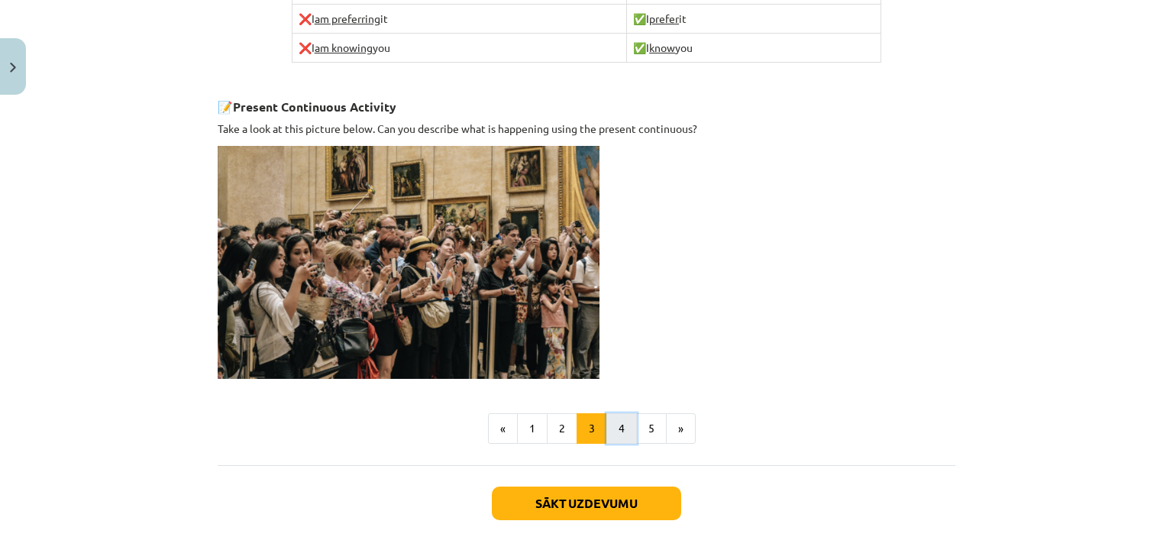
click at [618, 421] on button "4" at bounding box center [621, 428] width 31 height 31
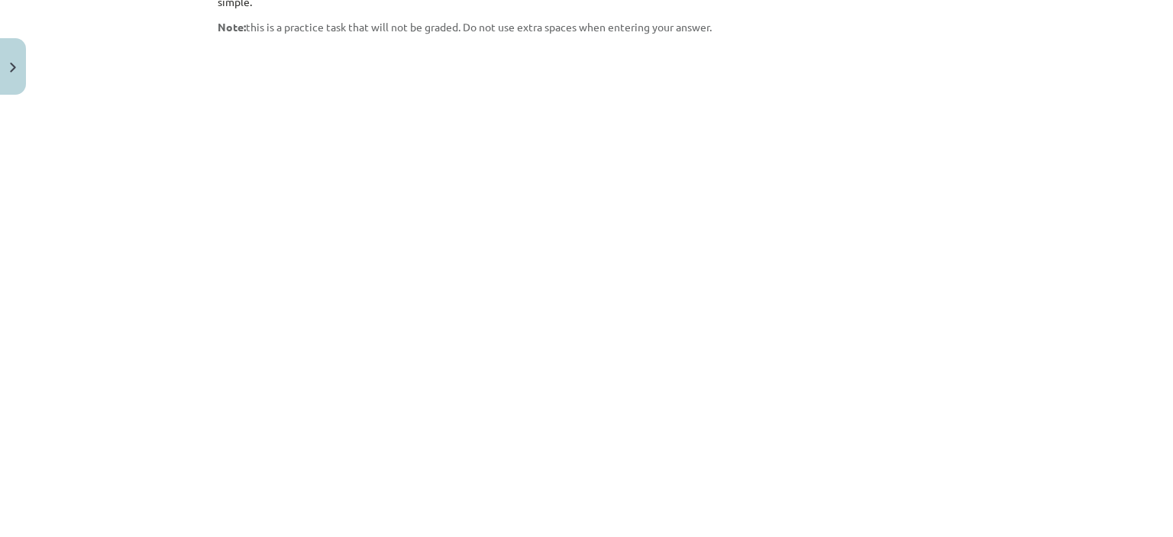
scroll to position [1376, 0]
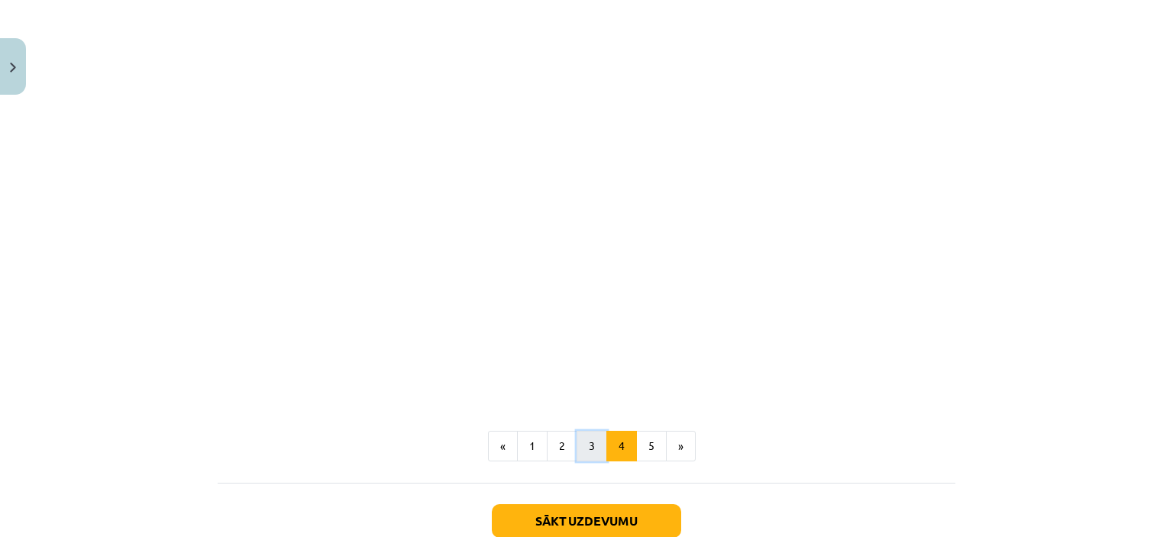
click at [576, 431] on button "3" at bounding box center [591, 446] width 31 height 31
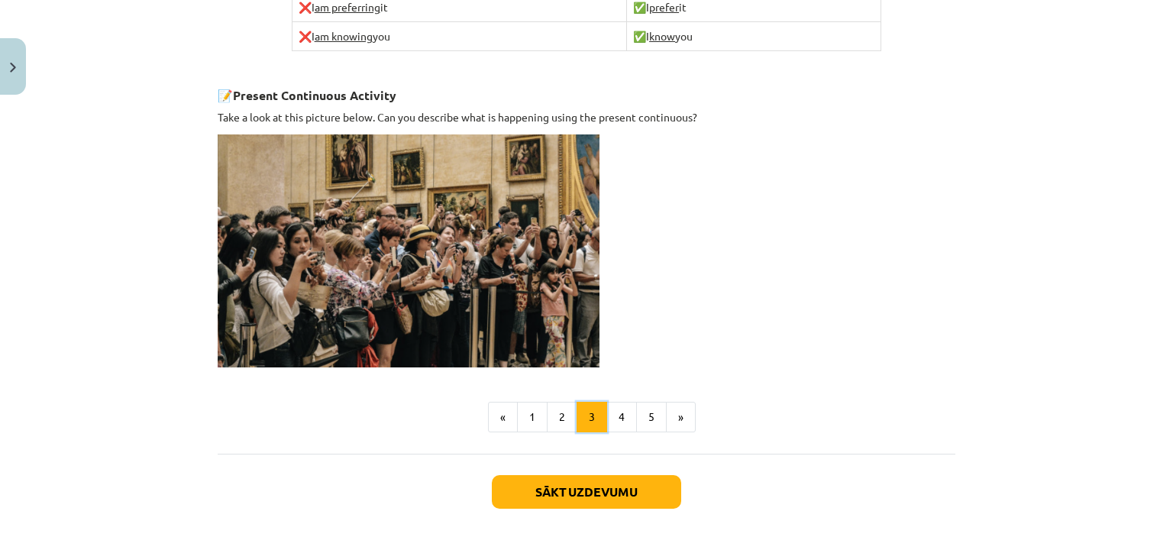
scroll to position [1081, 0]
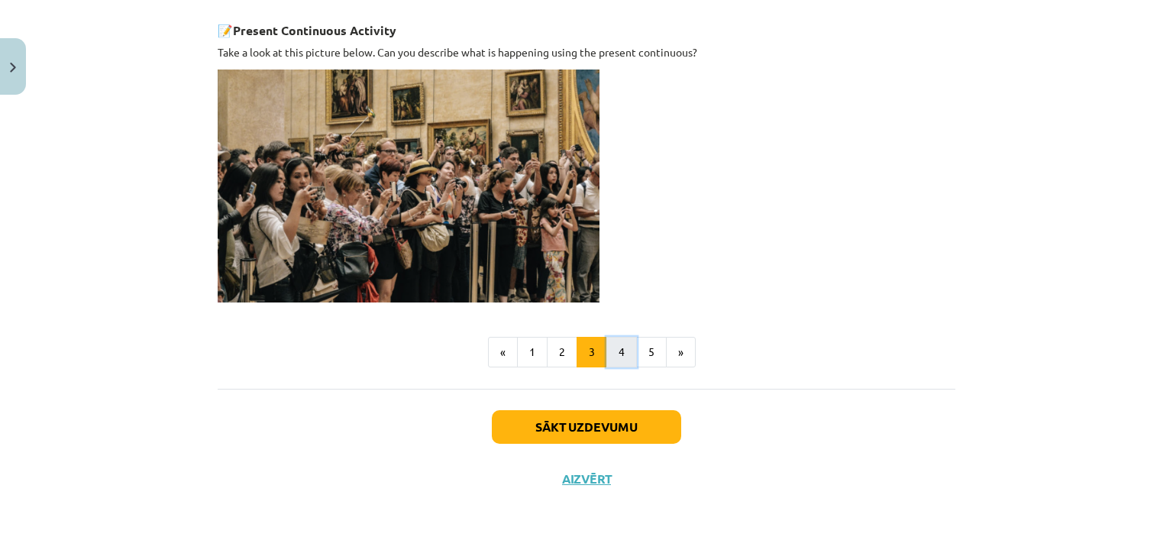
click at [616, 352] on button "4" at bounding box center [621, 352] width 31 height 31
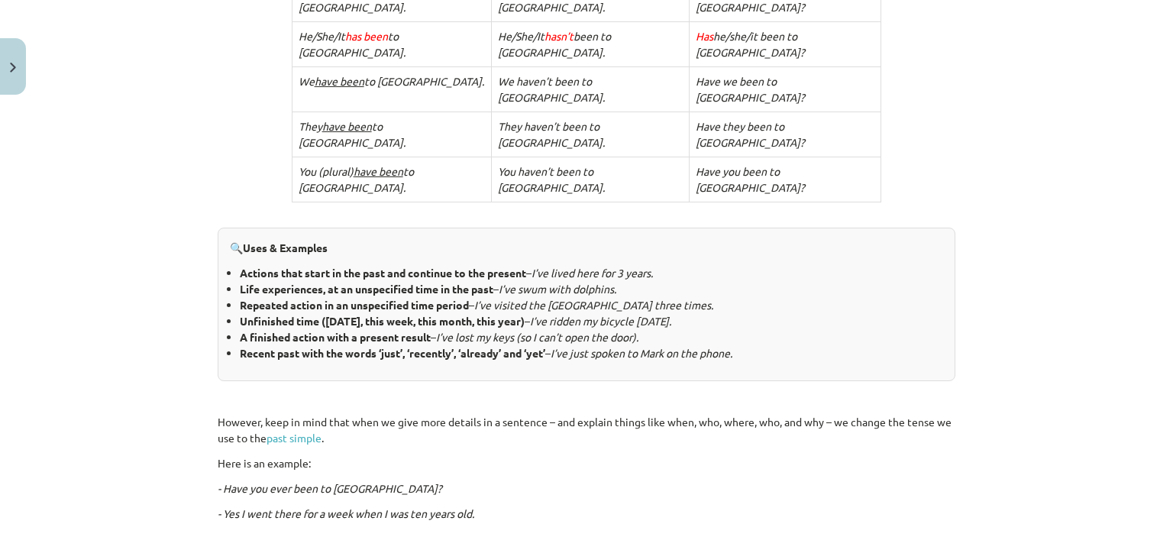
scroll to position [807, 0]
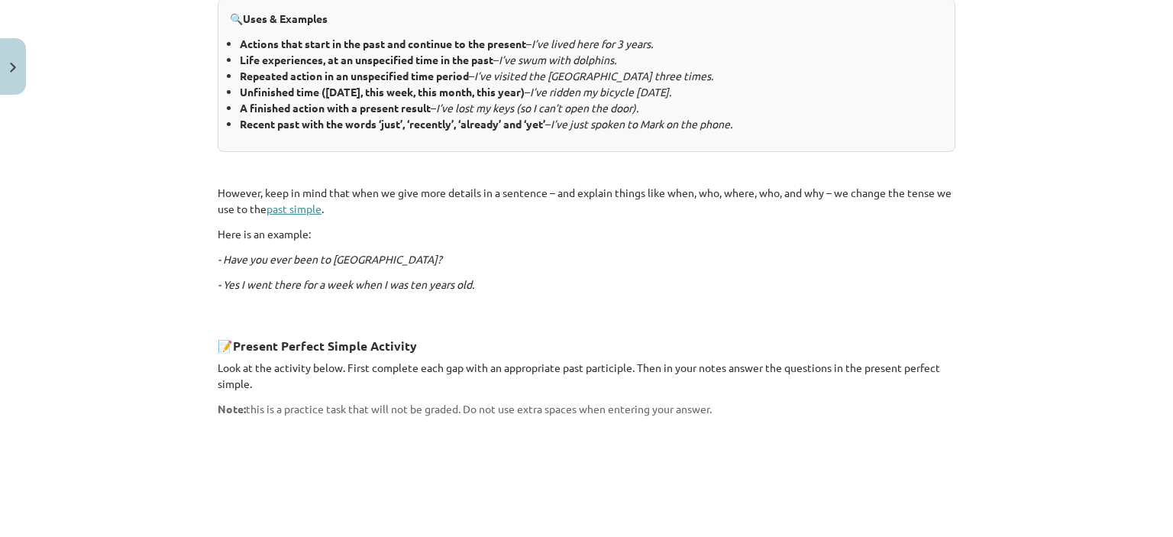
click at [308, 202] on link "past simple" at bounding box center [293, 209] width 55 height 14
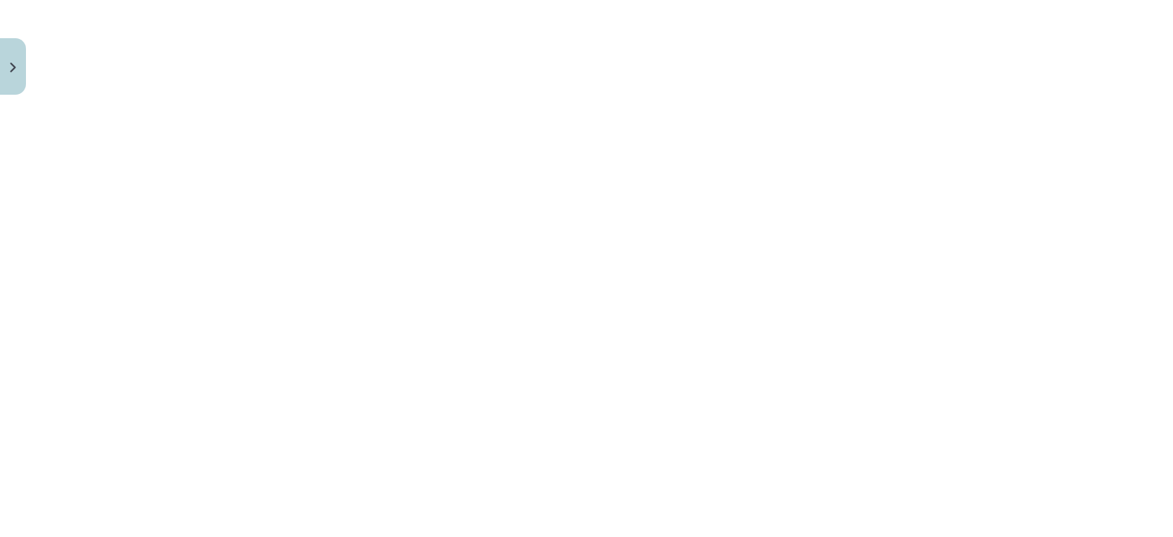
scroll to position [1341, 0]
click at [636, 466] on button "5" at bounding box center [651, 481] width 31 height 31
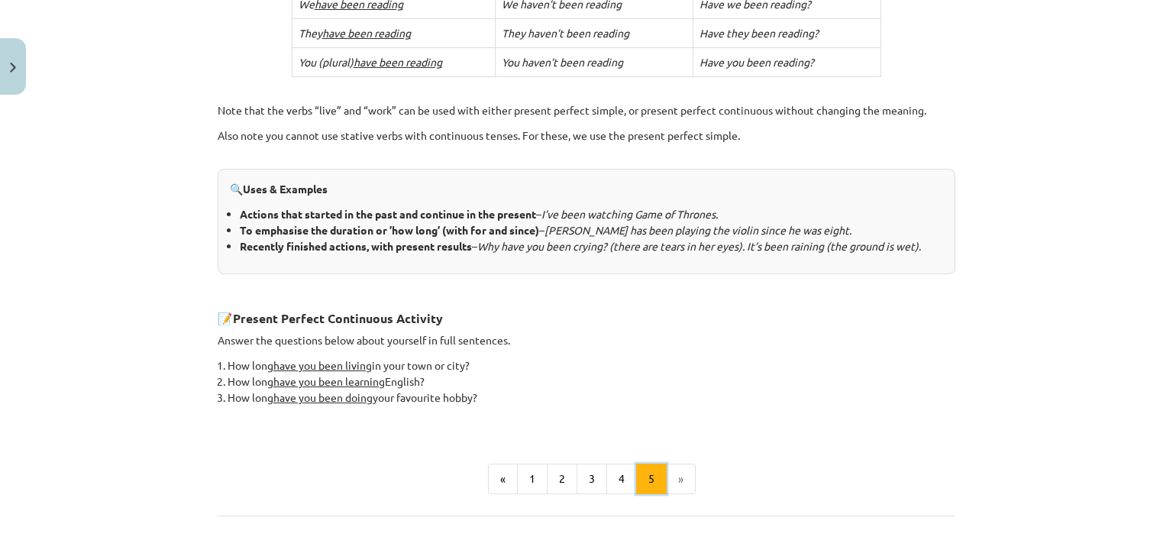
scroll to position [669, 0]
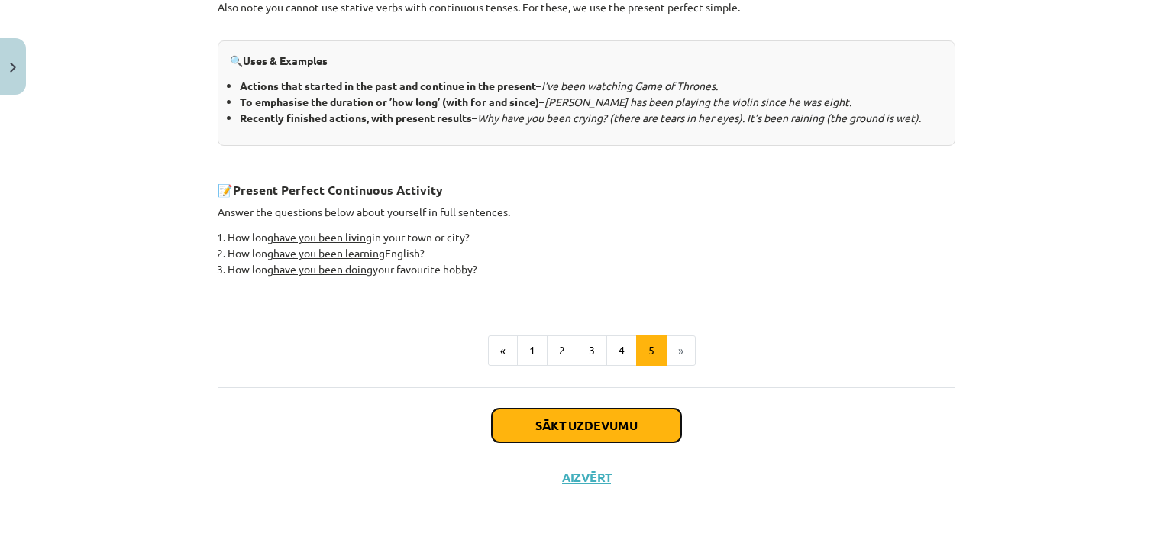
click at [651, 412] on button "Sākt uzdevumu" at bounding box center [586, 425] width 189 height 34
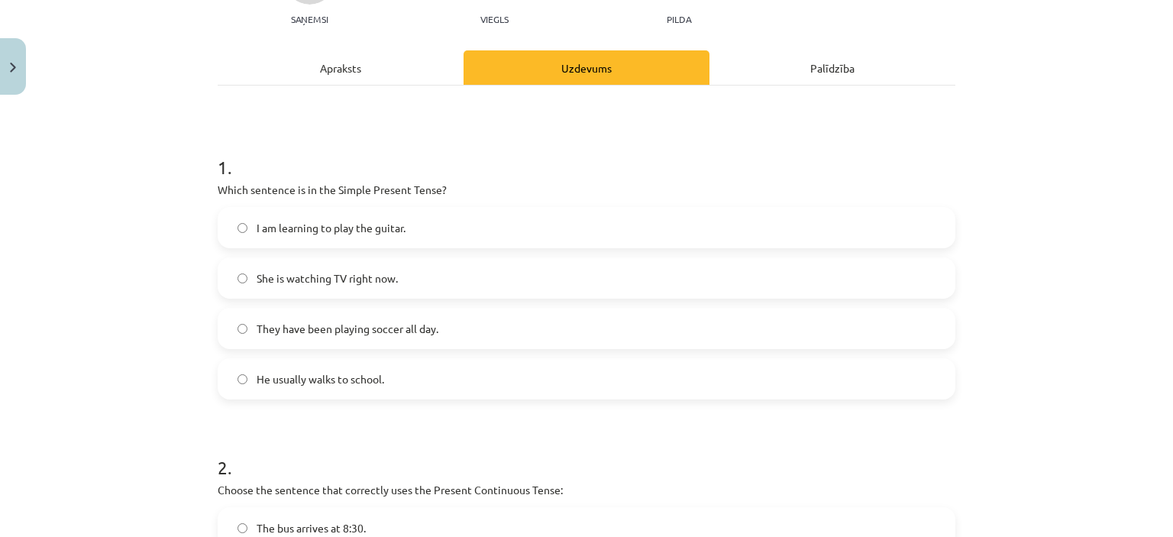
scroll to position [191, 0]
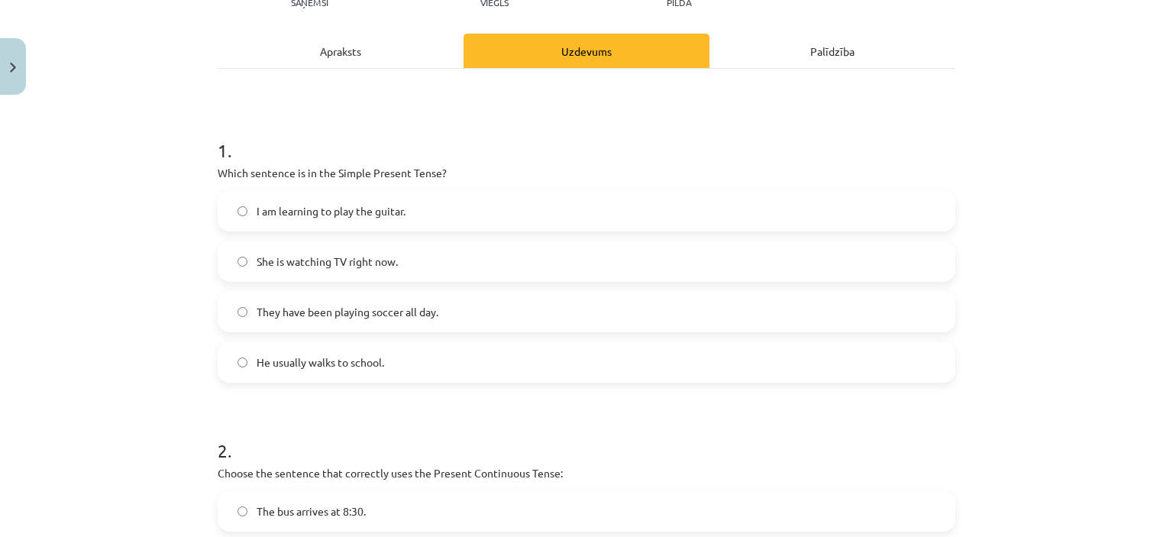
click at [307, 363] on span "He usually walks to school." at bounding box center [319, 362] width 127 height 16
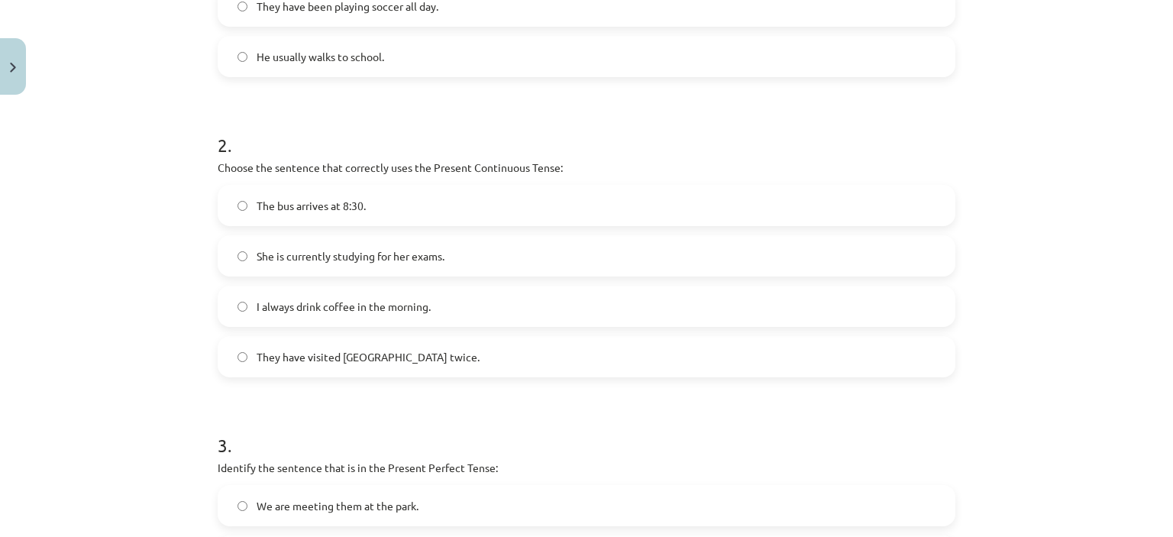
scroll to position [573, 0]
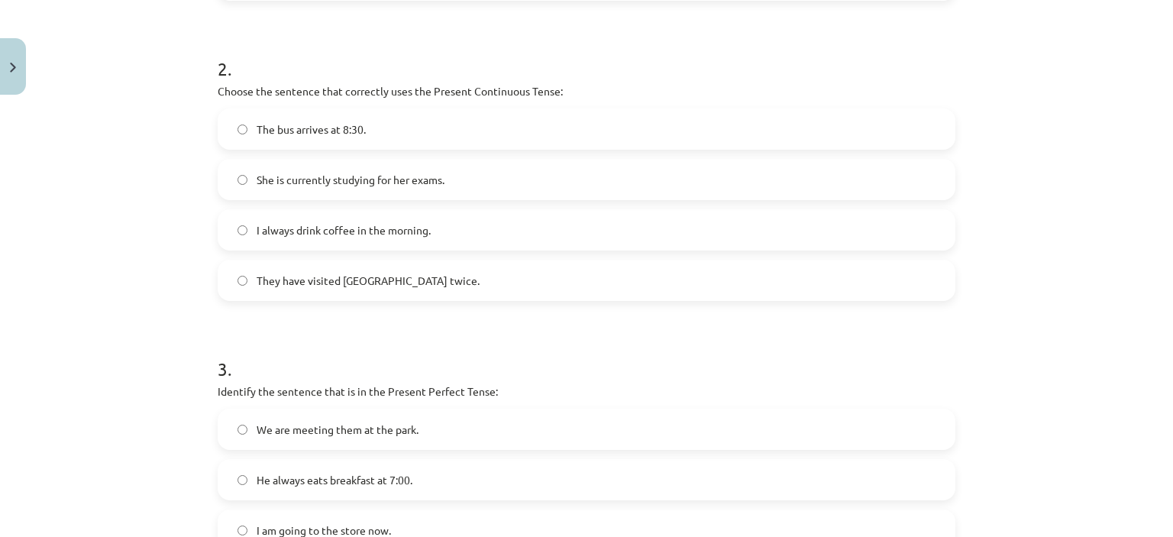
click at [394, 280] on label "They have visited Paris twice." at bounding box center [586, 280] width 734 height 38
click at [402, 182] on label "She is currently studying for her exams." at bounding box center [586, 179] width 734 height 38
click at [288, 176] on span "She is currently studying for her exams." at bounding box center [350, 180] width 188 height 16
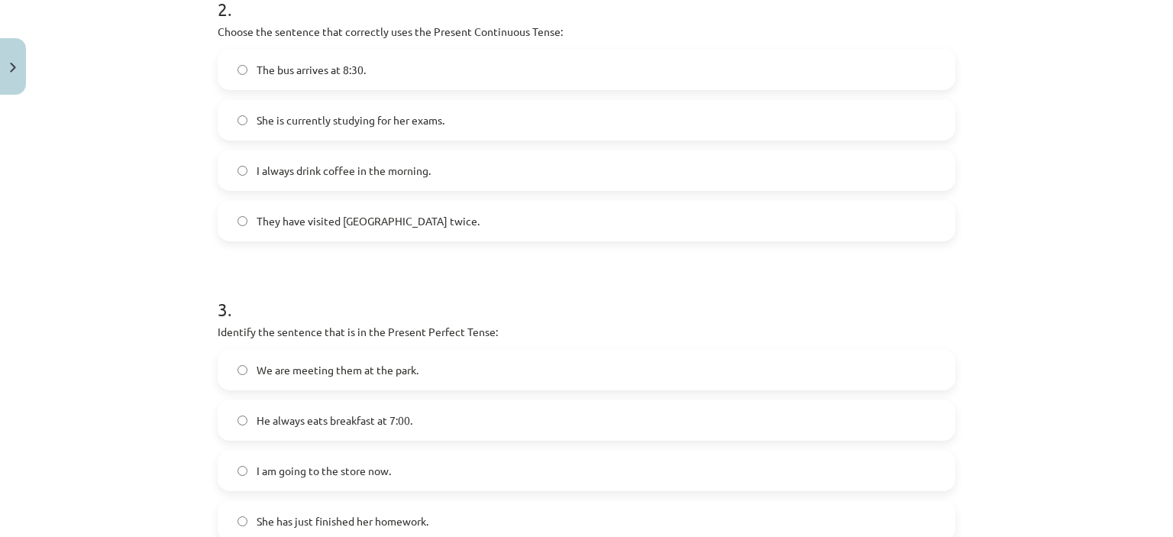
scroll to position [725, 0]
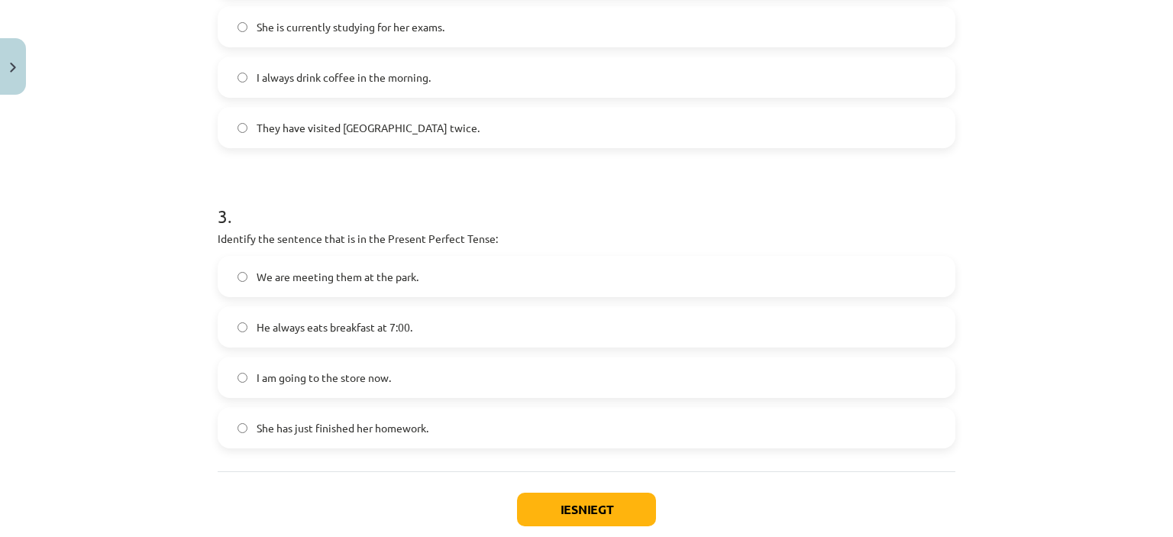
click at [385, 426] on span "She has just finished her homework." at bounding box center [342, 428] width 172 height 16
click at [362, 273] on span "We are meeting them at the park." at bounding box center [337, 277] width 162 height 16
click at [383, 411] on label "She has just finished her homework." at bounding box center [586, 427] width 734 height 38
click at [519, 499] on button "Iesniegt" at bounding box center [586, 509] width 139 height 34
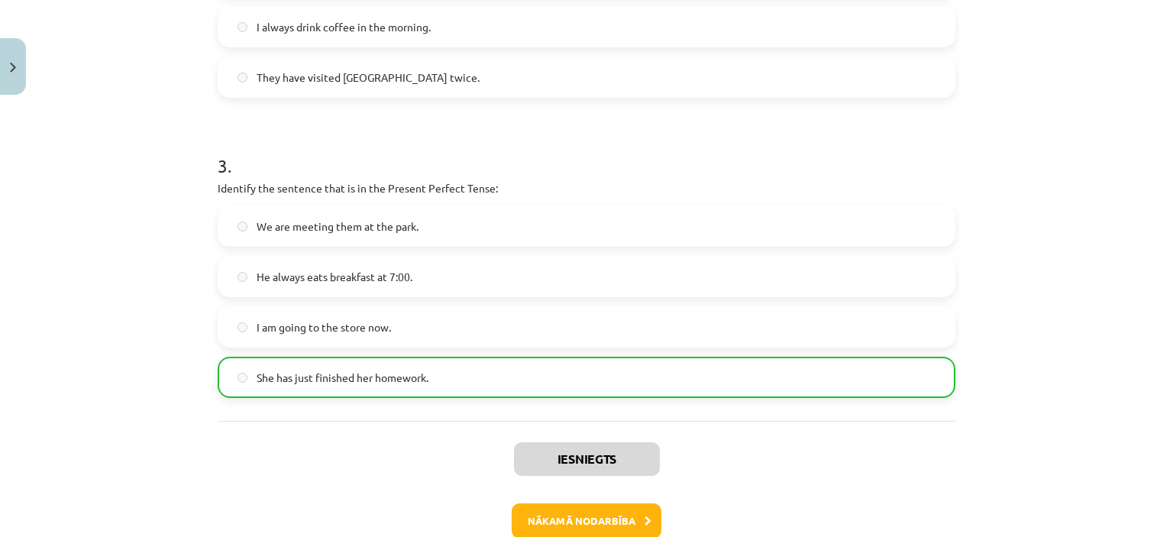
scroll to position [802, 0]
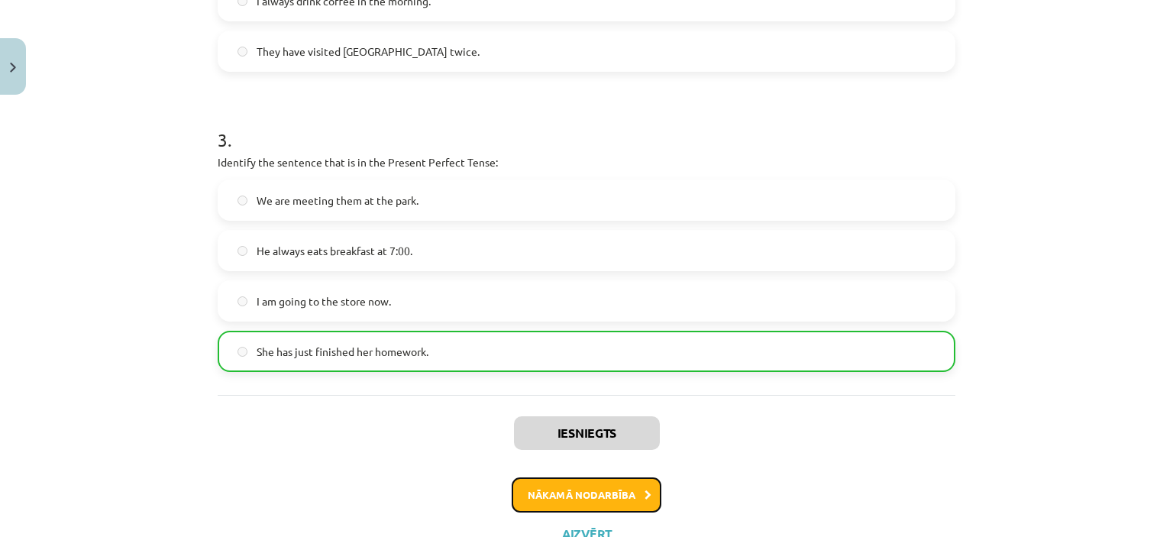
click at [601, 495] on button "Nākamā nodarbība" at bounding box center [586, 494] width 150 height 35
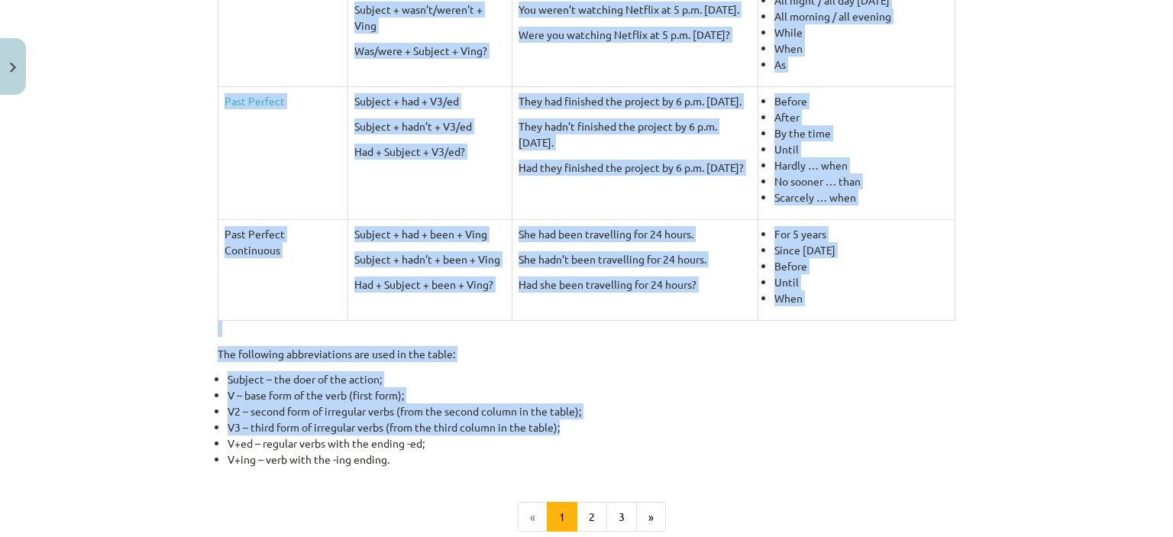
scroll to position [602, 0]
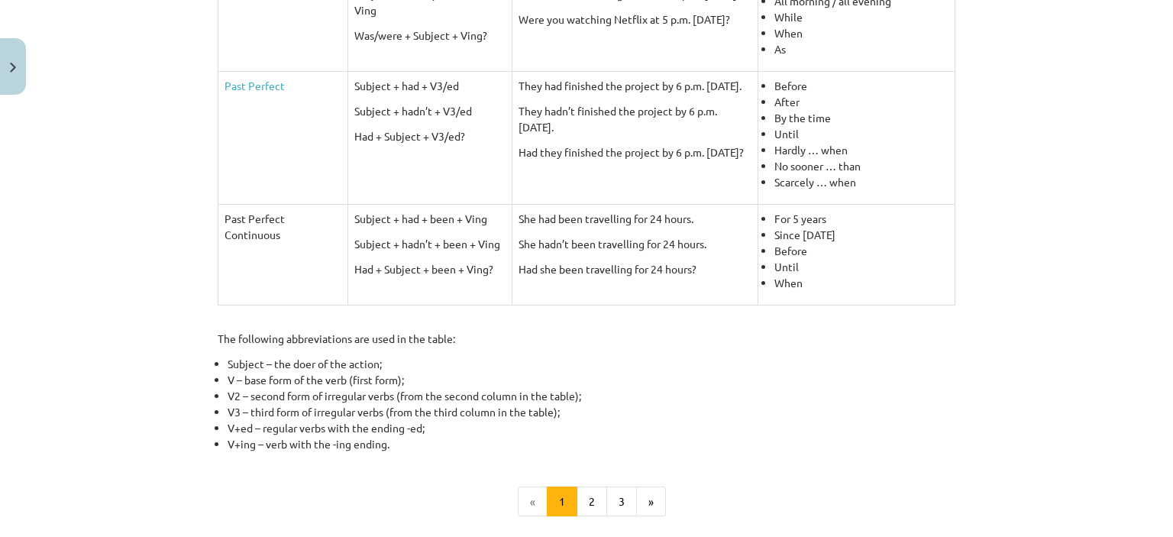
drag, startPoint x: 189, startPoint y: 189, endPoint x: 963, endPoint y: 286, distance: 780.2
click at [963, 286] on div "Mācību tēma: Angļu valoda i - 10.klase 1.ieskaites mācību materiāls #3 📝 Topic …" at bounding box center [586, 268] width 1173 height 537
copy div
click at [461, 344] on div "Past tenses in English: a comparative table To examine the differences in sente…" at bounding box center [586, 62] width 737 height 780
click at [589, 498] on button "2" at bounding box center [591, 501] width 31 height 31
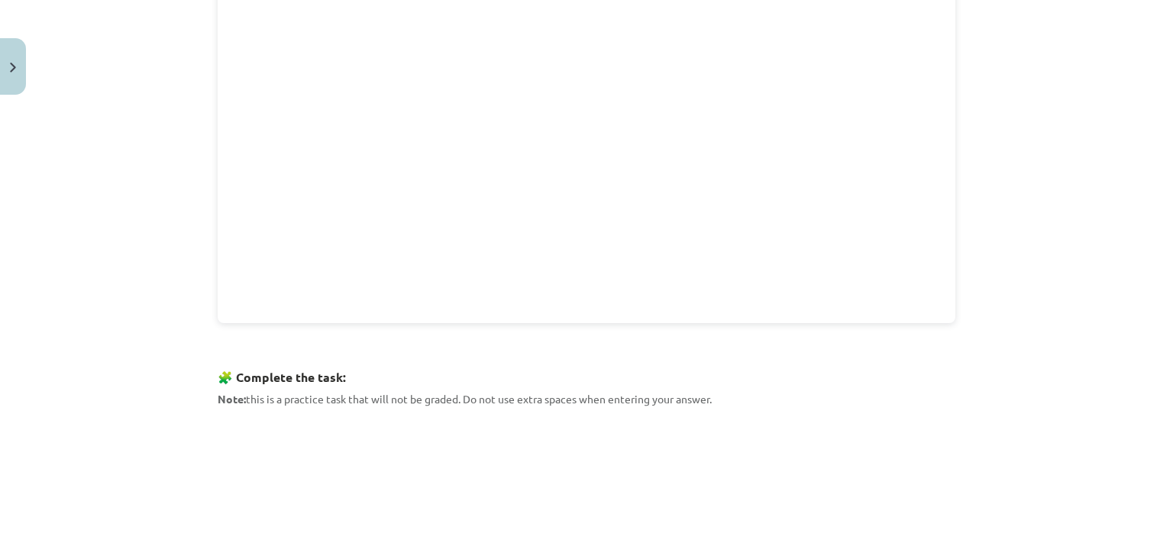
scroll to position [349, 0]
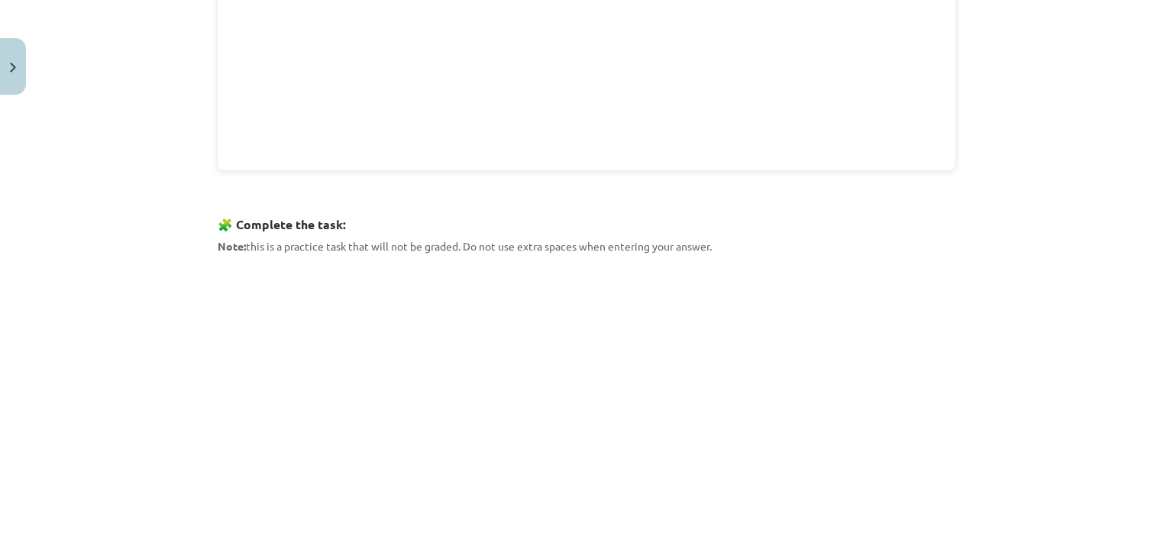
scroll to position [654, 0]
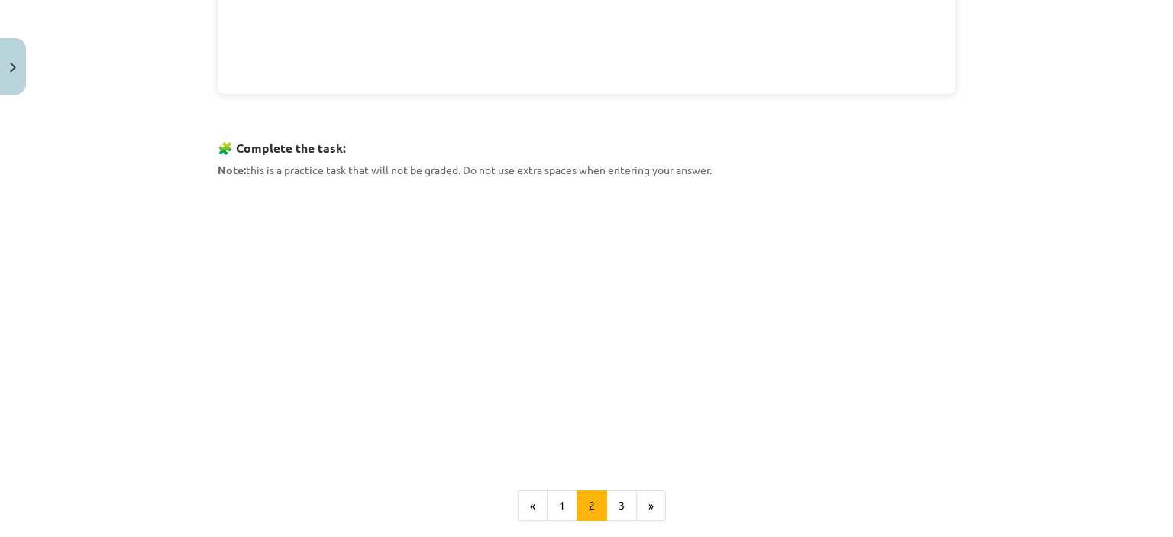
drag, startPoint x: 219, startPoint y: 234, endPoint x: 366, endPoint y: 164, distance: 163.2
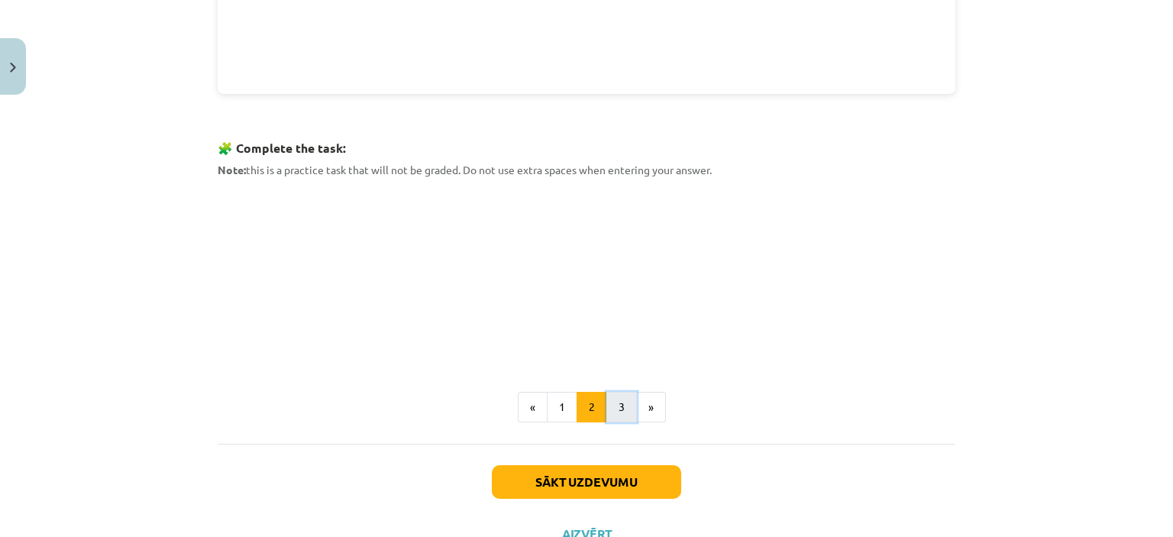
click at [606, 405] on button "3" at bounding box center [621, 407] width 31 height 31
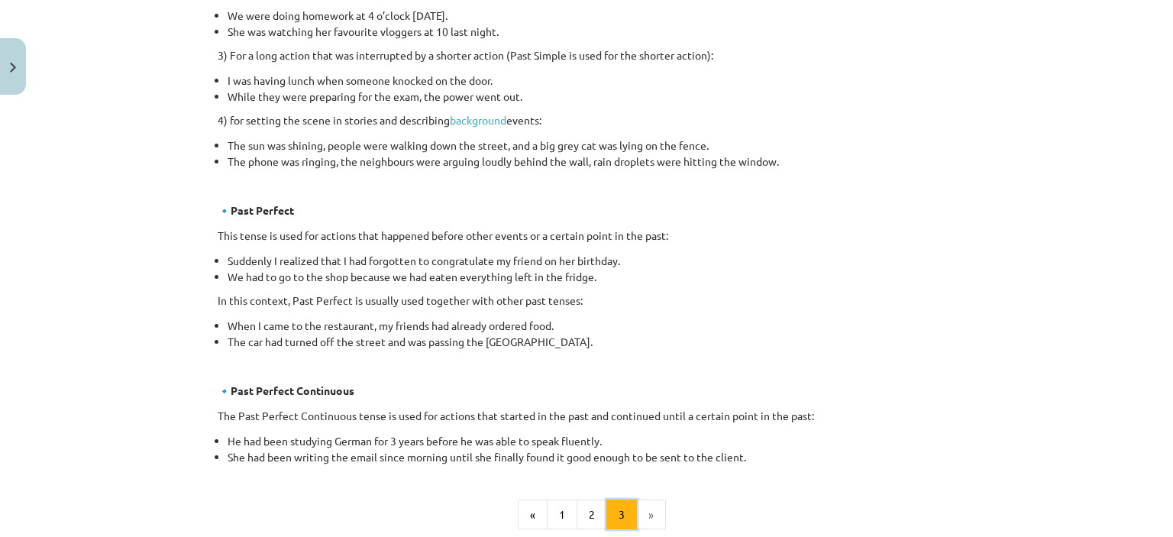
scroll to position [910, 0]
